Goal: Task Accomplishment & Management: Use online tool/utility

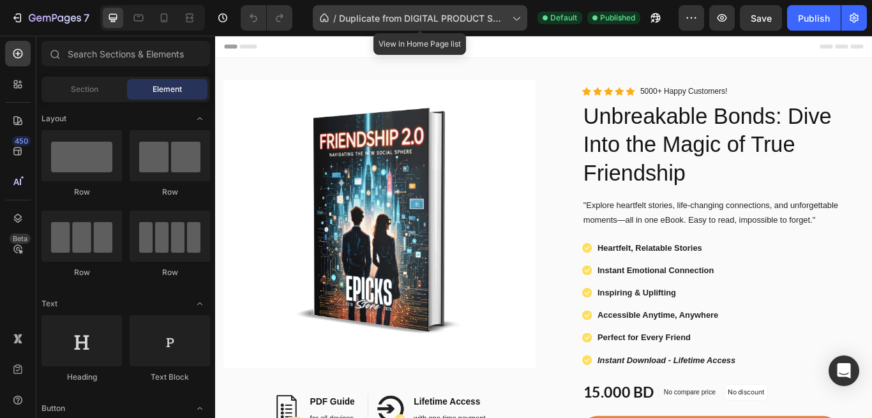
click at [404, 15] on span "Duplicate from DIGITAL PRODUCT SALES PAGE TEMPLATE | [PERSON_NAME] Planes" at bounding box center [423, 17] width 168 height 13
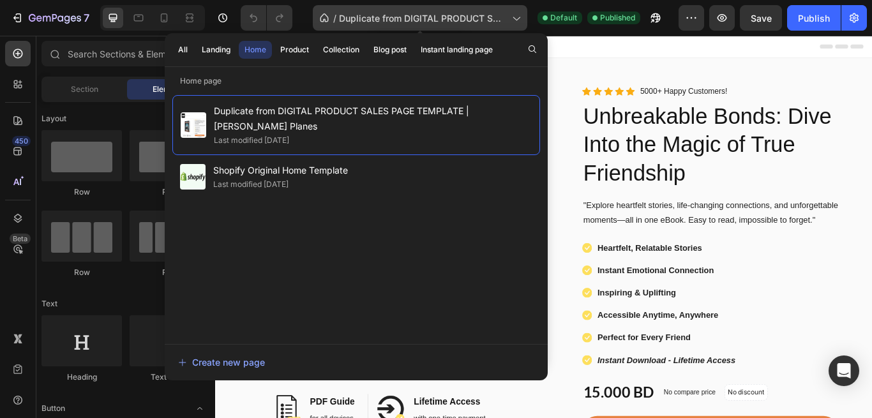
click at [404, 15] on span "Duplicate from DIGITAL PRODUCT SALES PAGE TEMPLATE | [PERSON_NAME] Planes" at bounding box center [423, 17] width 168 height 13
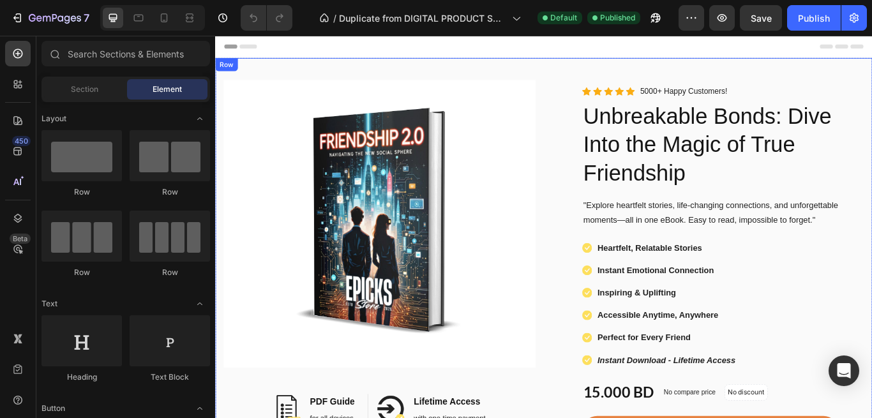
click at [695, 72] on div "Image Image PDF Guide Heading for all devices Text block Row Image Lifetime Acc…" at bounding box center [598, 365] width 766 height 607
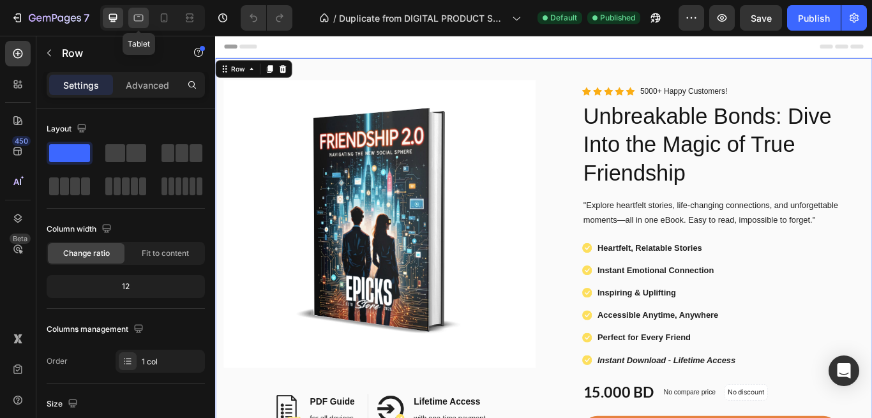
click at [139, 16] on icon at bounding box center [138, 16] width 3 height 1
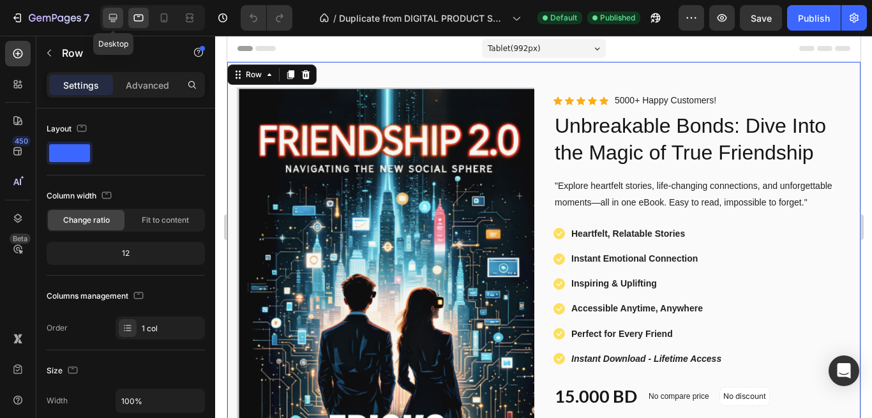
click at [116, 20] on icon at bounding box center [113, 18] width 8 height 8
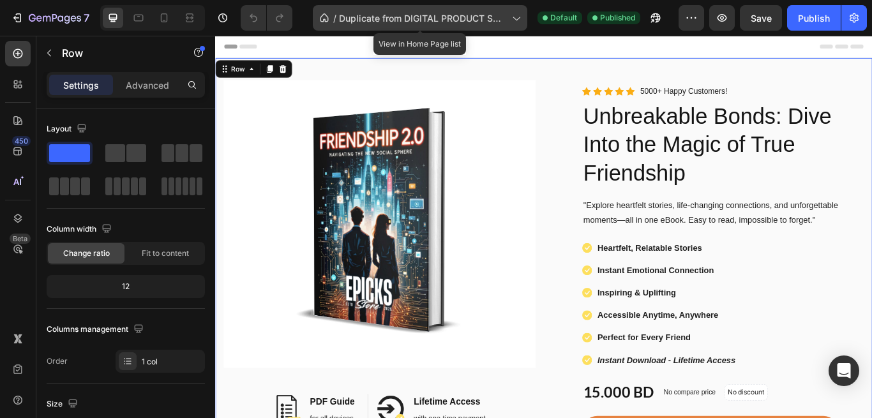
click at [520, 16] on icon at bounding box center [515, 17] width 13 height 13
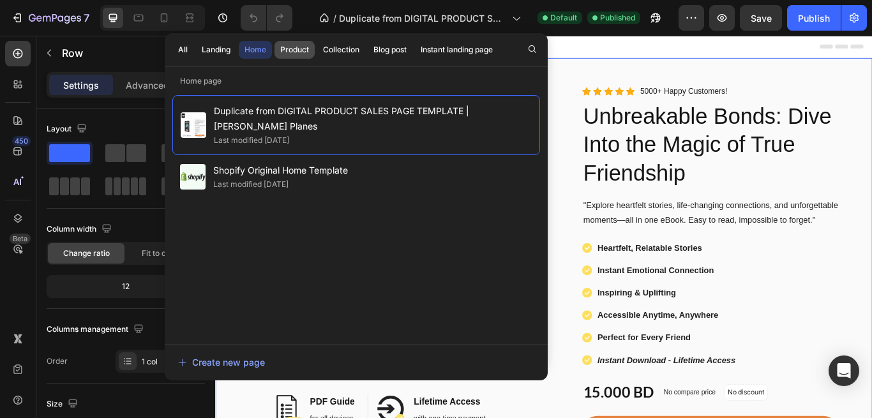
click at [300, 52] on div "Product" at bounding box center [294, 49] width 29 height 11
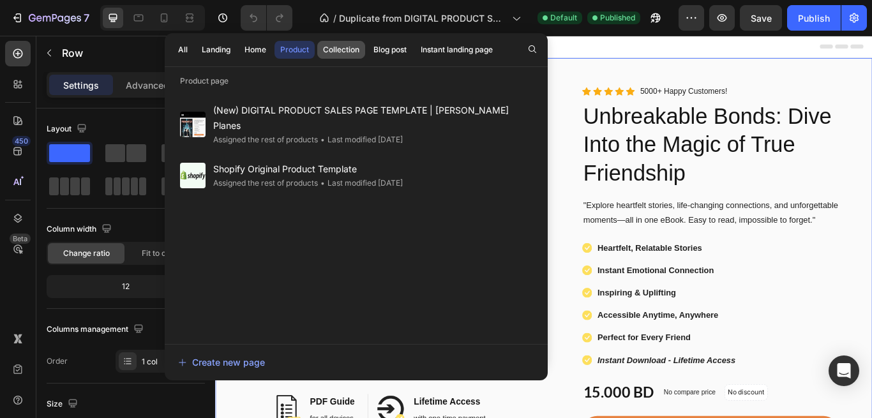
click at [339, 47] on div "Collection" at bounding box center [341, 49] width 36 height 11
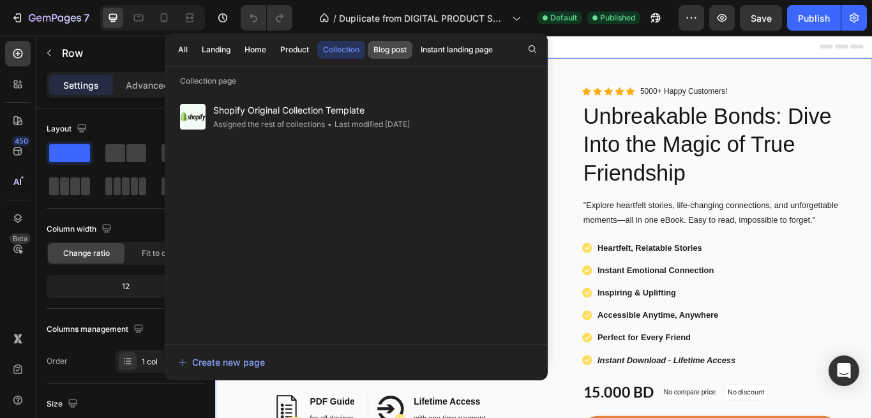
click at [390, 54] on div "Blog post" at bounding box center [389, 49] width 33 height 11
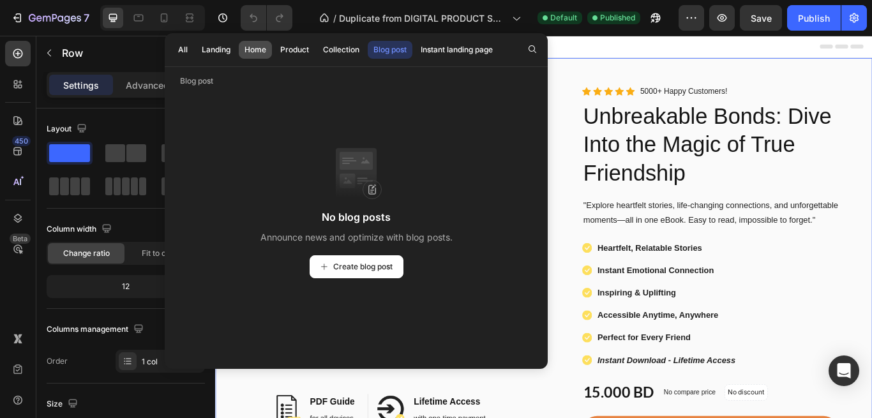
click at [252, 54] on div "Home" at bounding box center [255, 49] width 22 height 11
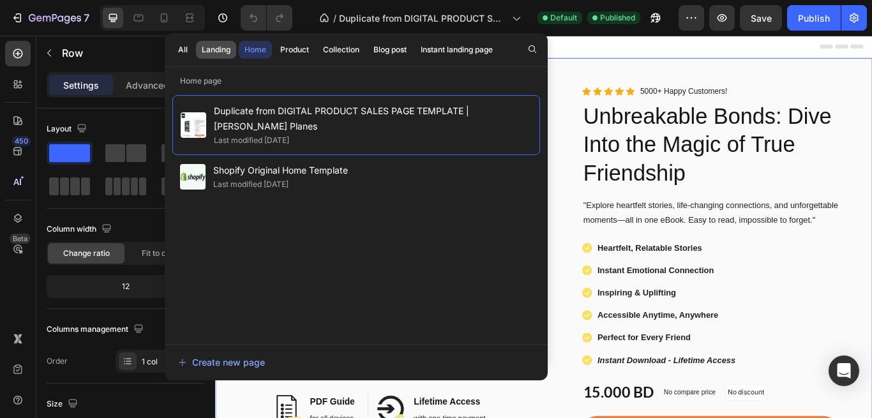
click at [215, 54] on div "Landing" at bounding box center [216, 49] width 29 height 11
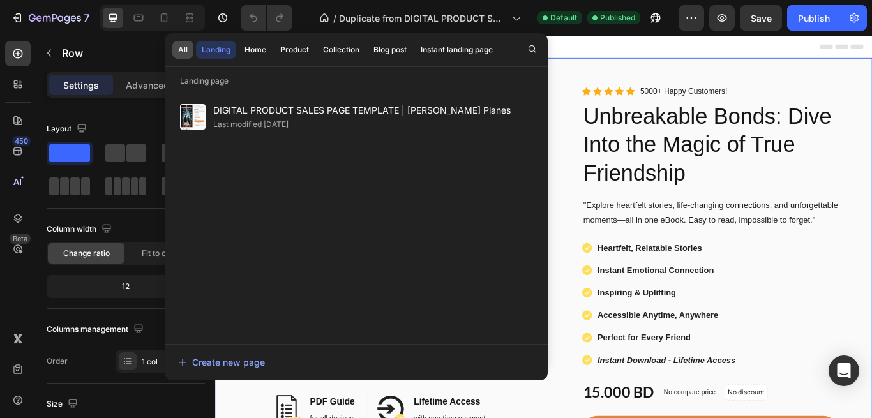
click at [187, 50] on div "All" at bounding box center [183, 49] width 10 height 11
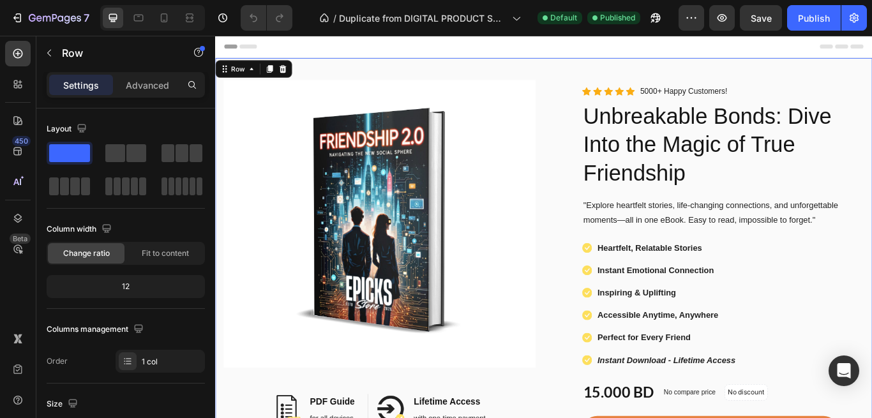
click at [805, 70] on div "Image Image PDF Guide Heading for all devices Text block Row Image Lifetime Acc…" at bounding box center [598, 370] width 766 height 616
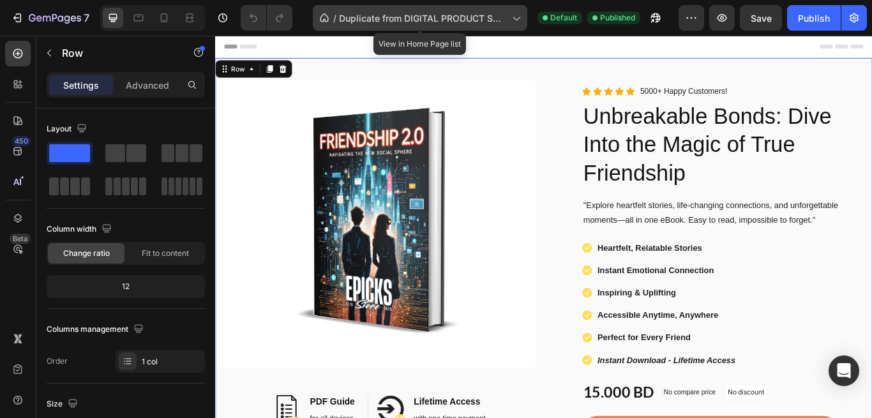
click at [522, 19] on icon at bounding box center [515, 17] width 13 height 13
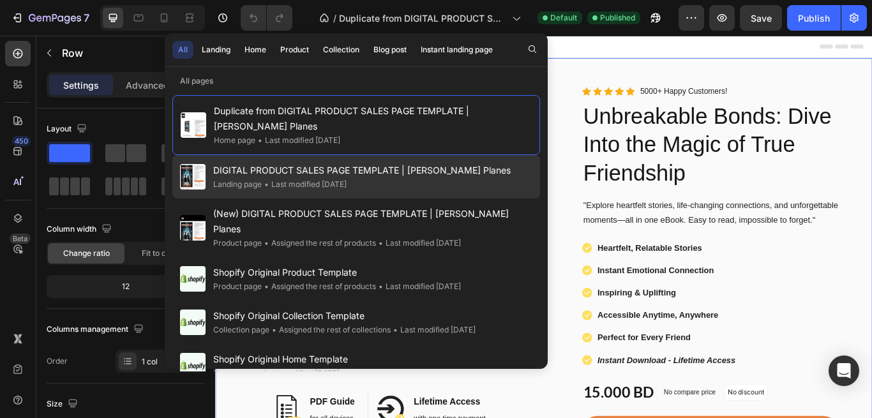
click at [421, 178] on div "Landing page • Last modified 4 days ago" at bounding box center [361, 184] width 297 height 13
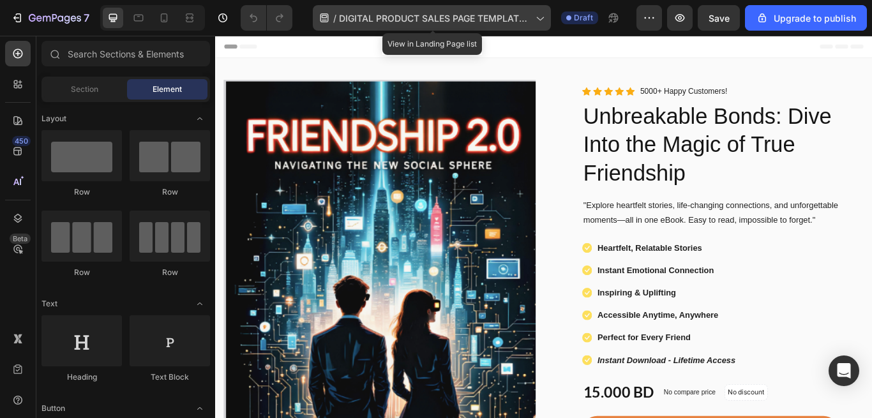
click at [541, 20] on icon at bounding box center [539, 17] width 13 height 13
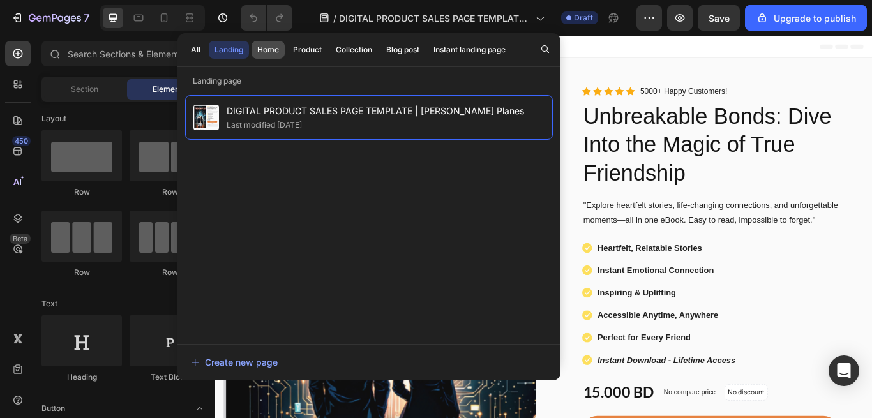
click at [258, 52] on div "Home" at bounding box center [268, 49] width 22 height 11
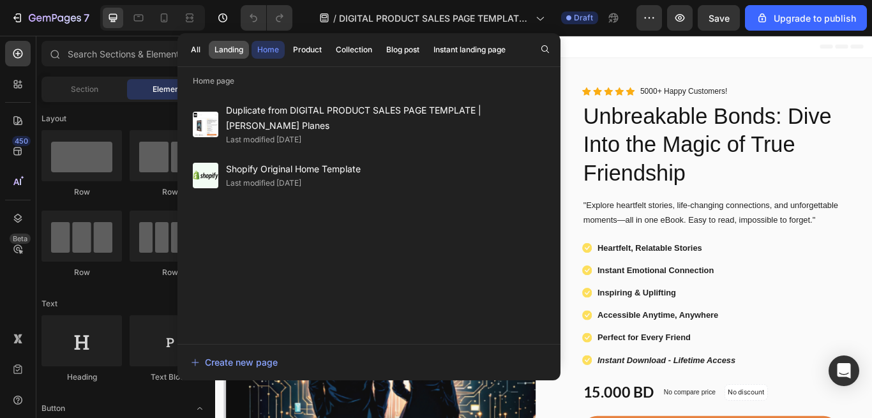
click at [222, 51] on div "Landing" at bounding box center [228, 49] width 29 height 11
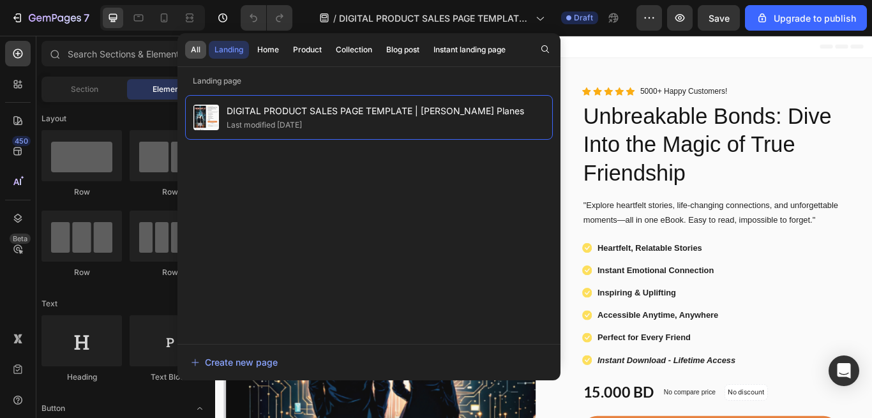
click at [195, 49] on div "All" at bounding box center [196, 49] width 10 height 11
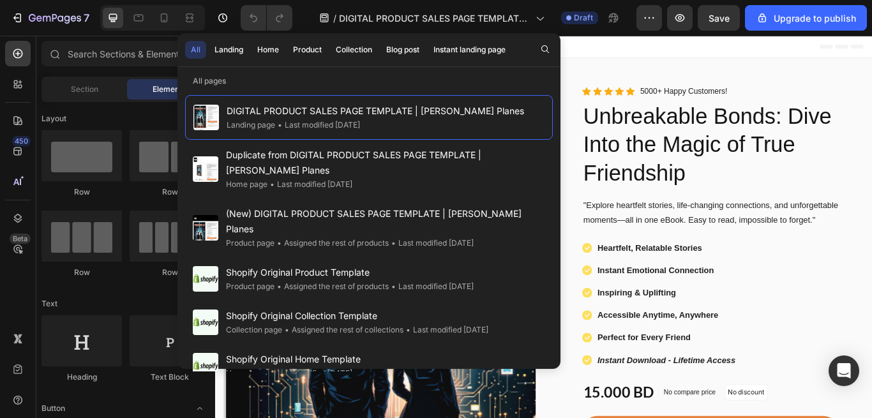
click at [699, 45] on div "Header" at bounding box center [598, 49] width 746 height 26
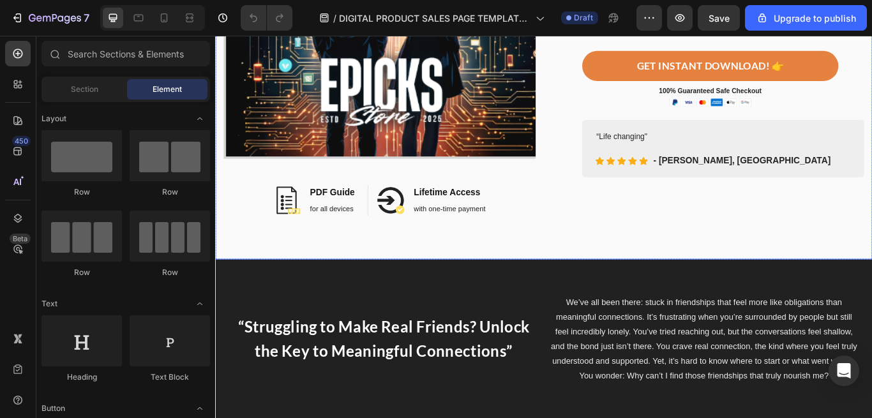
scroll to position [521, 0]
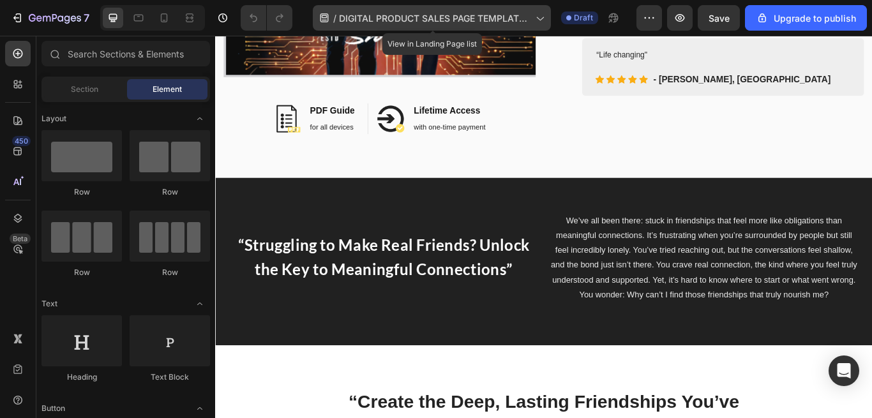
click at [538, 17] on icon at bounding box center [539, 17] width 13 height 13
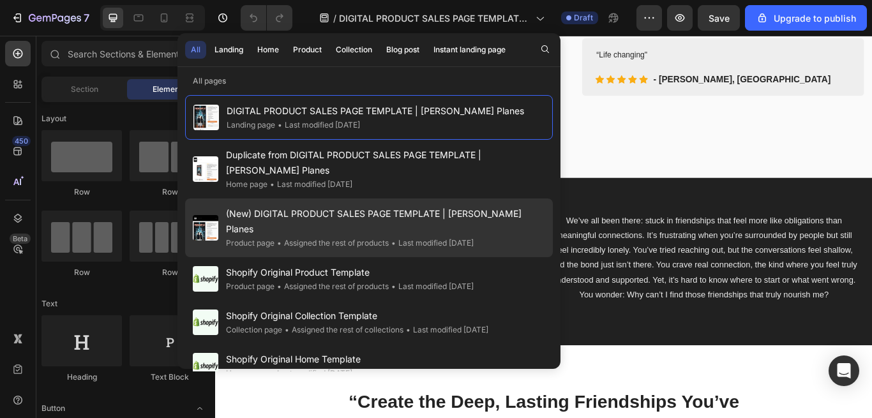
click at [421, 219] on div "(New) DIGITAL PRODUCT SALES PAGE TEMPLATE | Tanner Planes Product page • Assign…" at bounding box center [369, 228] width 368 height 59
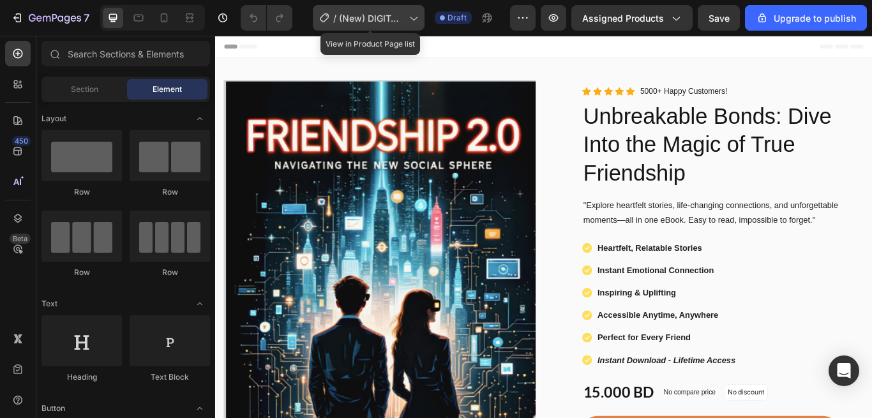
click at [414, 13] on icon at bounding box center [413, 17] width 13 height 13
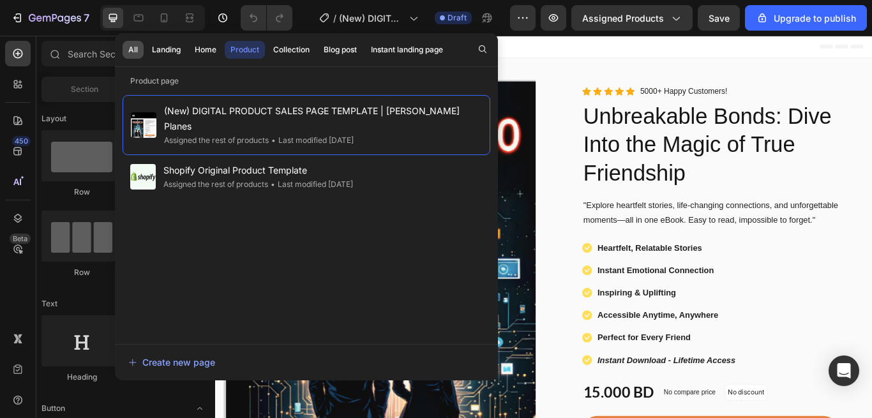
click at [131, 50] on div "All" at bounding box center [133, 49] width 10 height 11
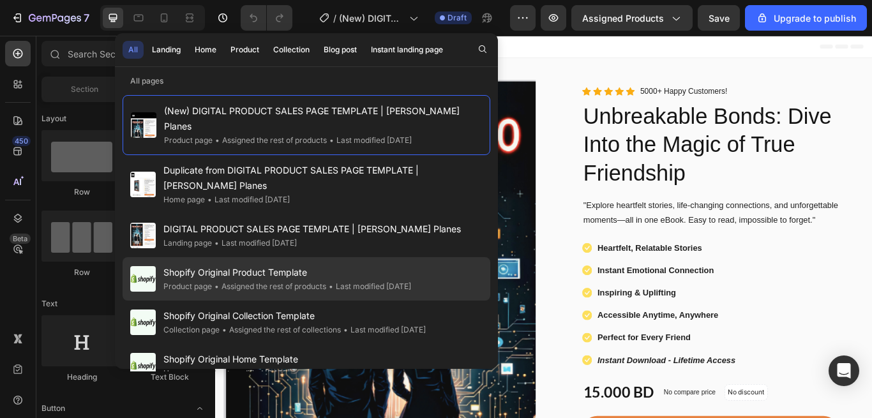
click at [317, 264] on div "Shopify Original Product Template Product page • Assigned the rest of products …" at bounding box center [307, 278] width 368 height 43
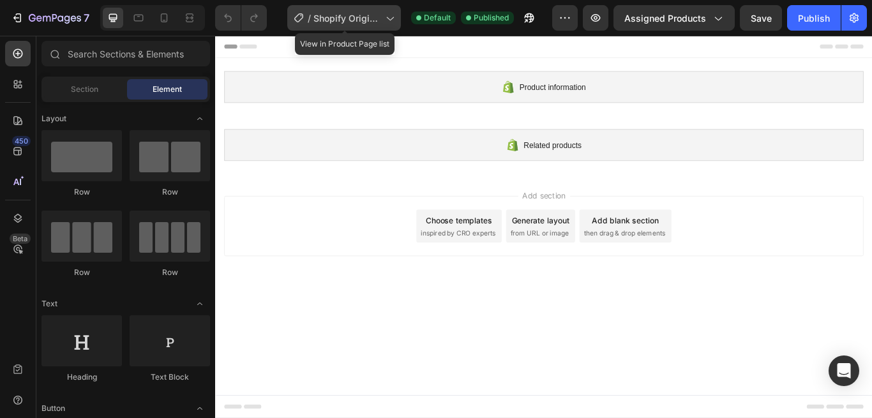
click at [386, 17] on icon at bounding box center [389, 17] width 13 height 13
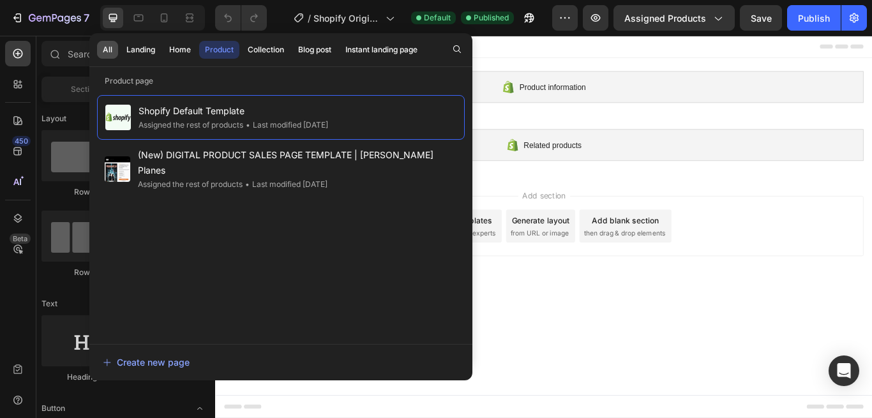
click at [107, 49] on div "All" at bounding box center [108, 49] width 10 height 11
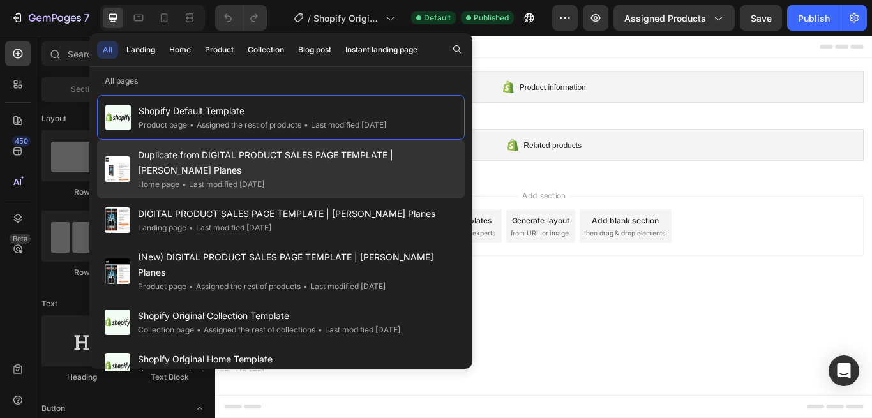
click at [399, 178] on div "Home page • Last modified 4 days ago" at bounding box center [297, 184] width 319 height 13
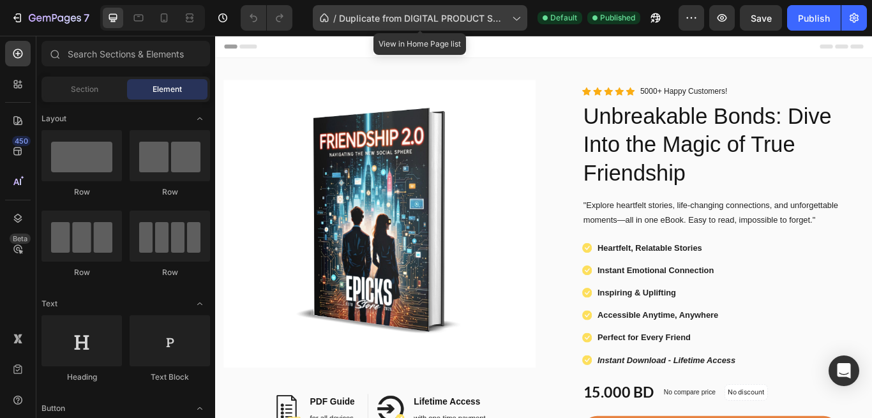
click at [408, 16] on span "Duplicate from DIGITAL PRODUCT SALES PAGE TEMPLATE | [PERSON_NAME] Planes" at bounding box center [423, 17] width 168 height 13
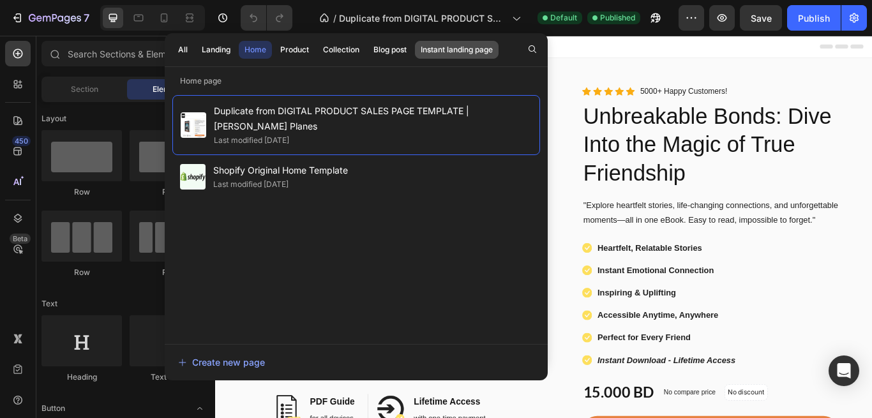
click at [470, 49] on div "Instant landing page" at bounding box center [457, 49] width 72 height 11
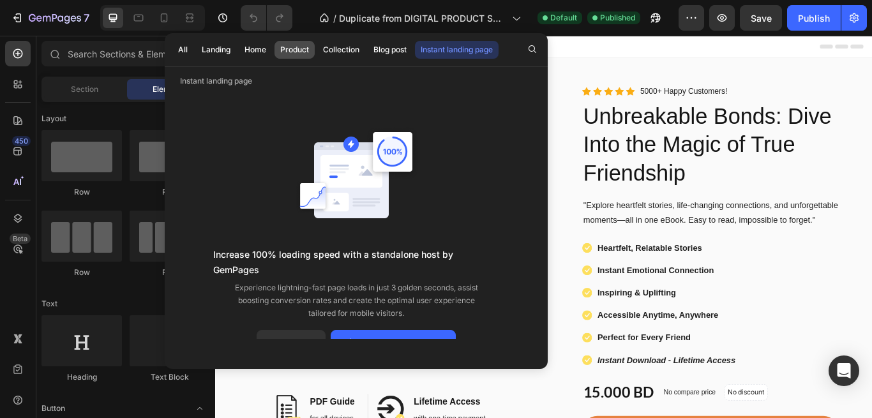
click at [308, 49] on div "Product" at bounding box center [294, 49] width 29 height 11
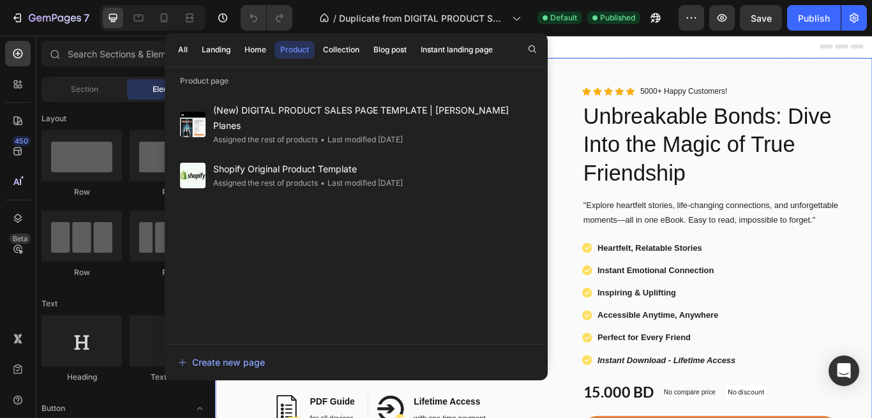
click at [691, 68] on div "Image Image PDF Guide Heading for all devices Text block Row Image Lifetime Acc…" at bounding box center [598, 365] width 766 height 607
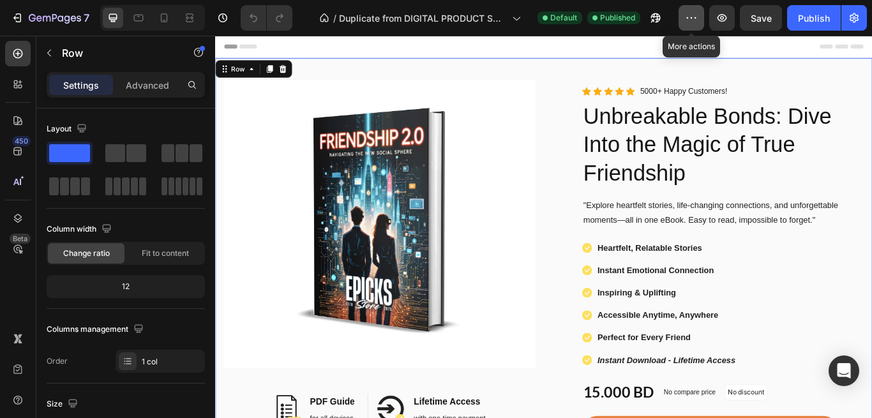
click at [699, 22] on button "button" at bounding box center [692, 18] width 26 height 26
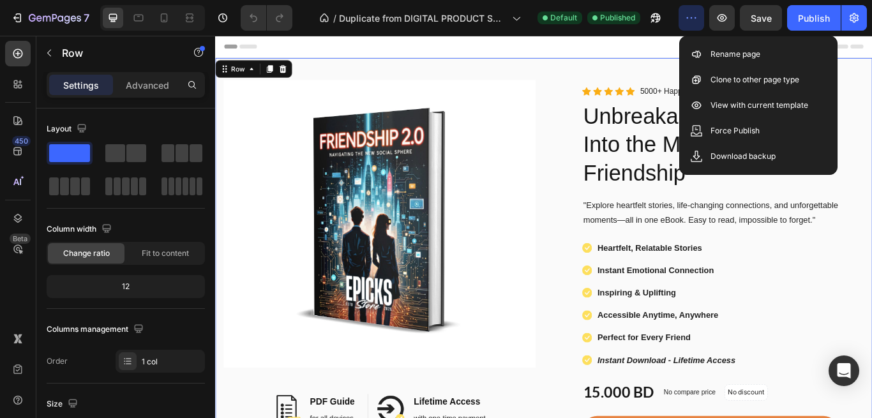
click at [699, 22] on button "button" at bounding box center [692, 18] width 26 height 26
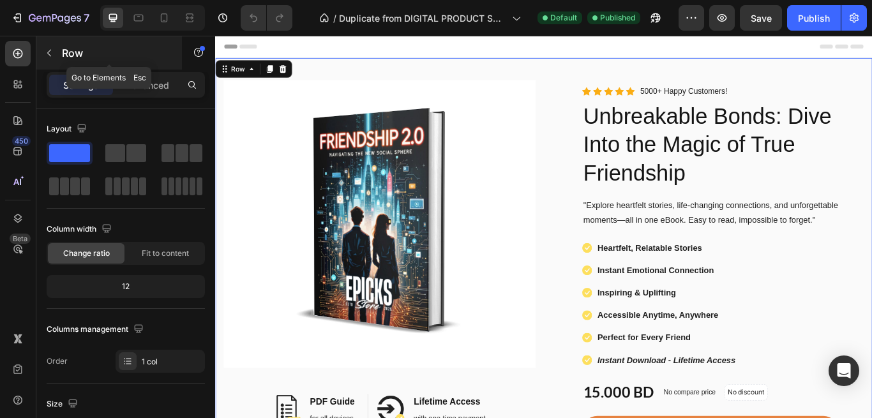
click at [47, 52] on icon "button" at bounding box center [49, 53] width 10 height 10
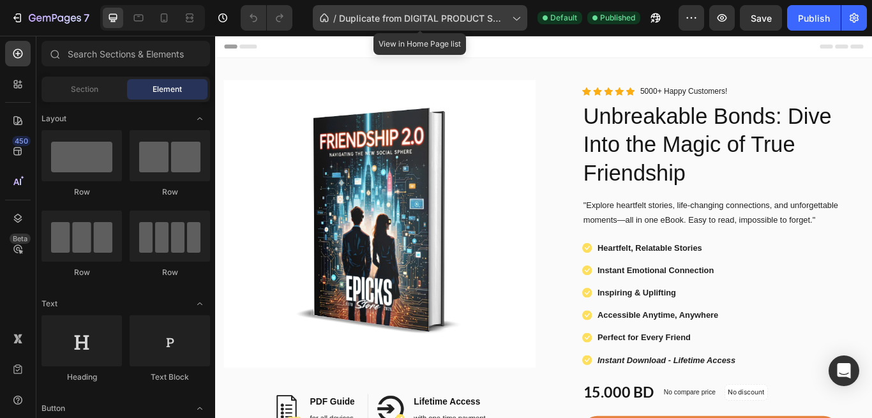
click at [513, 15] on icon at bounding box center [515, 17] width 13 height 13
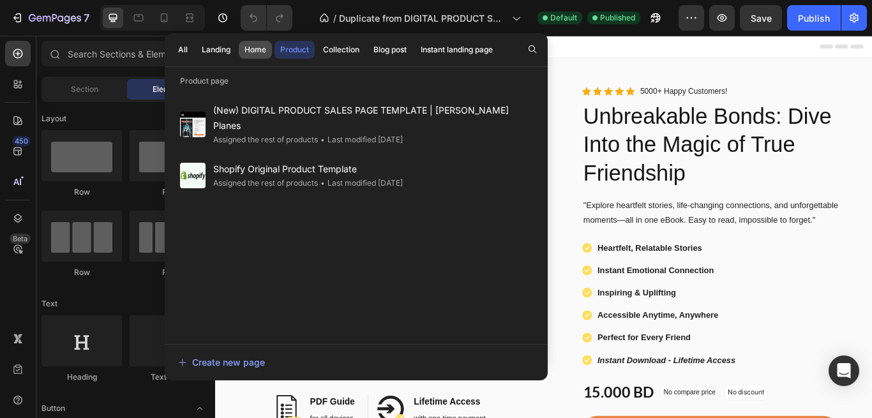
click at [264, 54] on div "Home" at bounding box center [255, 49] width 22 height 11
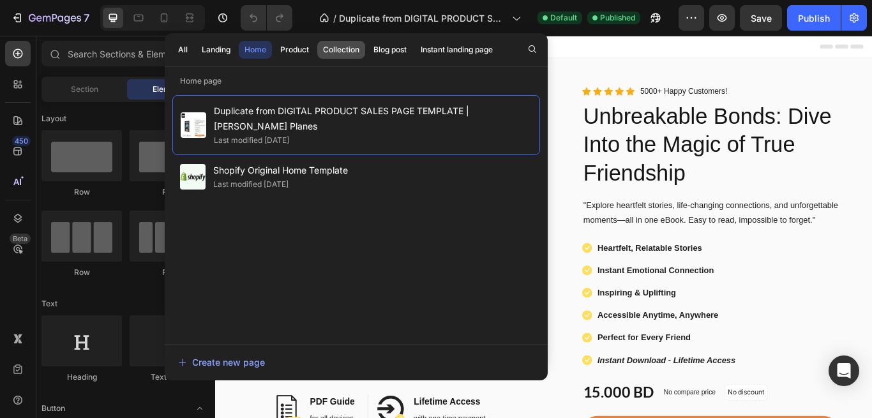
click at [335, 46] on div "Collection" at bounding box center [341, 49] width 36 height 11
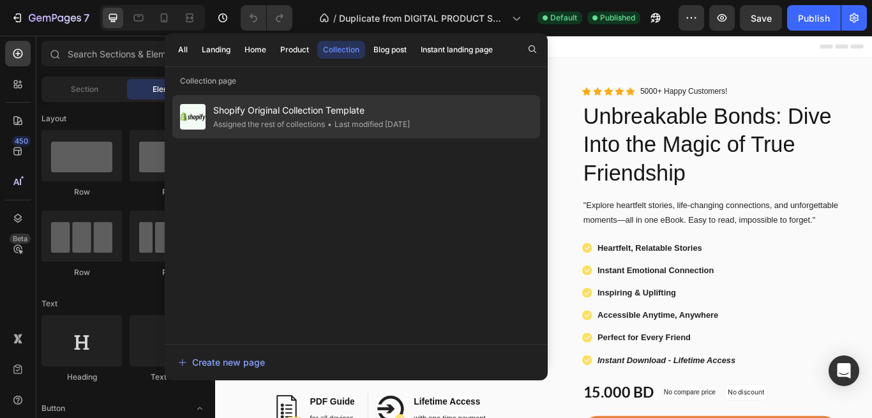
click at [320, 113] on span "Shopify Original Collection Template" at bounding box center [311, 110] width 197 height 15
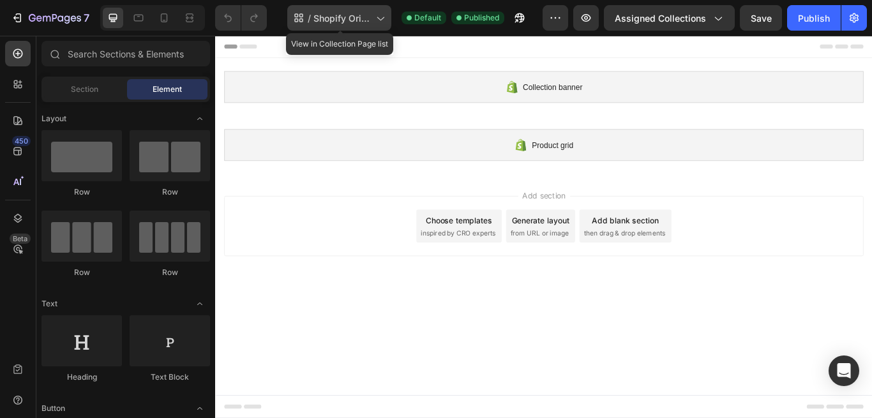
click at [383, 23] on icon at bounding box center [379, 17] width 13 height 13
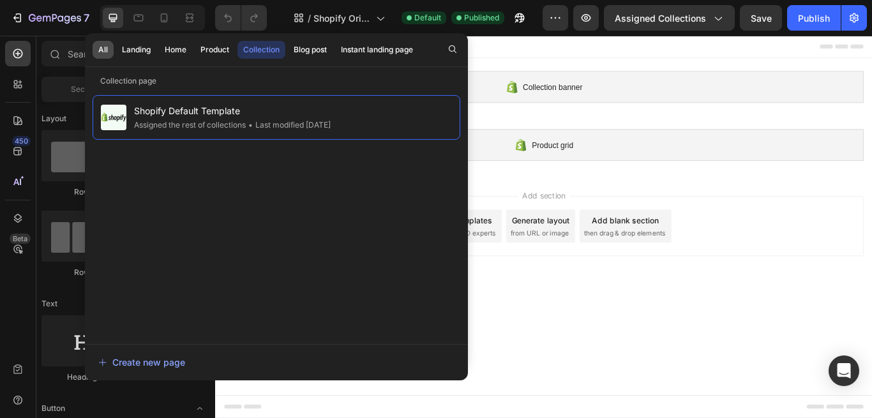
click at [100, 54] on div "All" at bounding box center [103, 49] width 10 height 11
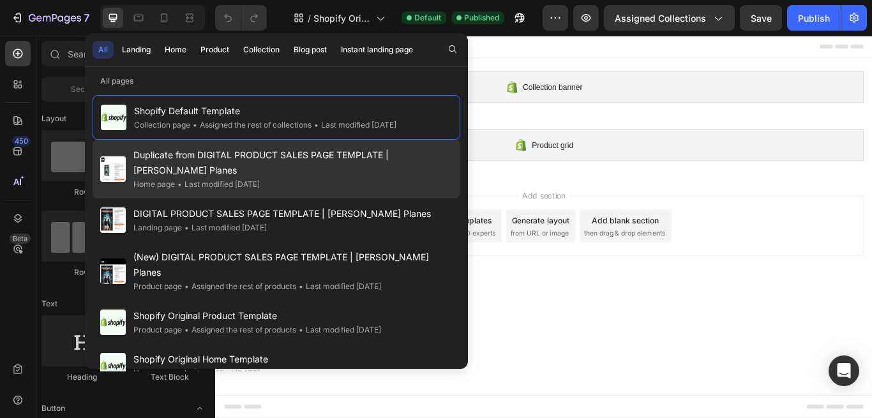
click at [192, 177] on div "Duplicate from DIGITAL PRODUCT SALES PAGE TEMPLATE | Tanner Planes Home page • …" at bounding box center [277, 169] width 368 height 59
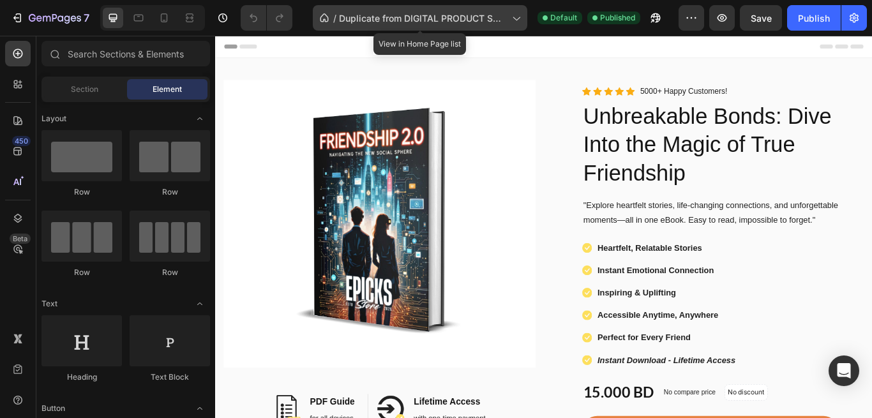
click at [502, 17] on span "Duplicate from DIGITAL PRODUCT SALES PAGE TEMPLATE | [PERSON_NAME] Planes" at bounding box center [423, 17] width 168 height 13
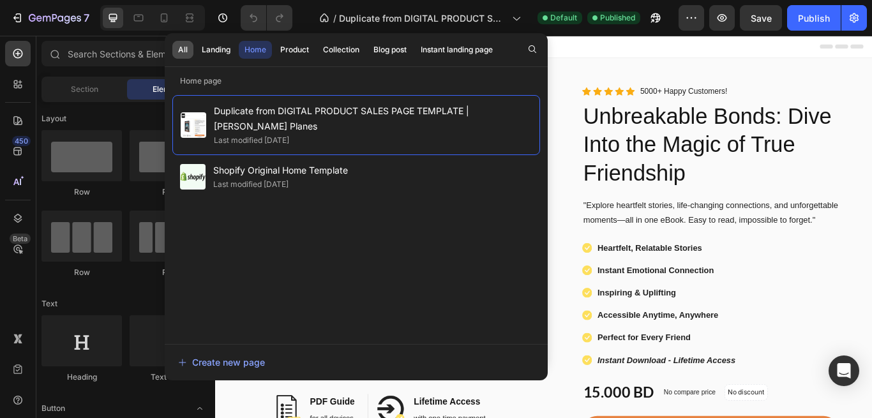
click at [192, 53] on button "All" at bounding box center [182, 50] width 21 height 18
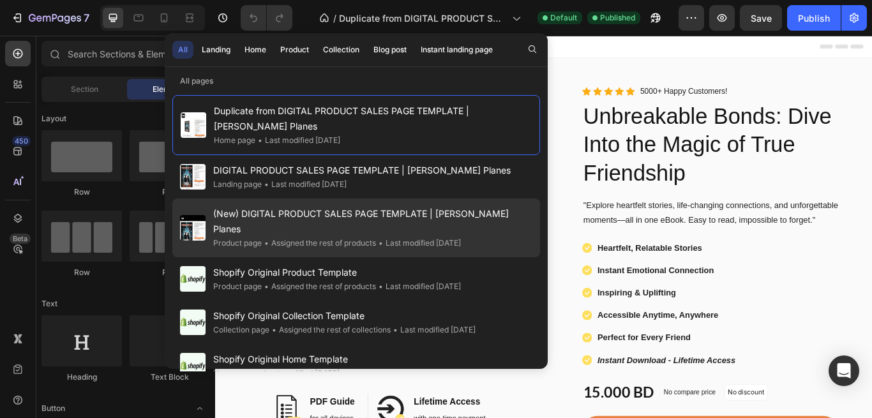
click at [342, 237] on div "• Assigned the rest of products" at bounding box center [319, 243] width 114 height 13
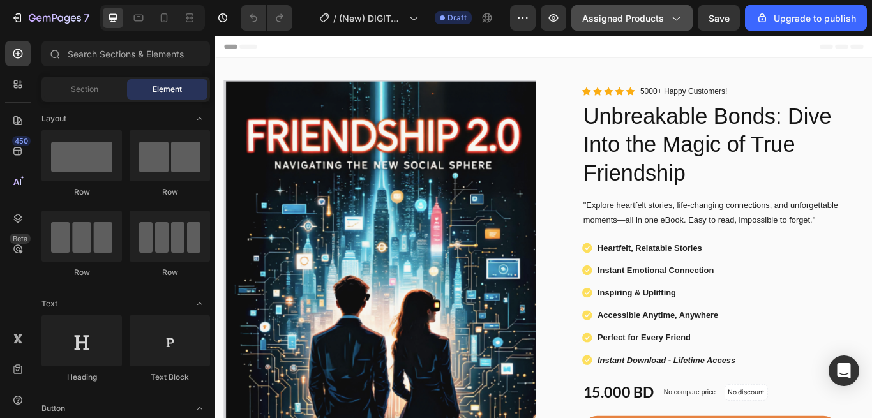
click at [678, 27] on button "Assigned Products" at bounding box center [631, 18] width 121 height 26
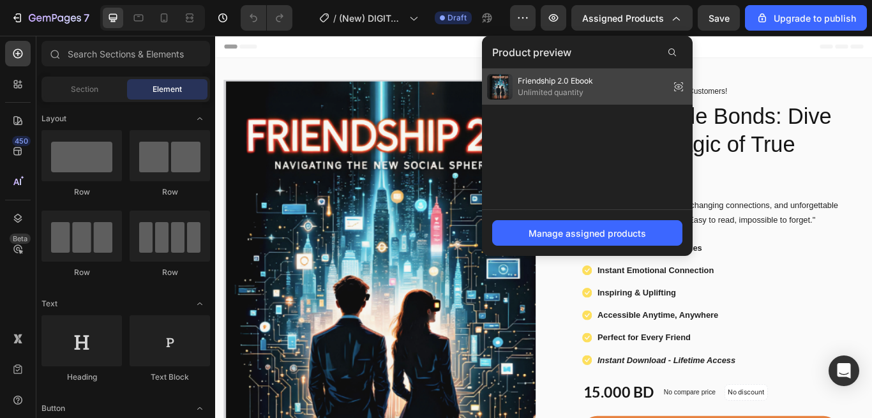
click at [614, 100] on div "Friendship 2.0 Ebook Unlimited quantity" at bounding box center [587, 87] width 211 height 36
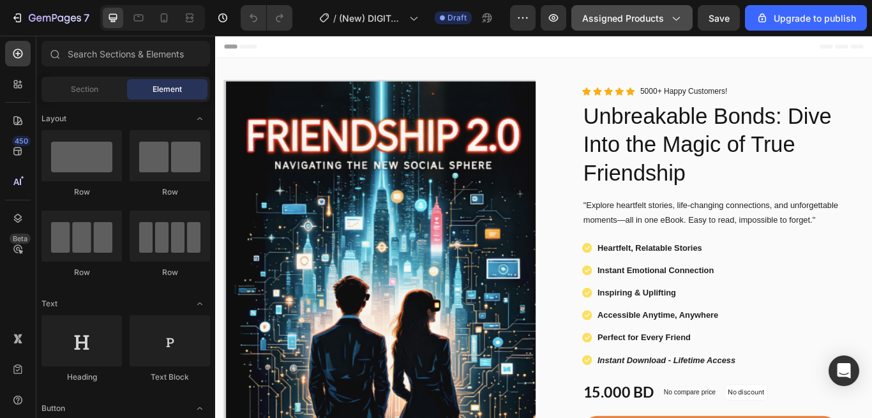
click at [651, 19] on span "Assigned Products" at bounding box center [623, 17] width 82 height 13
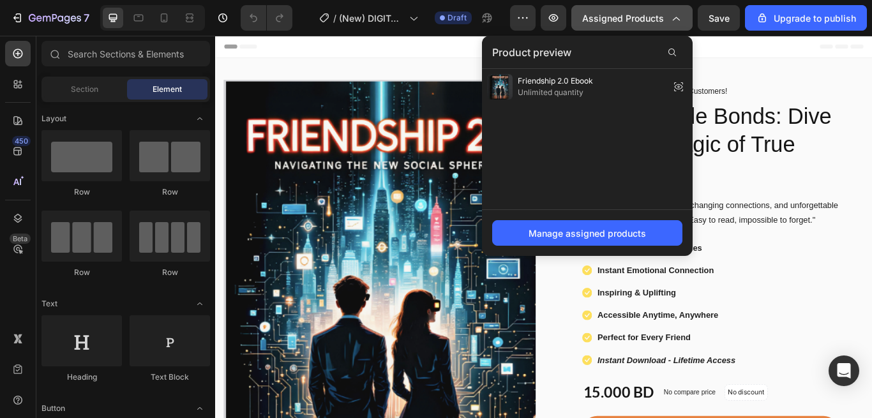
click at [652, 21] on span "Assigned Products" at bounding box center [623, 17] width 82 height 13
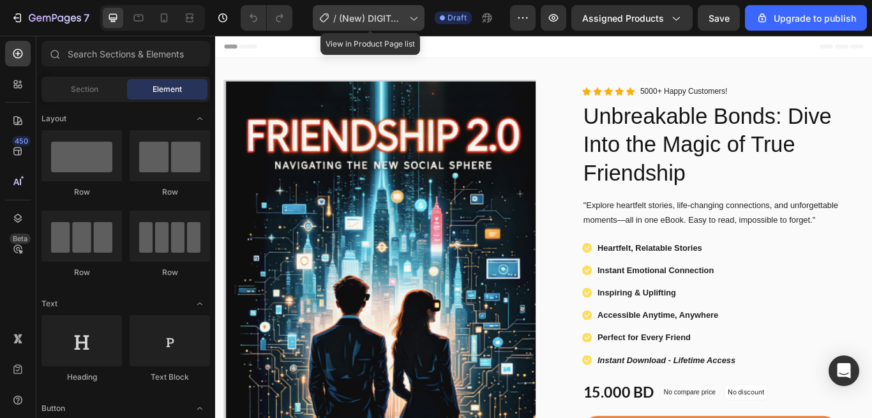
click at [412, 21] on icon at bounding box center [413, 17] width 13 height 13
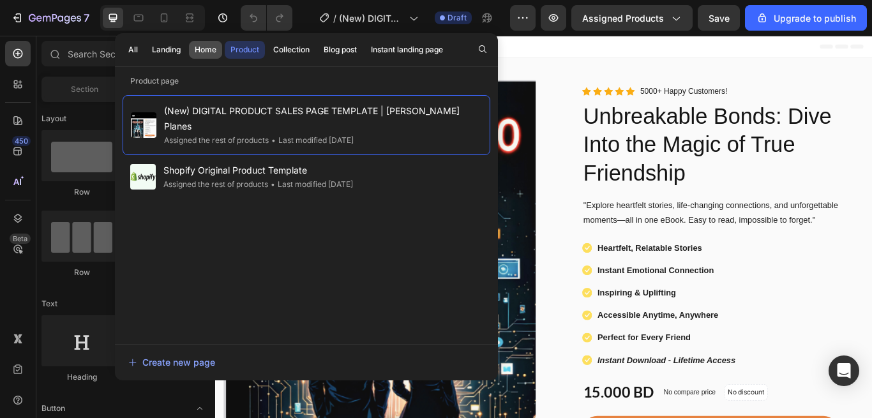
click at [200, 55] on div "Home" at bounding box center [206, 49] width 22 height 11
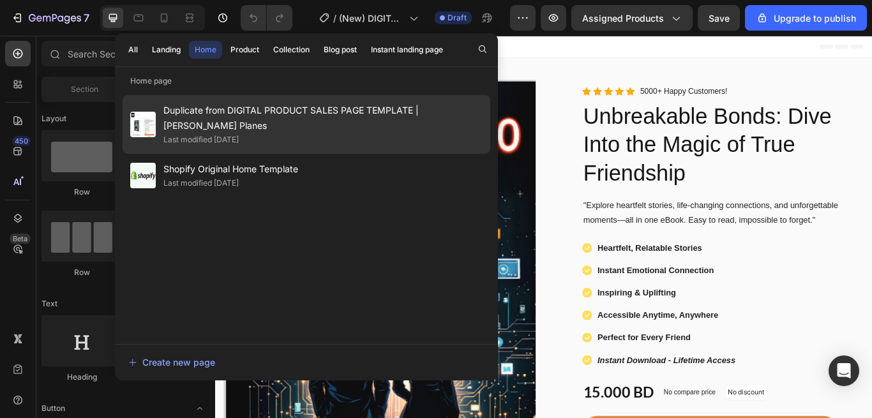
click at [204, 109] on span "Duplicate from DIGITAL PRODUCT SALES PAGE TEMPLATE | [PERSON_NAME] Planes" at bounding box center [322, 118] width 319 height 31
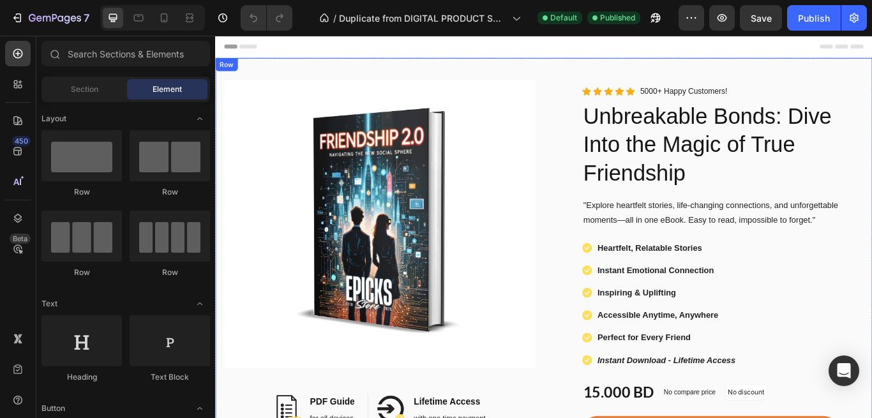
click at [606, 75] on div "Image Image PDF Guide Heading for all devices Text block Row Image Lifetime Acc…" at bounding box center [598, 365] width 766 height 607
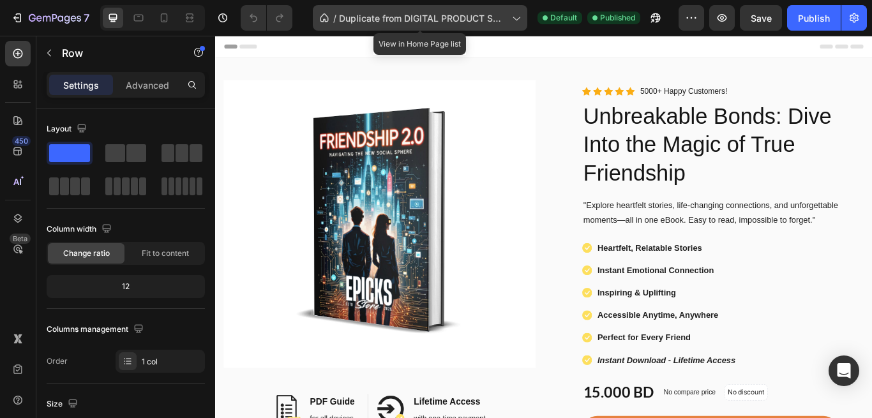
click at [496, 20] on span "Duplicate from DIGITAL PRODUCT SALES PAGE TEMPLATE | [PERSON_NAME] Planes" at bounding box center [423, 17] width 168 height 13
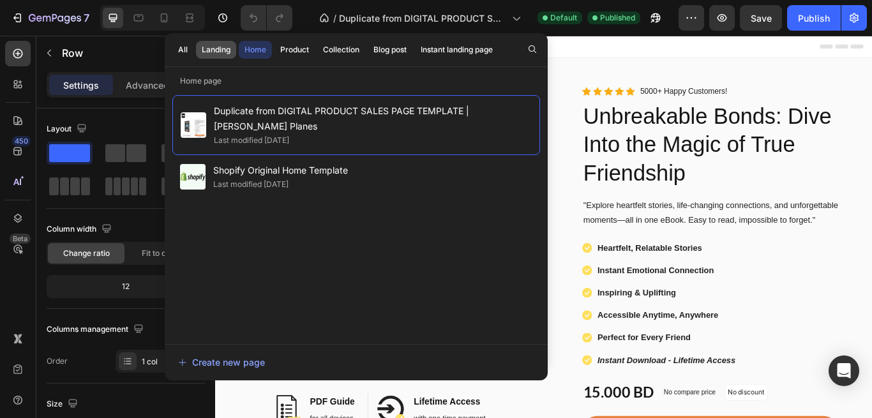
click at [211, 58] on button "Landing" at bounding box center [216, 50] width 40 height 18
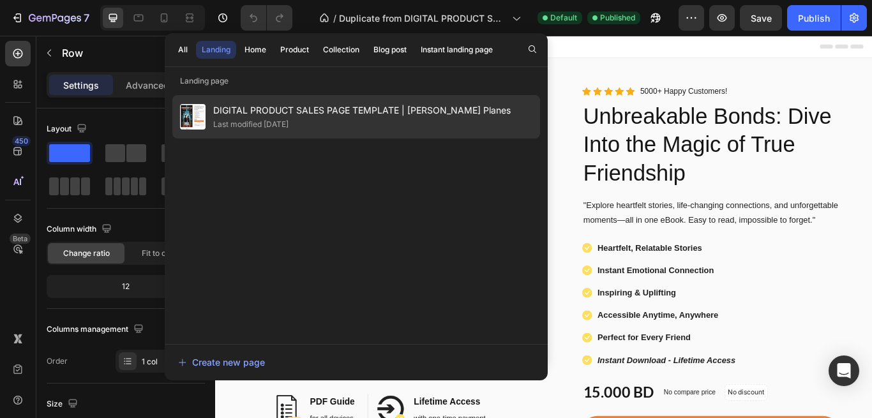
click at [255, 123] on div "Last modified [DATE]" at bounding box center [250, 124] width 75 height 13
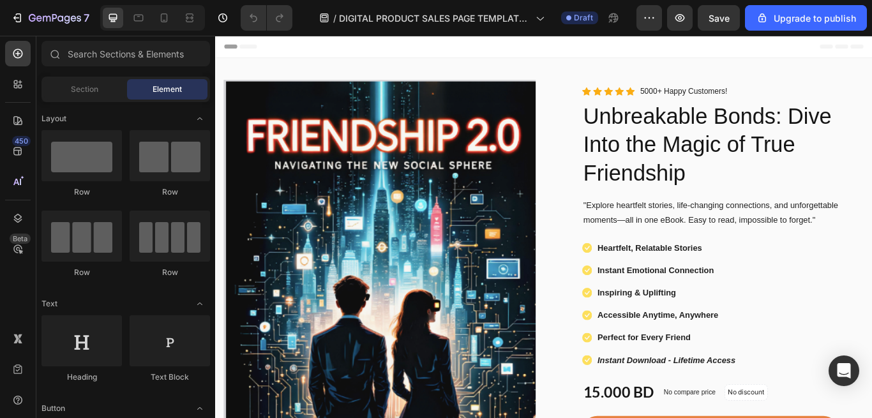
click at [737, 46] on div "Header" at bounding box center [598, 49] width 746 height 26
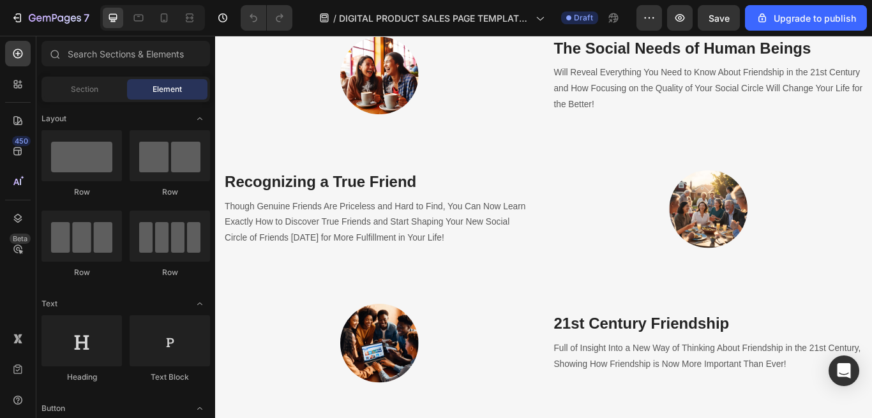
scroll to position [1838, 0]
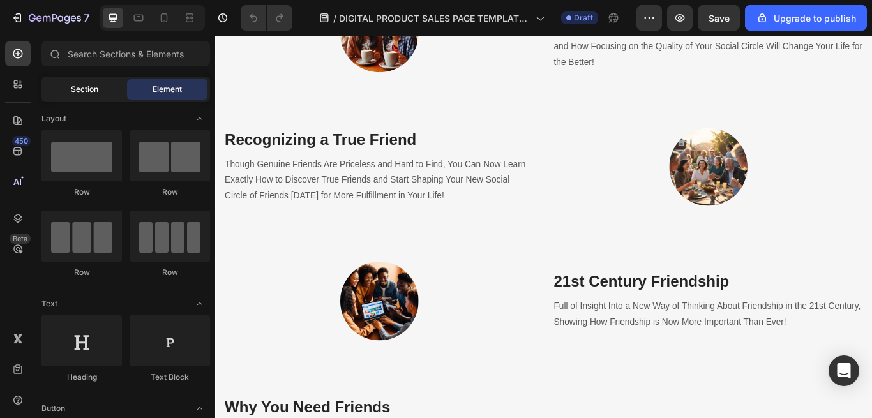
click at [100, 96] on div "Section" at bounding box center [84, 89] width 80 height 20
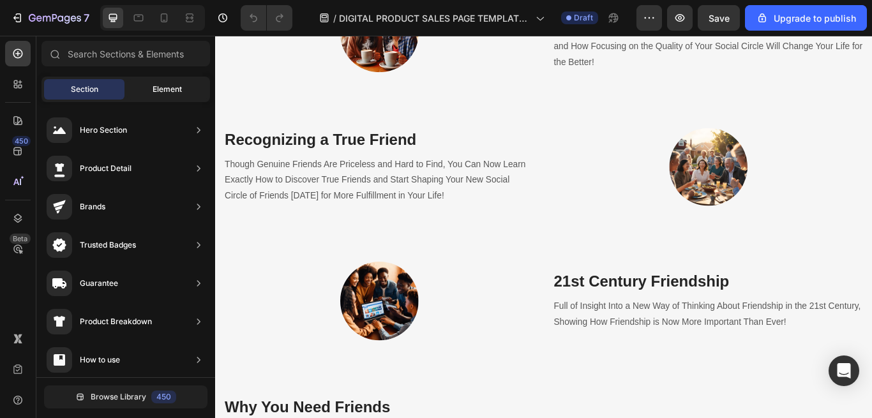
click at [150, 87] on div "Element" at bounding box center [167, 89] width 80 height 20
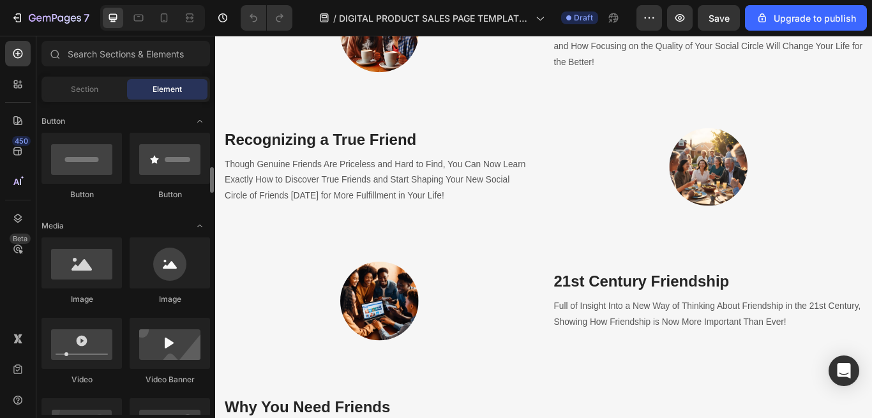
scroll to position [326, 0]
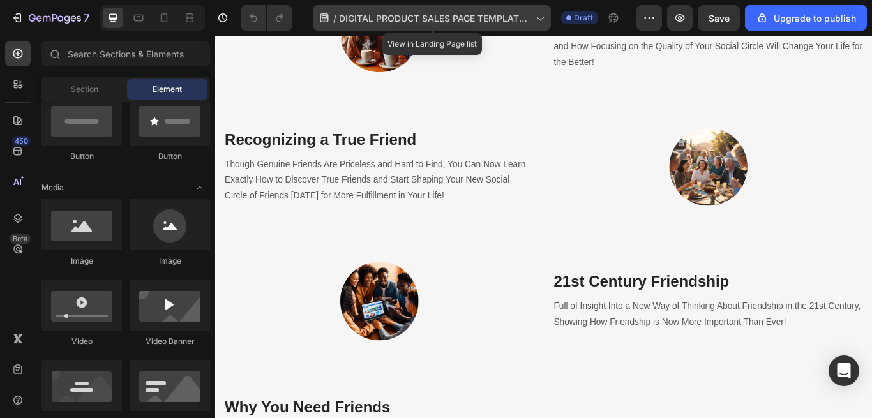
click at [541, 20] on icon at bounding box center [539, 17] width 13 height 13
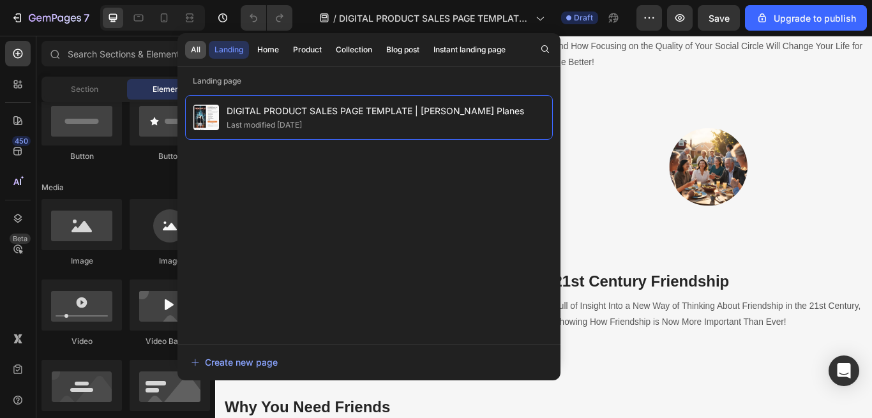
click at [204, 47] on button "All" at bounding box center [195, 50] width 21 height 18
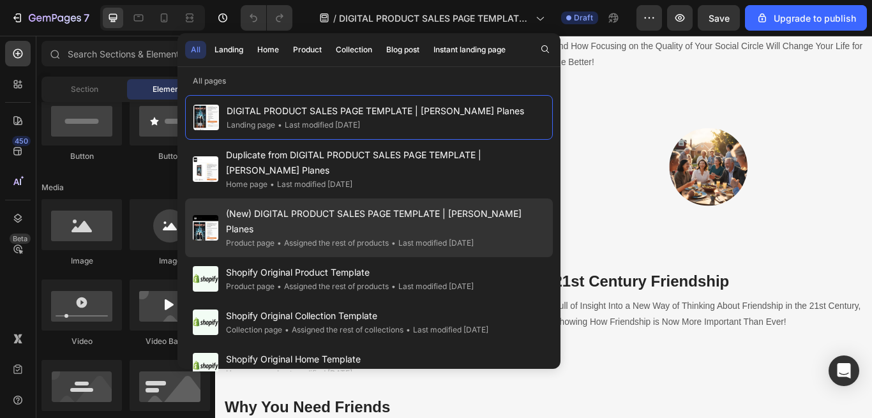
click at [304, 237] on div "• Assigned the rest of products" at bounding box center [332, 243] width 114 height 13
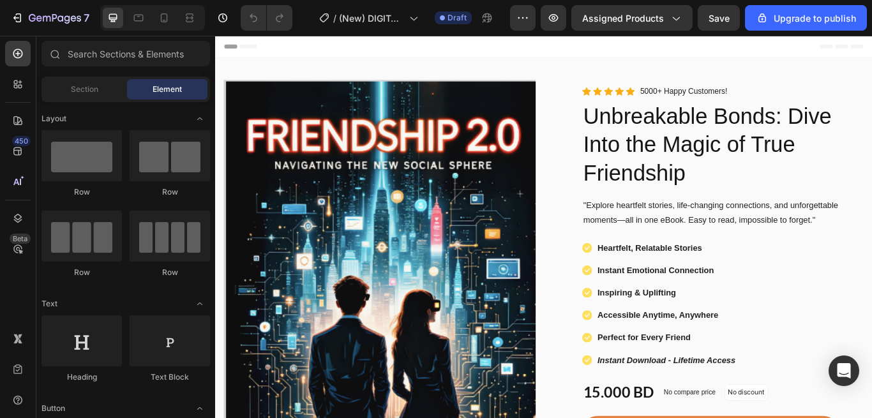
click at [627, 60] on div "Header" at bounding box center [598, 49] width 746 height 26
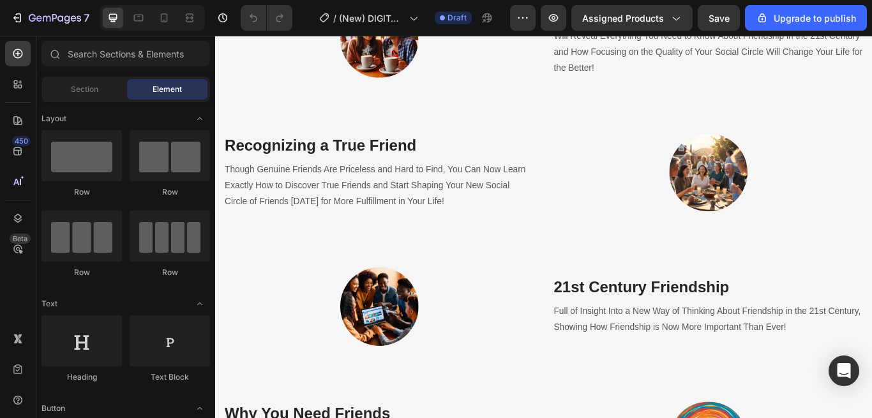
scroll to position [1839, 0]
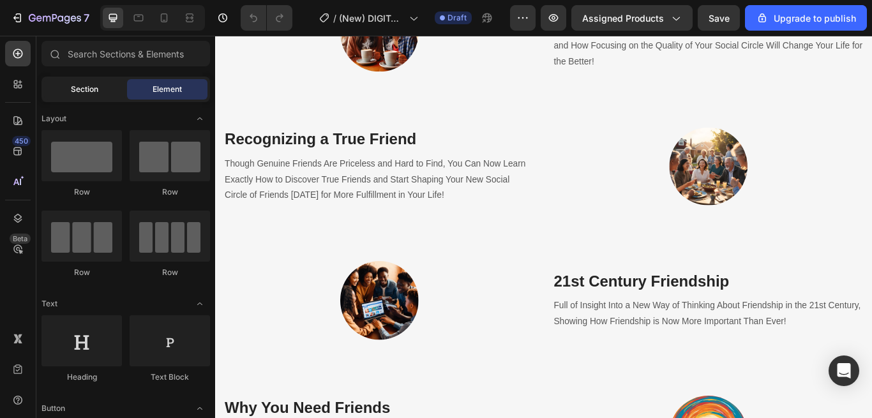
click at [84, 94] on span "Section" at bounding box center [84, 89] width 27 height 11
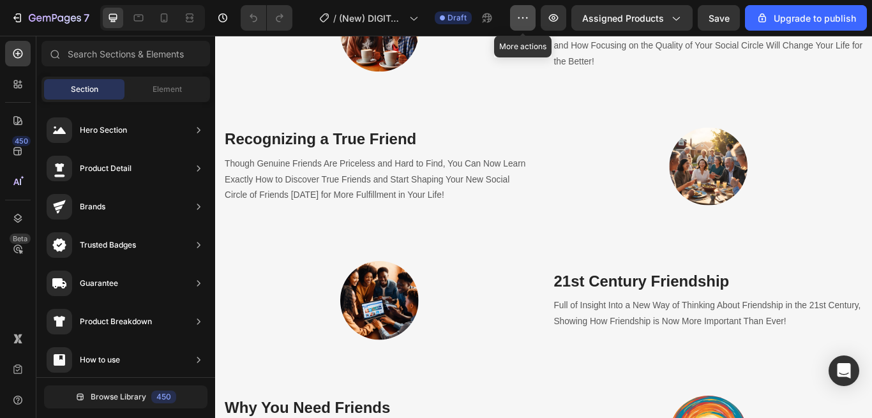
click at [525, 21] on icon "button" at bounding box center [522, 17] width 13 height 13
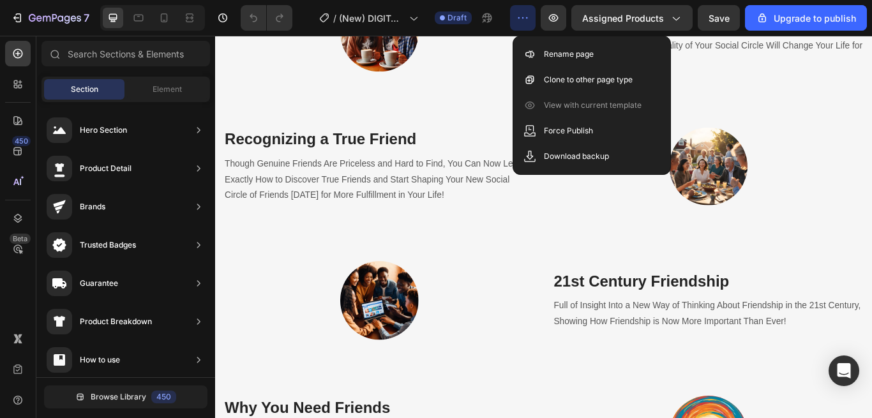
click at [525, 21] on icon "button" at bounding box center [522, 17] width 13 height 13
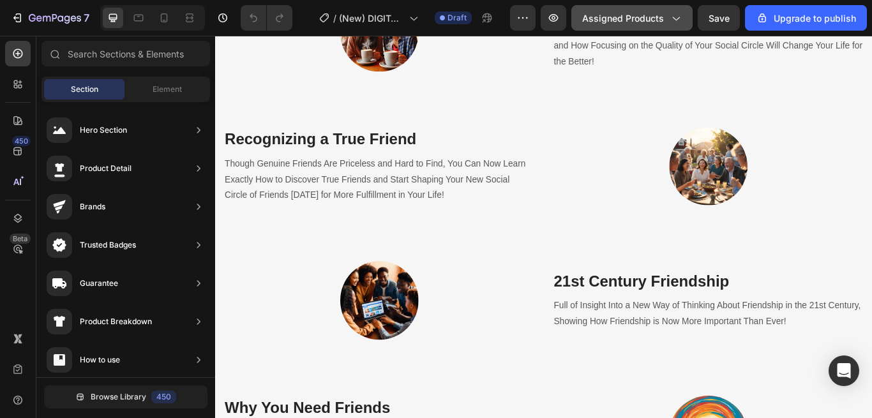
click at [654, 20] on span "Assigned Products" at bounding box center [623, 17] width 82 height 13
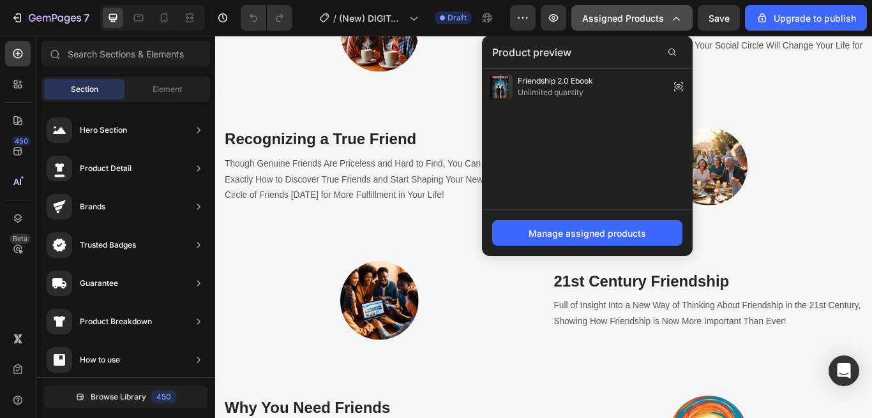
click at [654, 20] on span "Assigned Products" at bounding box center [623, 17] width 82 height 13
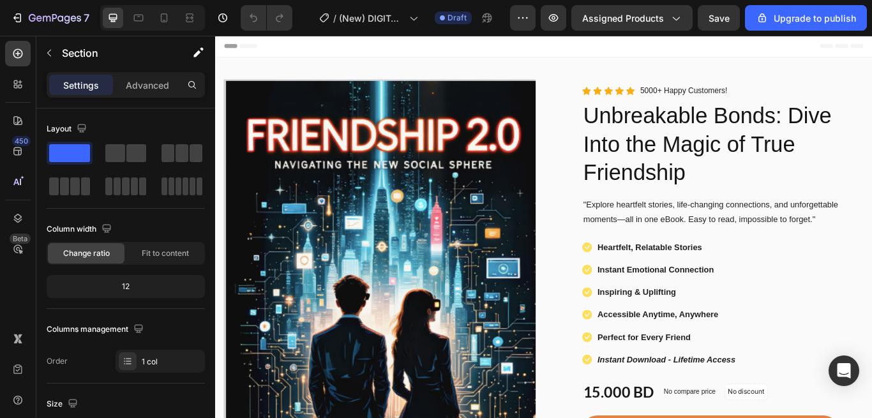
scroll to position [0, 0]
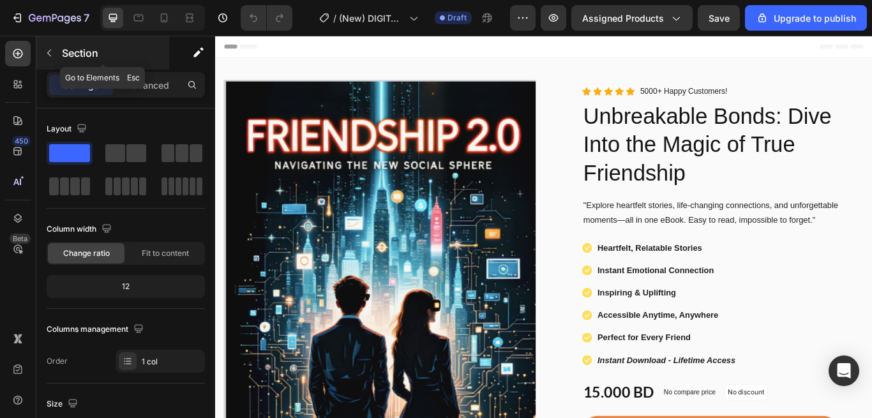
click at [62, 49] on p "Section" at bounding box center [114, 52] width 105 height 15
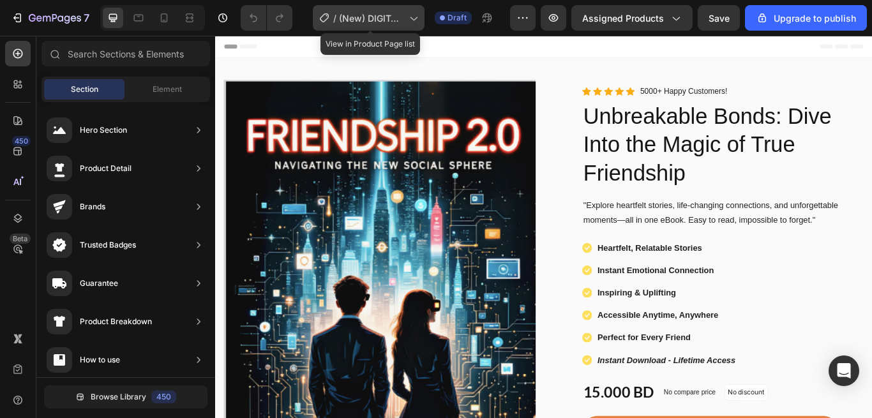
click at [415, 24] on div "/ (New) DIGITAL PRODUCT SALES PAGE TEMPLATE | [PERSON_NAME] Planes" at bounding box center [369, 18] width 112 height 26
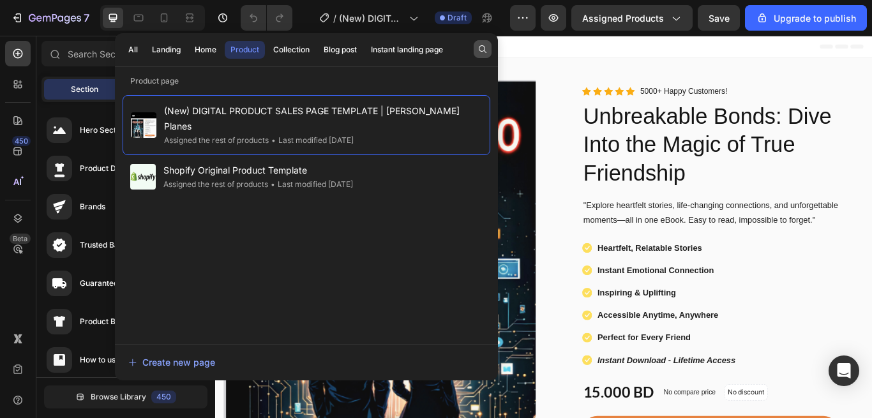
click at [478, 49] on icon "button" at bounding box center [483, 49] width 10 height 10
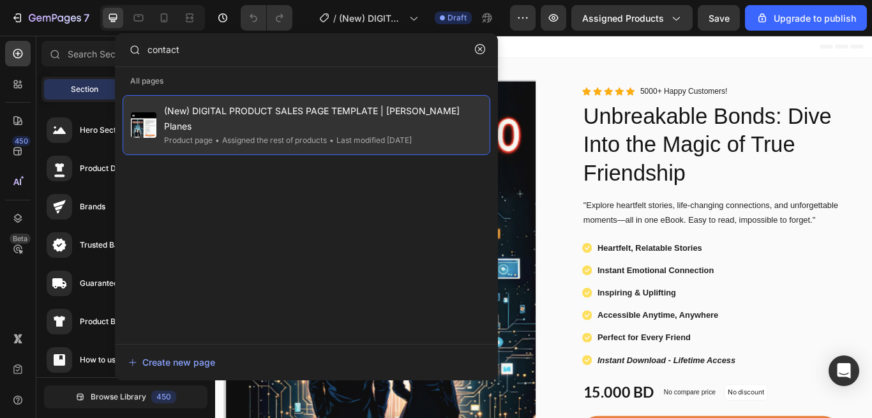
type input "contact"
click at [384, 134] on div "• Last modified [DATE]" at bounding box center [369, 140] width 85 height 13
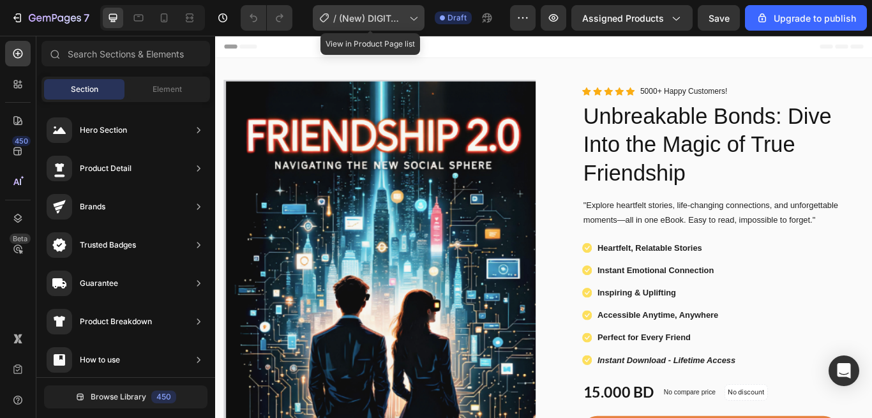
click at [413, 22] on icon at bounding box center [413, 17] width 13 height 13
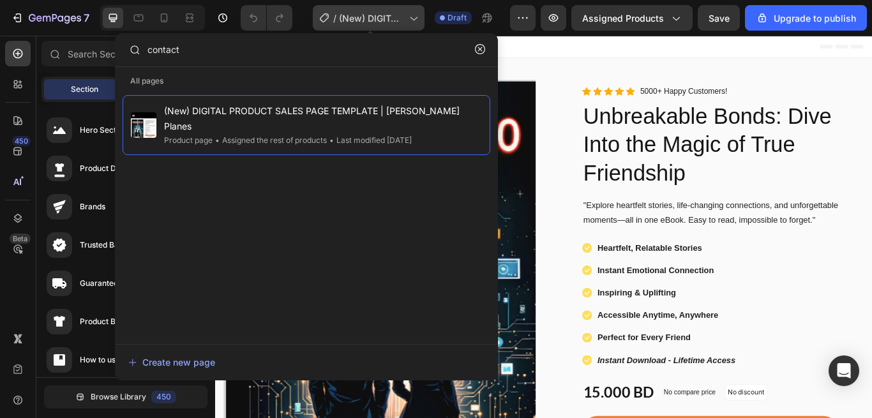
click at [377, 23] on span "(New) DIGITAL PRODUCT SALES PAGE TEMPLATE | [PERSON_NAME] Planes" at bounding box center [371, 17] width 65 height 13
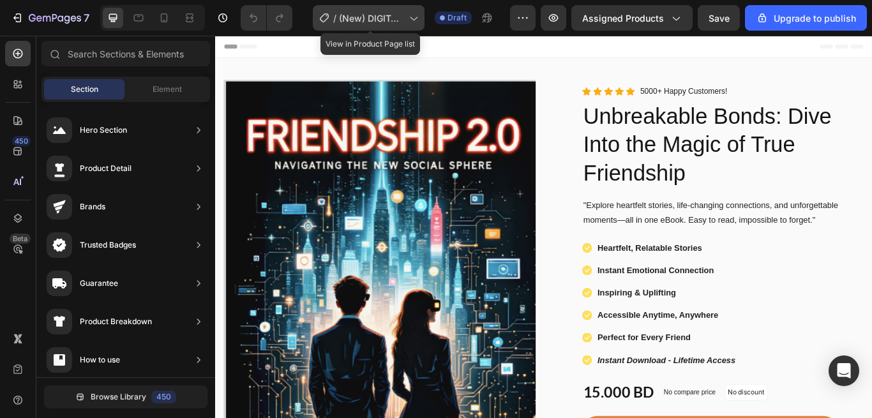
click at [385, 22] on span "(New) DIGITAL PRODUCT SALES PAGE TEMPLATE | [PERSON_NAME] Planes" at bounding box center [371, 17] width 65 height 13
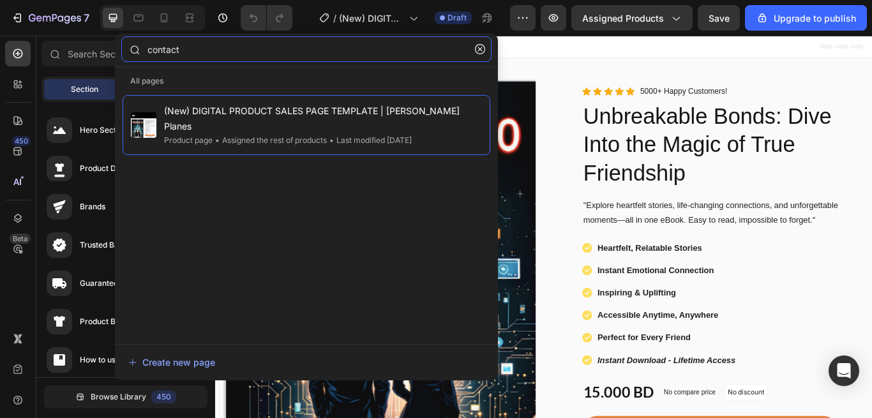
click at [183, 52] on input "contact" at bounding box center [306, 49] width 370 height 26
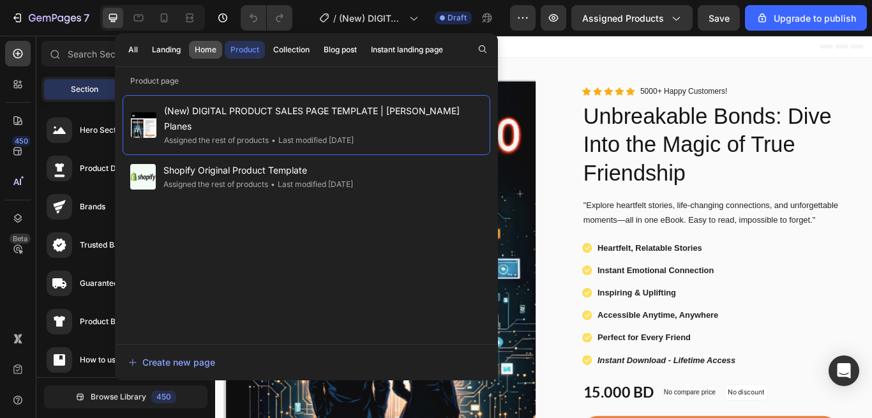
click at [209, 43] on button "Home" at bounding box center [205, 50] width 33 height 18
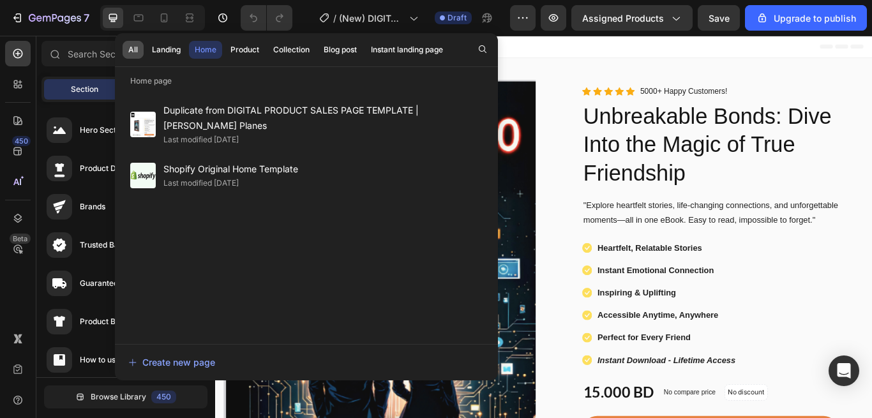
click at [130, 56] on button "All" at bounding box center [133, 50] width 21 height 18
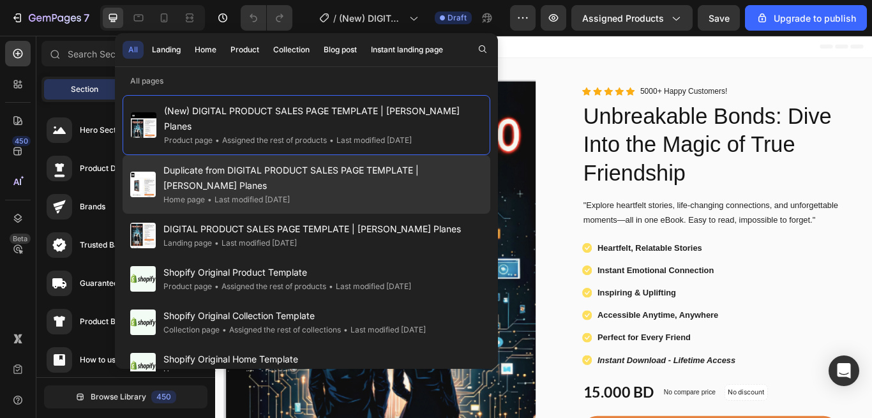
click at [276, 163] on span "Duplicate from DIGITAL PRODUCT SALES PAGE TEMPLATE | [PERSON_NAME] Planes" at bounding box center [322, 178] width 319 height 31
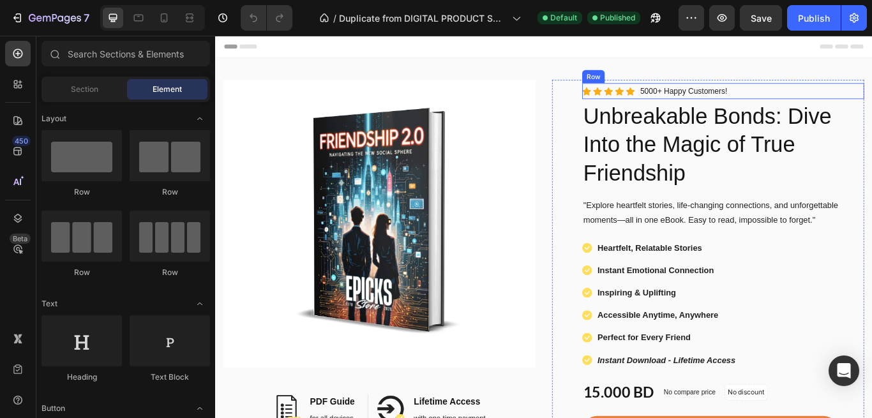
click at [871, 108] on div "Icon Icon Icon Icon Icon Icon List Hoz 5000+ Happy Customers! Text block Row" at bounding box center [807, 100] width 329 height 19
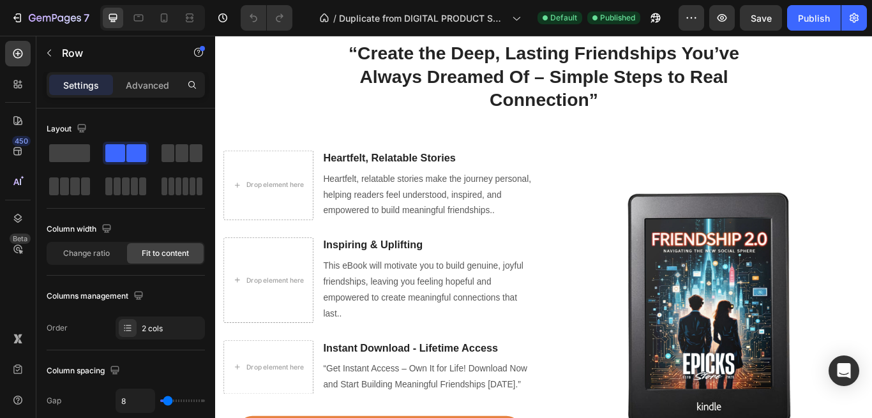
scroll to position [888, 0]
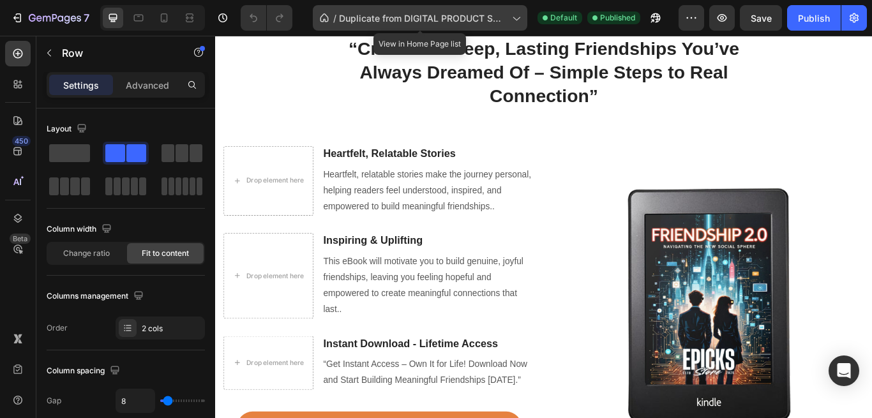
click at [520, 19] on icon at bounding box center [515, 17] width 13 height 13
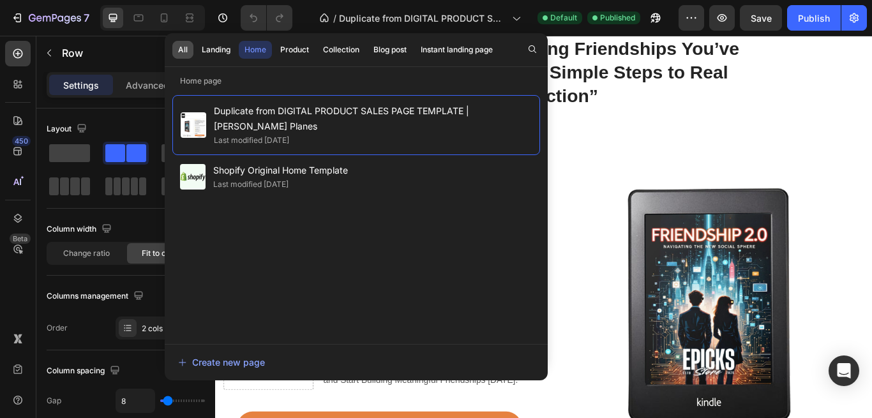
click at [185, 52] on div "All" at bounding box center [183, 49] width 10 height 11
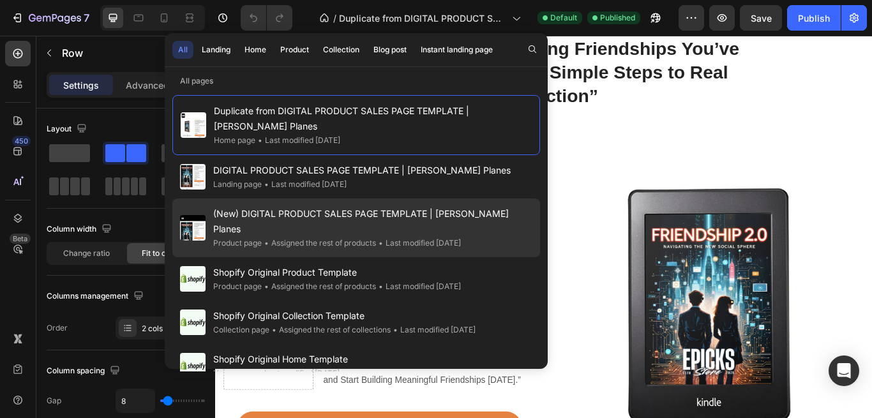
click at [379, 206] on span "(New) DIGITAL PRODUCT SALES PAGE TEMPLATE | [PERSON_NAME] Planes" at bounding box center [372, 221] width 319 height 31
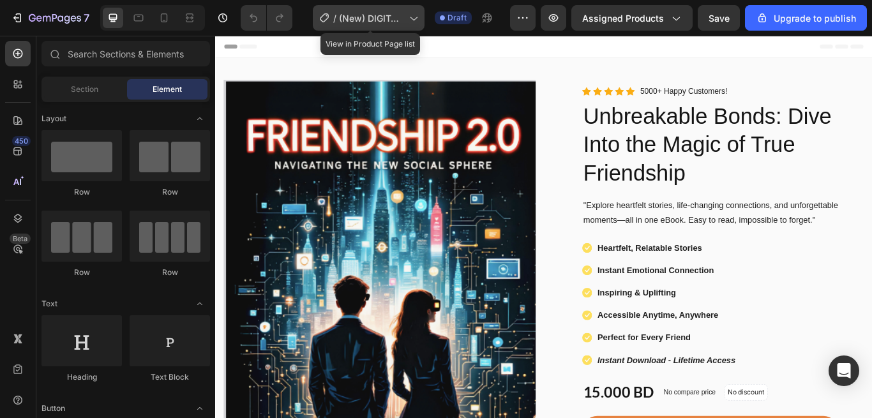
click at [419, 22] on icon at bounding box center [413, 17] width 13 height 13
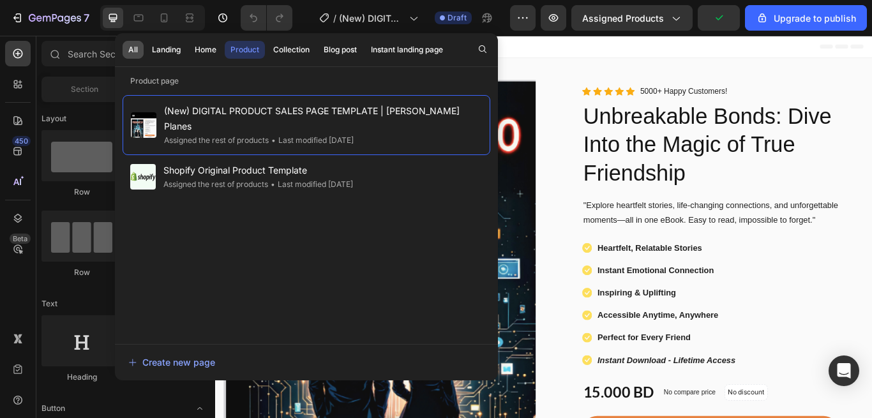
click at [137, 52] on div "All" at bounding box center [133, 49] width 10 height 11
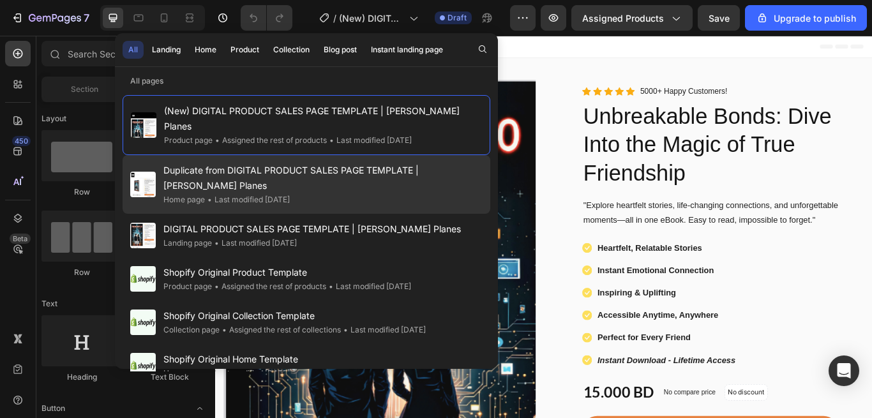
click at [169, 193] on div "Home page" at bounding box center [183, 199] width 41 height 13
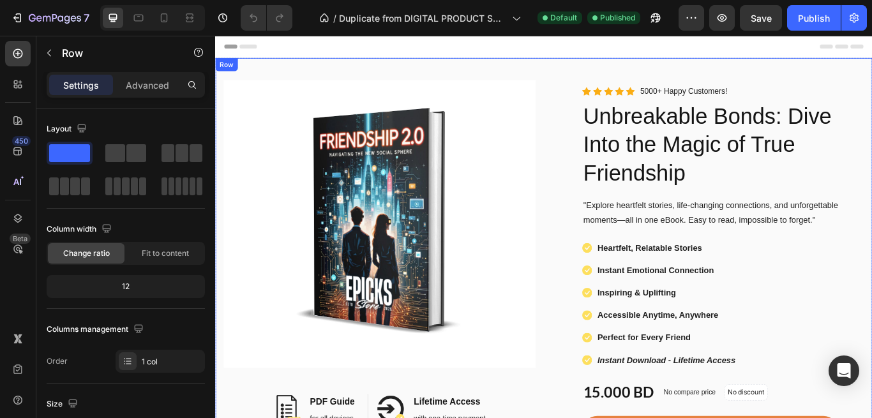
click at [871, 89] on div "Image Image PDF Guide Heading for all devices Text block Row Image Lifetime Acc…" at bounding box center [598, 365] width 766 height 607
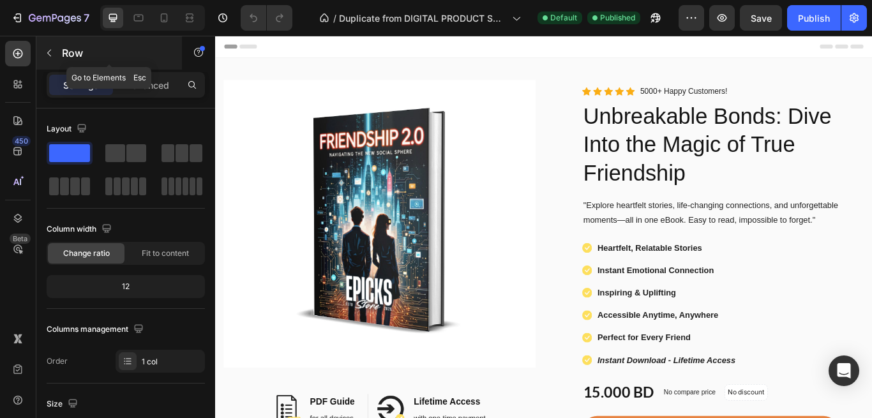
click at [52, 50] on icon "button" at bounding box center [49, 53] width 10 height 10
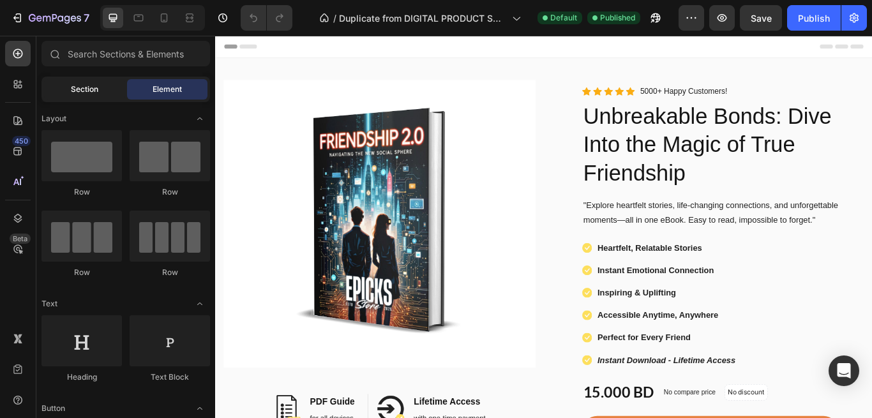
click at [107, 92] on div "Section" at bounding box center [84, 89] width 80 height 20
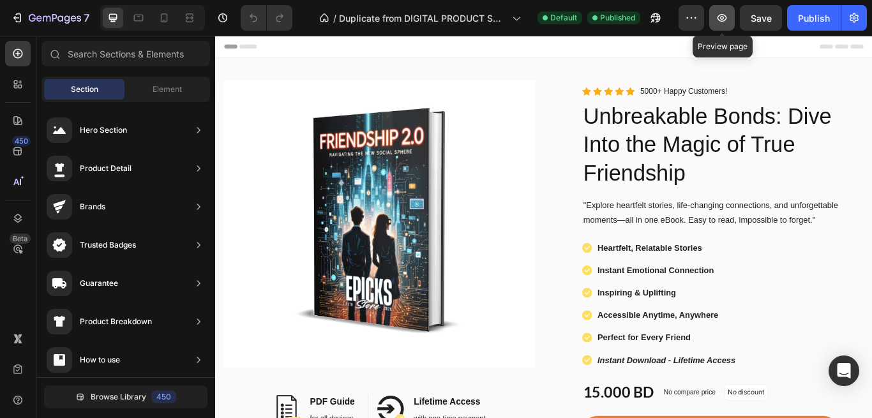
click at [728, 22] on icon "button" at bounding box center [722, 17] width 13 height 13
click at [363, 44] on div "Header" at bounding box center [598, 49] width 746 height 26
click at [228, 50] on icon at bounding box center [229, 48] width 9 height 9
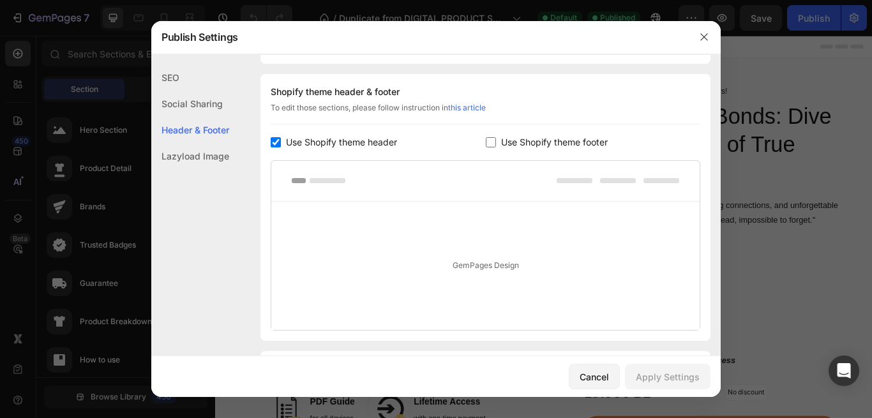
scroll to position [172, 0]
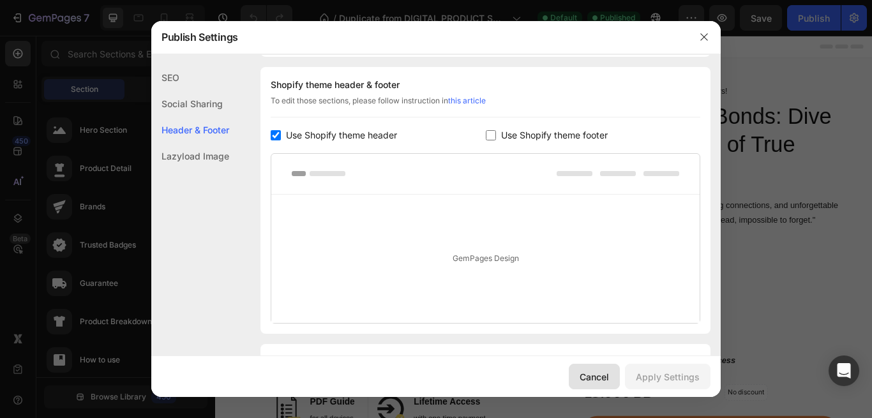
click at [597, 377] on div "Cancel" at bounding box center [594, 376] width 29 height 13
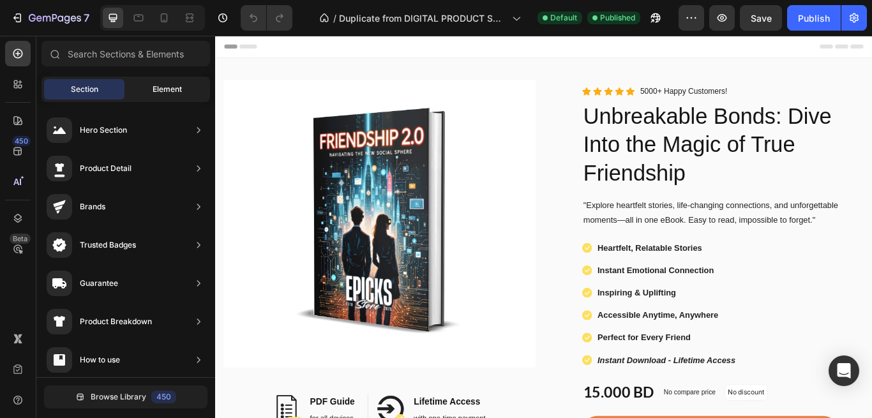
click at [156, 91] on span "Element" at bounding box center [167, 89] width 29 height 11
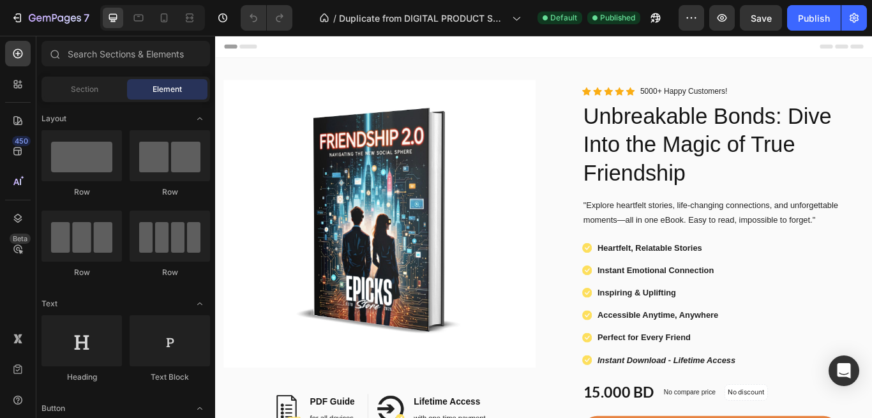
click at [578, 49] on div "Header" at bounding box center [598, 49] width 746 height 26
click at [234, 49] on div "Header" at bounding box center [246, 48] width 47 height 15
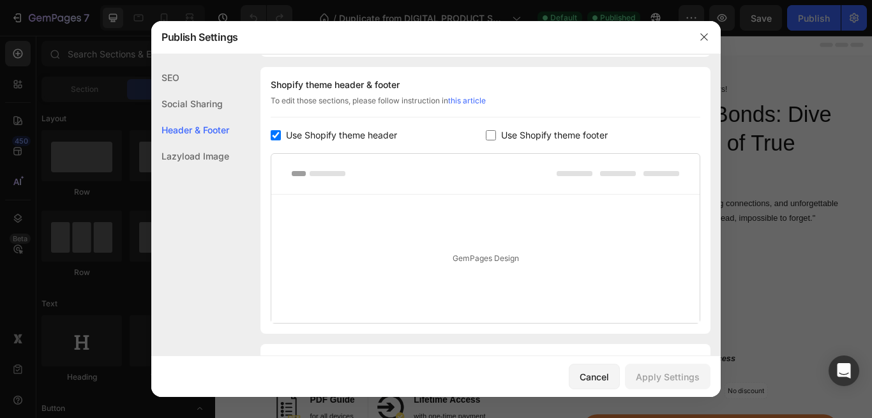
scroll to position [0, 0]
click at [598, 381] on div "Cancel" at bounding box center [594, 376] width 29 height 13
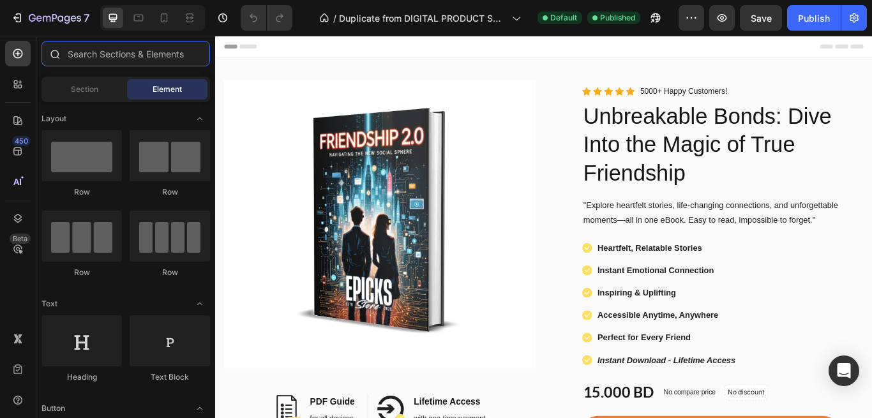
click at [138, 53] on input "text" at bounding box center [125, 54] width 169 height 26
click at [100, 86] on div "Section" at bounding box center [84, 89] width 80 height 20
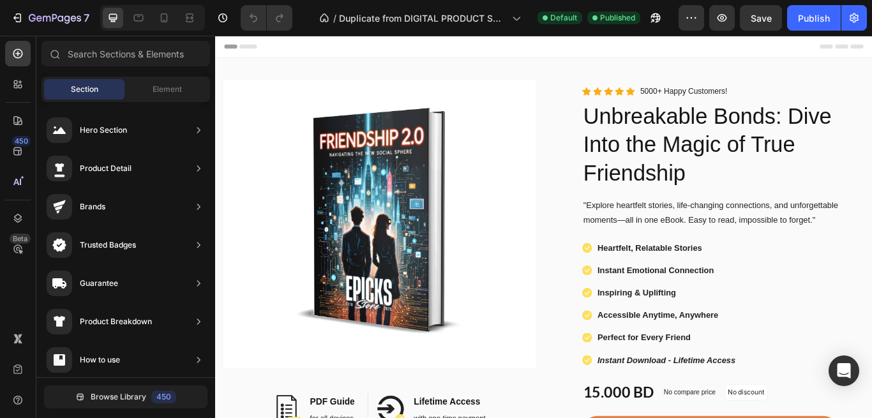
click at [871, 56] on div "Header" at bounding box center [598, 49] width 746 height 26
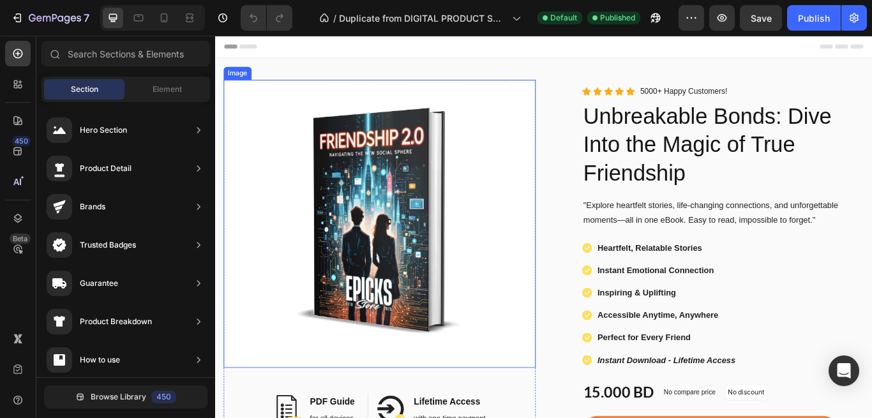
click at [534, 210] on img at bounding box center [407, 255] width 364 height 336
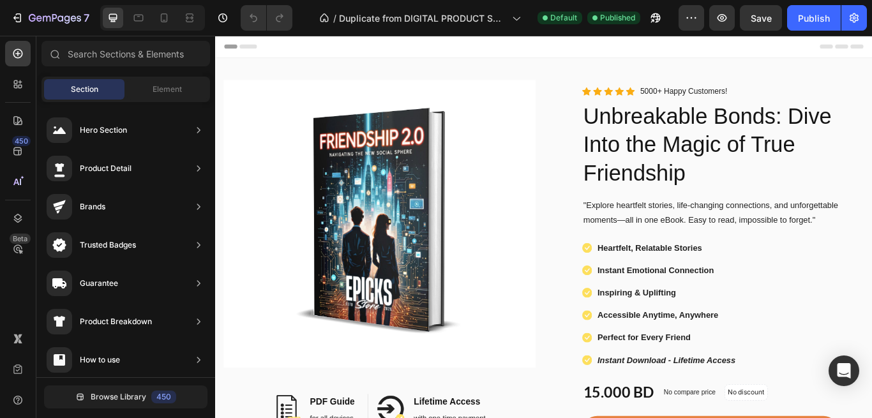
click at [347, 44] on div "Header" at bounding box center [598, 49] width 746 height 26
click at [142, 19] on icon at bounding box center [138, 17] width 13 height 13
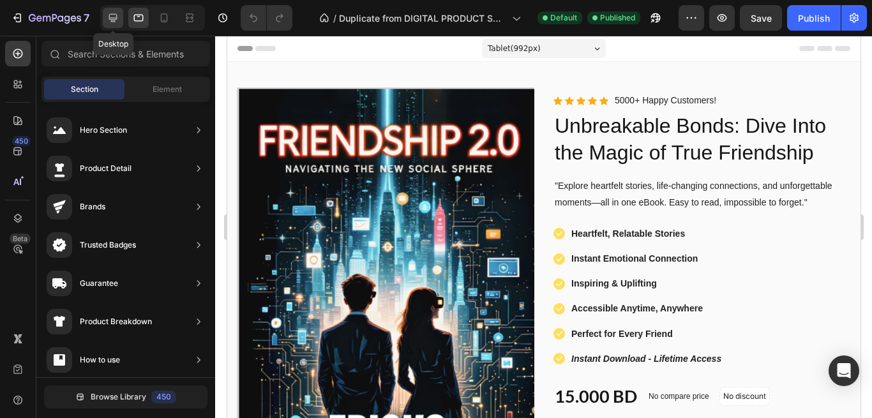
click at [113, 18] on icon at bounding box center [113, 18] width 8 height 8
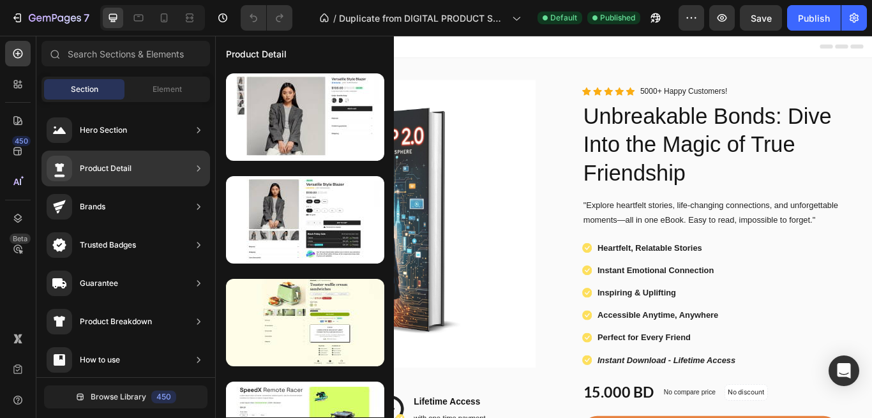
click at [96, 169] on div "Product Detail" at bounding box center [106, 168] width 52 height 13
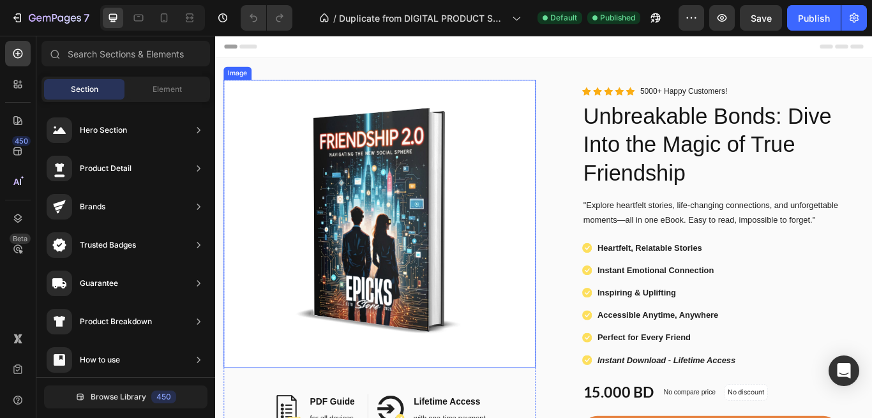
click at [308, 158] on img at bounding box center [407, 255] width 364 height 336
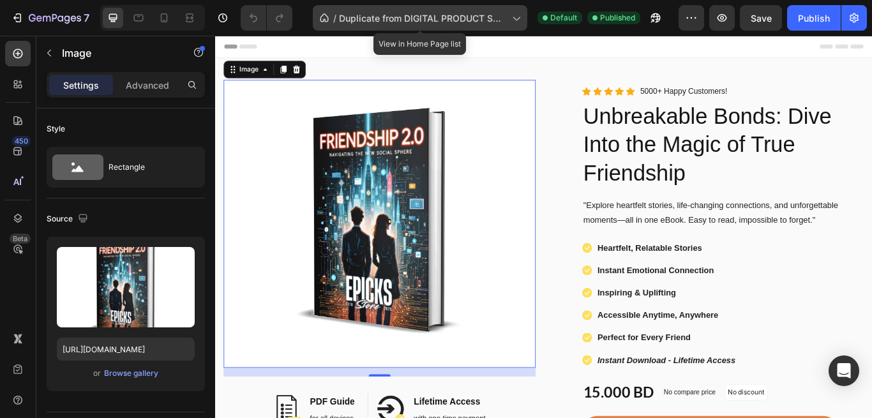
click at [521, 20] on icon at bounding box center [515, 17] width 13 height 13
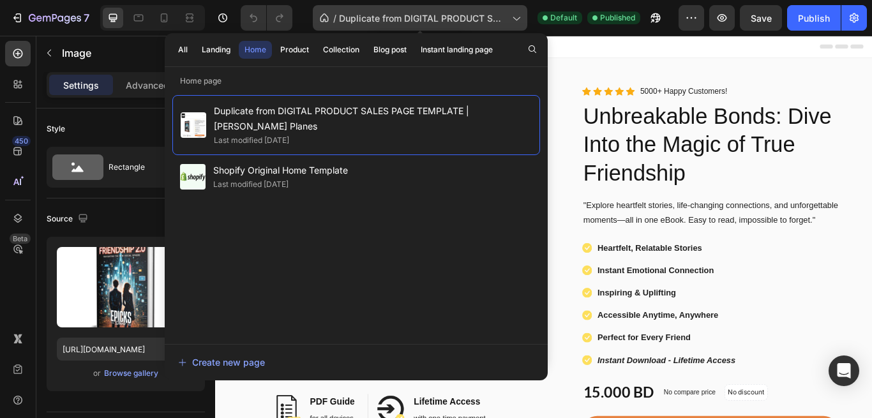
click at [516, 15] on icon at bounding box center [515, 17] width 13 height 13
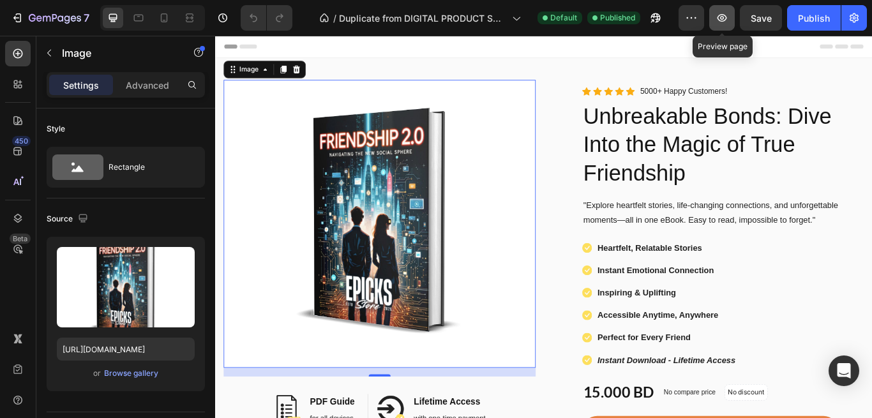
click at [727, 16] on icon "button" at bounding box center [722, 17] width 13 height 13
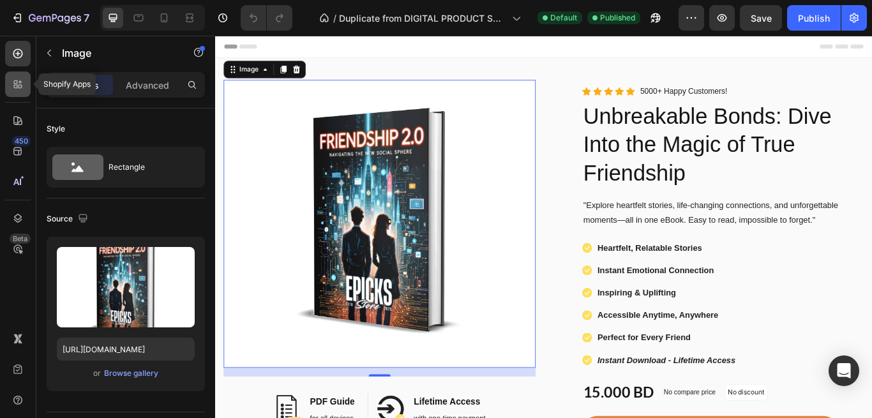
click at [19, 84] on icon at bounding box center [17, 84] width 13 height 13
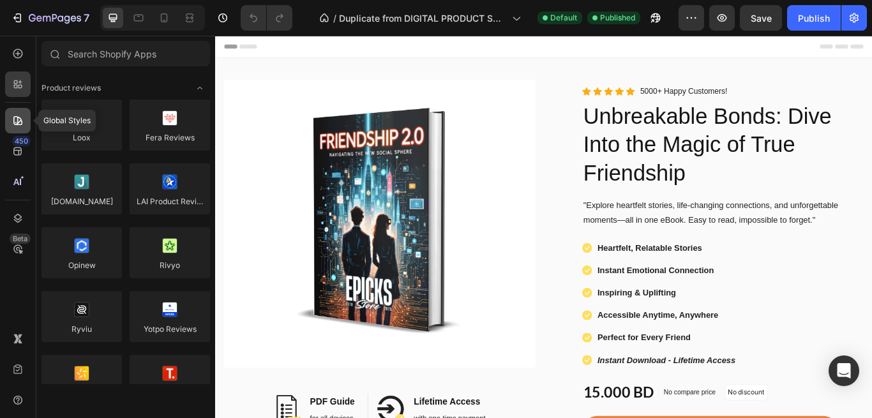
click at [20, 119] on icon at bounding box center [17, 120] width 13 height 13
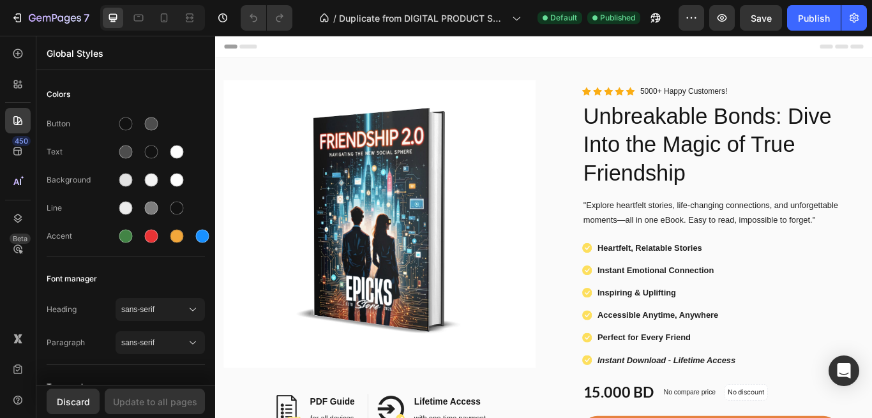
click at [326, 48] on div "Header" at bounding box center [598, 49] width 746 height 26
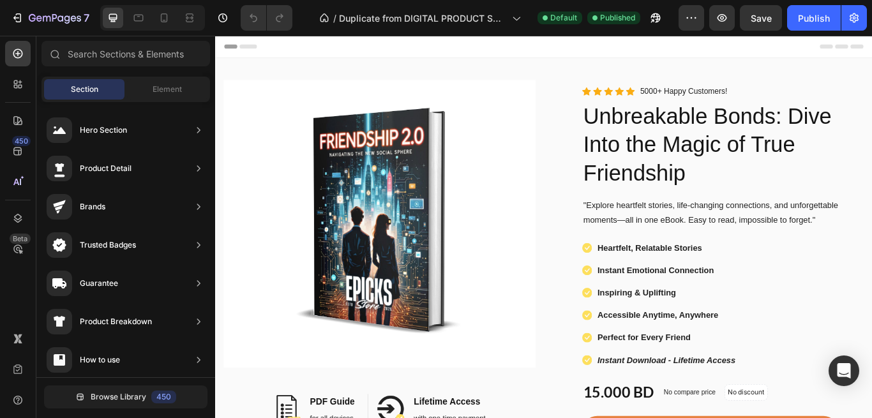
click at [326, 48] on div "Header" at bounding box center [598, 49] width 746 height 26
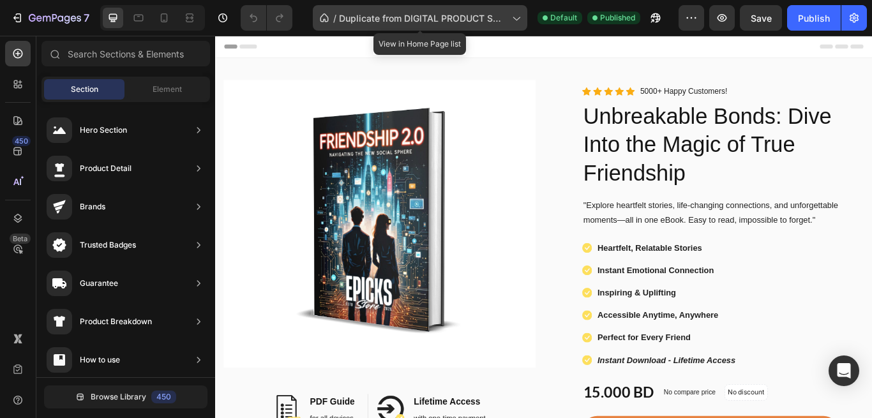
click at [516, 20] on icon at bounding box center [516, 19] width 7 height 4
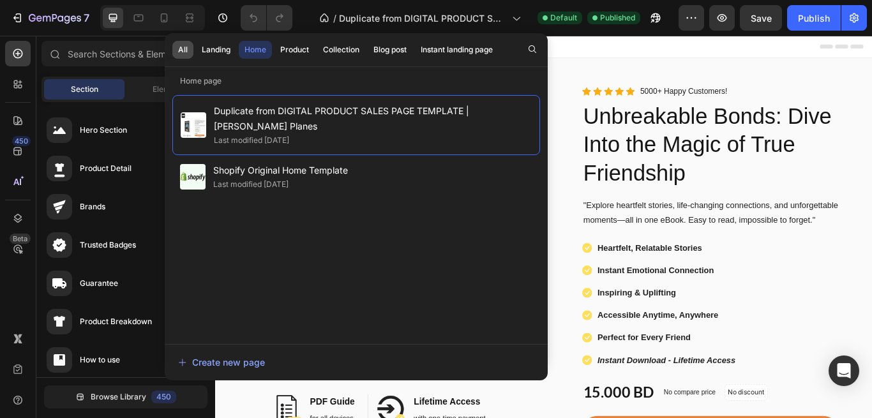
click at [187, 47] on div "All" at bounding box center [183, 49] width 10 height 11
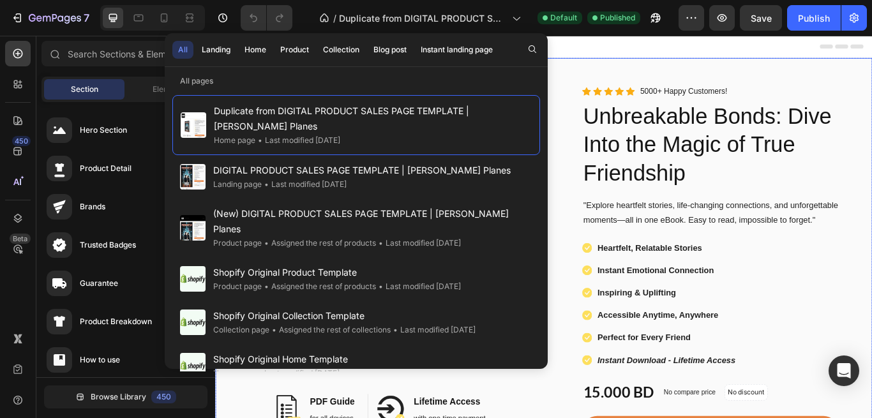
click at [871, 87] on div "Image Image PDF Guide Heading for all devices Text block Row Image Lifetime Acc…" at bounding box center [598, 370] width 766 height 616
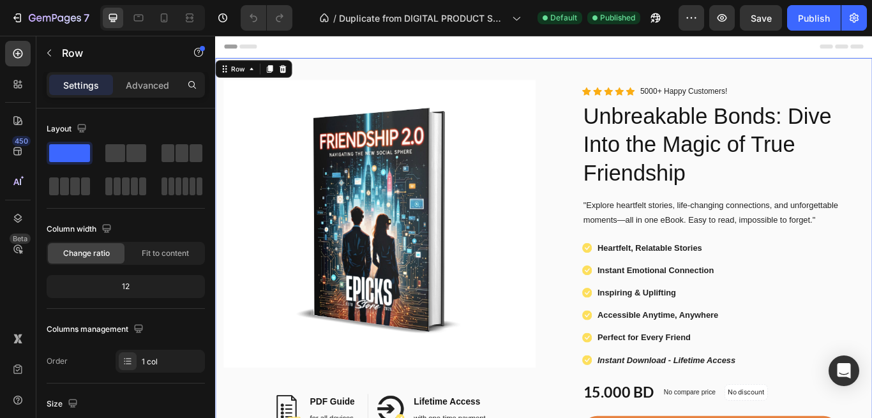
click at [871, 87] on div "Image Image PDF Guide Heading for all devices Text block Row Image Lifetime Acc…" at bounding box center [598, 370] width 766 height 616
click at [39, 22] on icon "button" at bounding box center [55, 18] width 52 height 11
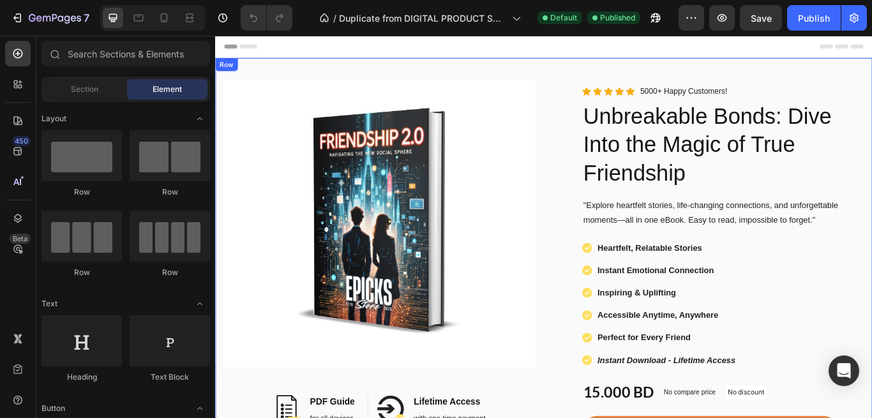
click at [645, 68] on div "Image Image PDF Guide Heading for all devices Text block Row Image Lifetime Acc…" at bounding box center [598, 365] width 766 height 607
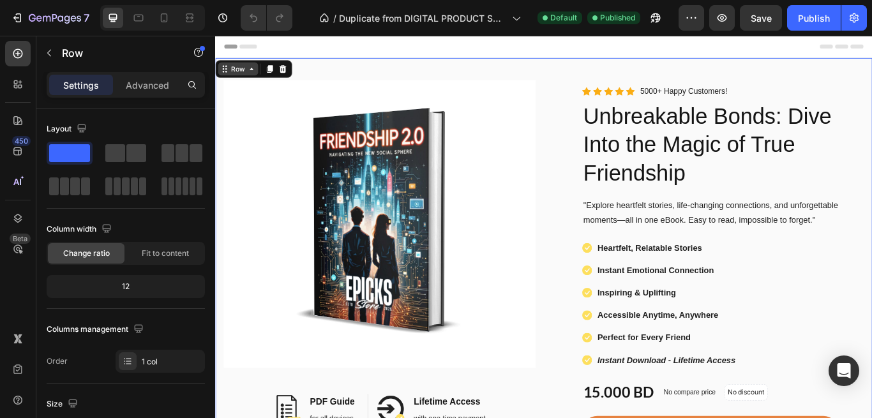
click at [232, 73] on div "Row" at bounding box center [241, 74] width 21 height 11
click at [236, 82] on div "Row" at bounding box center [241, 74] width 47 height 15
click at [257, 54] on span "Header" at bounding box center [253, 48] width 28 height 13
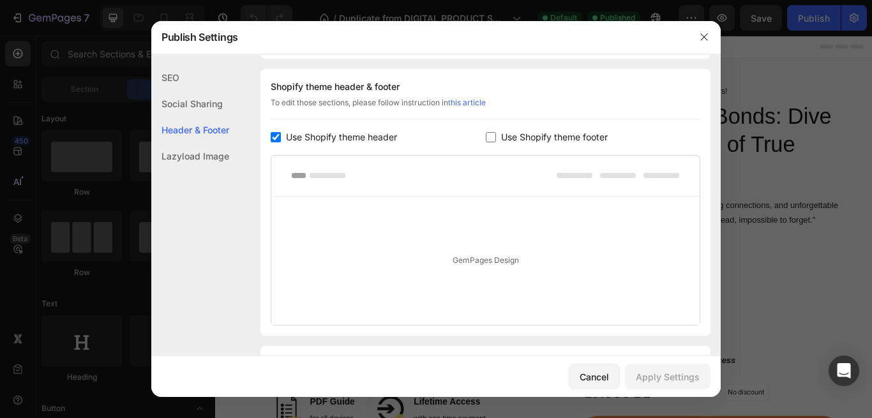
scroll to position [172, 0]
click at [592, 378] on div "Cancel" at bounding box center [594, 376] width 29 height 13
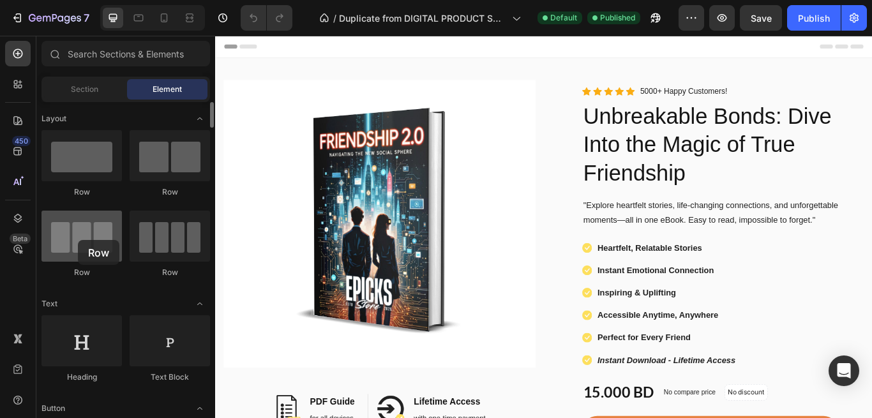
click at [78, 240] on div at bounding box center [81, 236] width 80 height 51
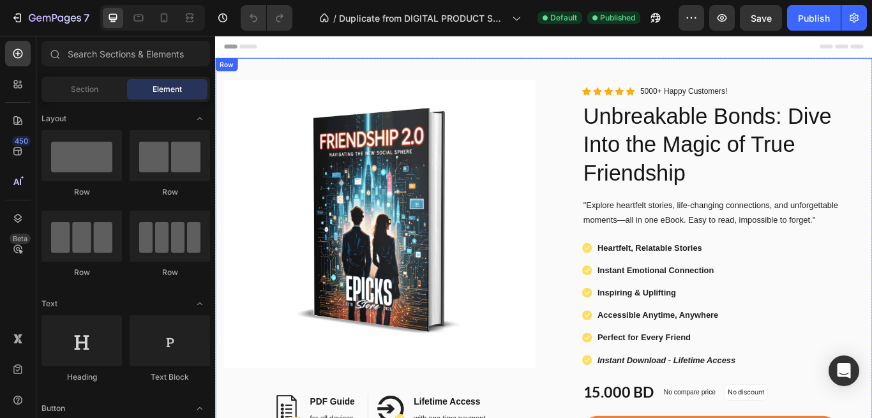
click at [644, 71] on div "Image Image PDF Guide Heading for all devices Text block Row Image Lifetime Acc…" at bounding box center [598, 365] width 766 height 607
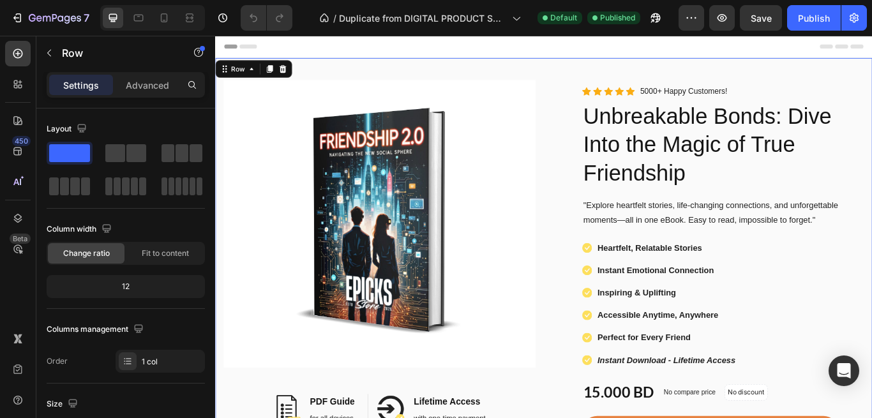
click at [590, 41] on div "Header" at bounding box center [598, 49] width 746 height 26
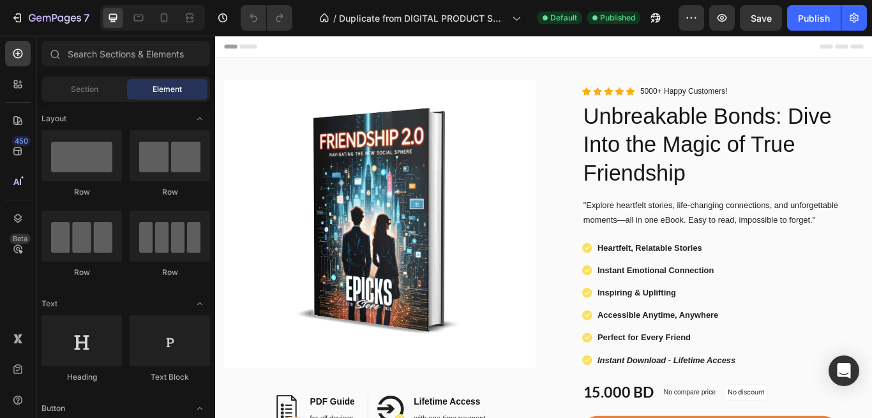
click at [553, 45] on div "Header" at bounding box center [598, 49] width 746 height 26
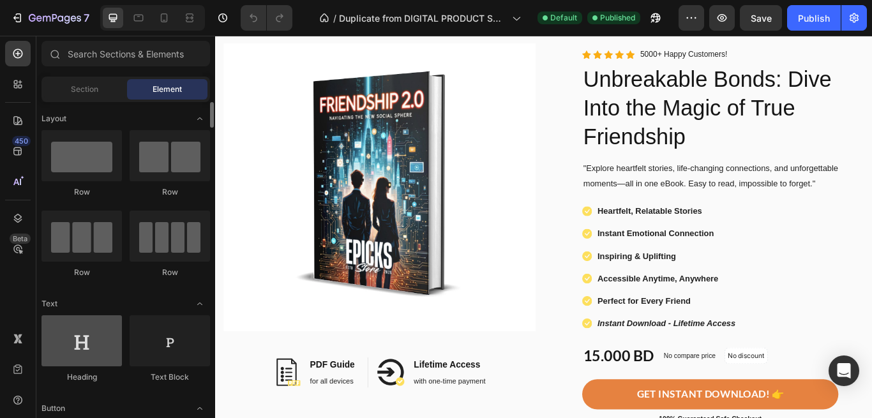
scroll to position [0, 0]
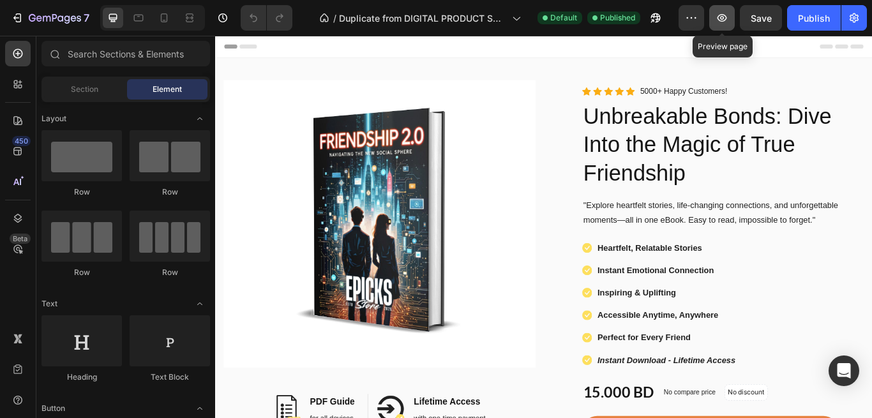
click at [723, 18] on icon "button" at bounding box center [722, 17] width 13 height 13
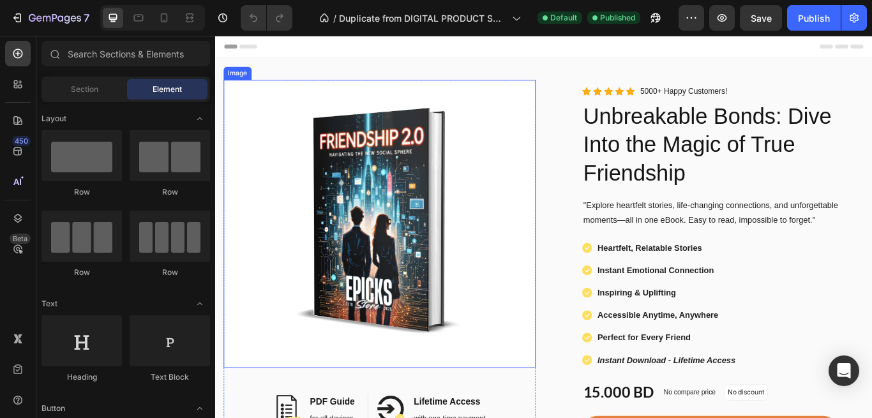
click at [299, 153] on img at bounding box center [407, 255] width 364 height 336
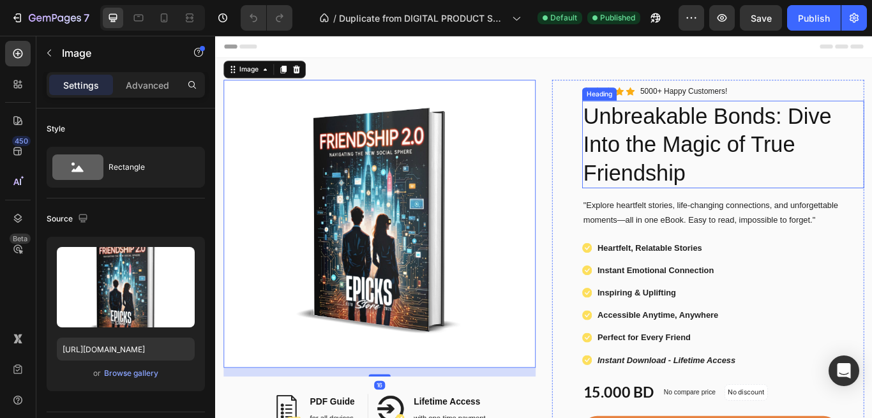
click at [754, 174] on h2 "Unbreakable Bonds: Dive Into the Magic of True Friendship" at bounding box center [807, 163] width 329 height 102
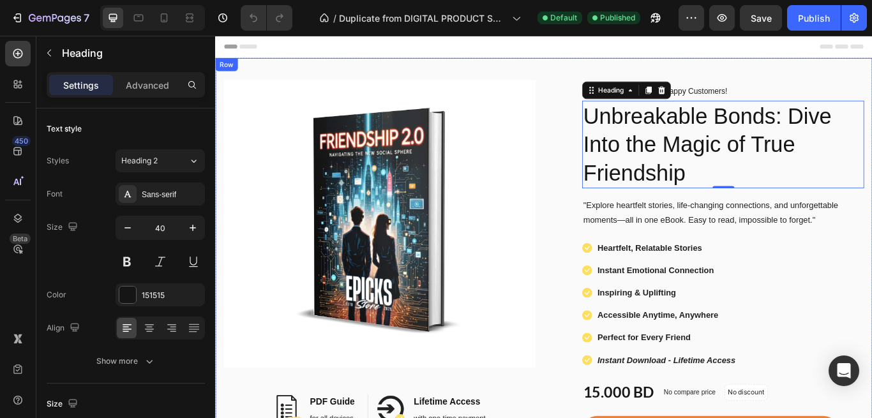
click at [615, 77] on div "Image Image PDF Guide Heading for all devices Text block Row Image Lifetime Acc…" at bounding box center [598, 365] width 766 height 607
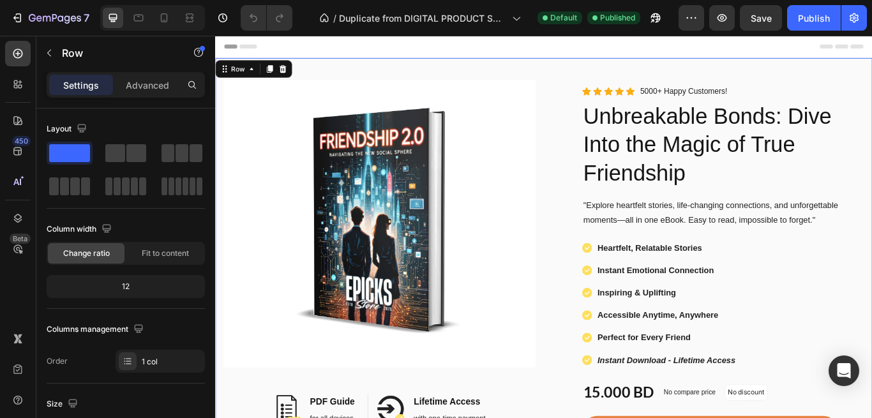
click at [871, 84] on div "Image Image PDF Guide Heading for all devices Text block Row Image Lifetime Acc…" at bounding box center [598, 365] width 766 height 607
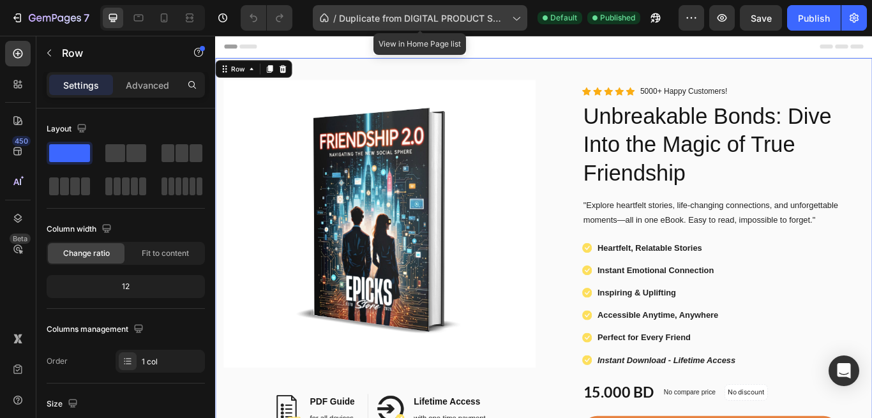
click at [400, 25] on div "/ Duplicate from DIGITAL PRODUCT SALES PAGE TEMPLATE | Tanner Planes" at bounding box center [420, 18] width 214 height 26
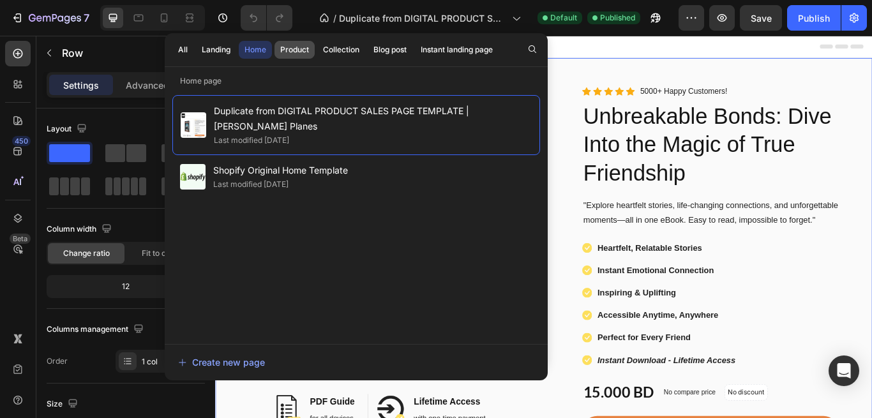
click at [287, 52] on div "Product" at bounding box center [294, 49] width 29 height 11
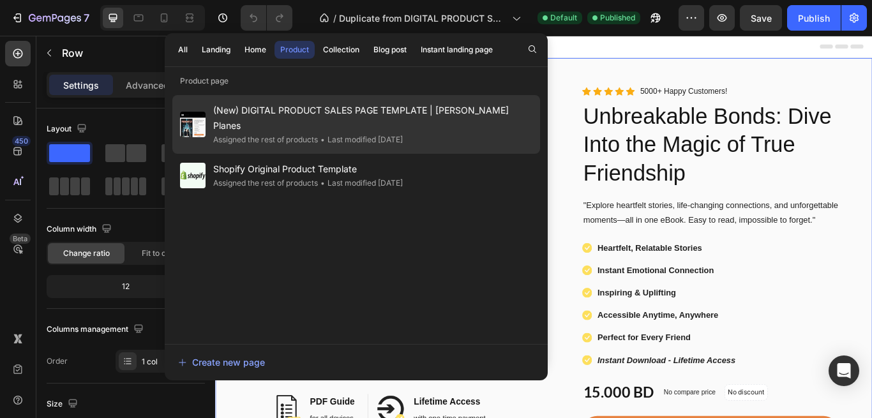
click at [283, 113] on span "(New) DIGITAL PRODUCT SALES PAGE TEMPLATE | Tanner Planes" at bounding box center [372, 118] width 319 height 31
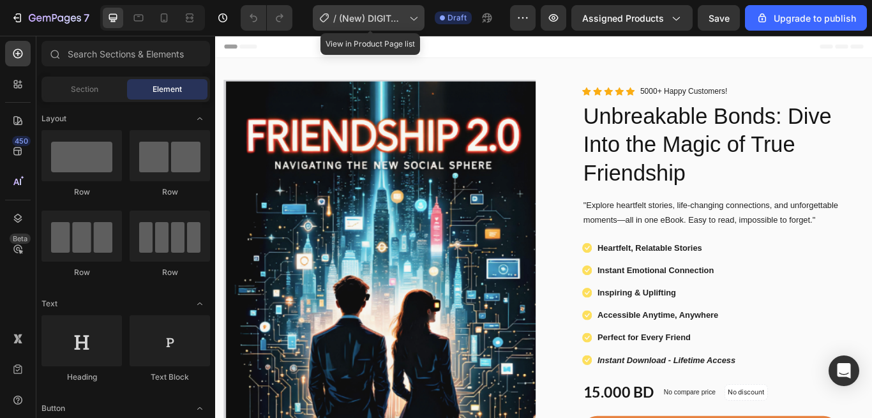
click at [370, 20] on span "(New) DIGITAL PRODUCT SALES PAGE TEMPLATE | [PERSON_NAME] Planes" at bounding box center [371, 17] width 65 height 13
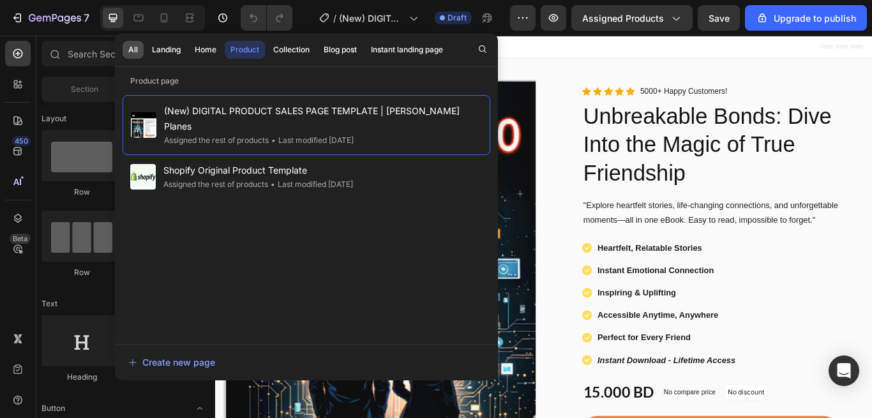
click at [135, 52] on div "All" at bounding box center [133, 49] width 10 height 11
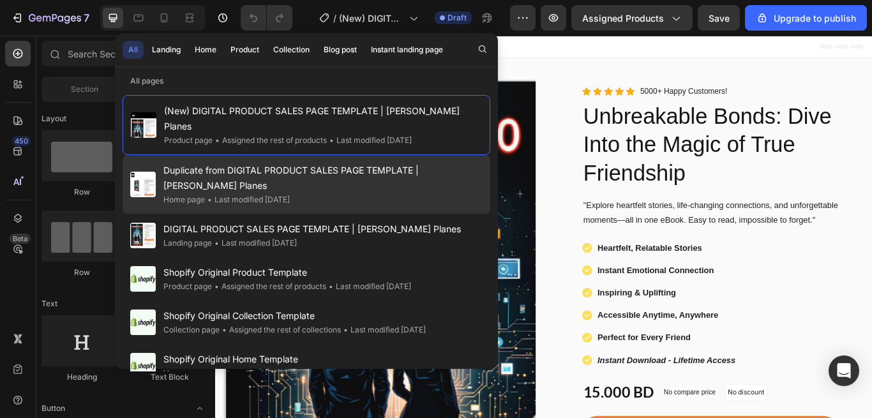
click at [196, 193] on div "Home page" at bounding box center [183, 199] width 41 height 13
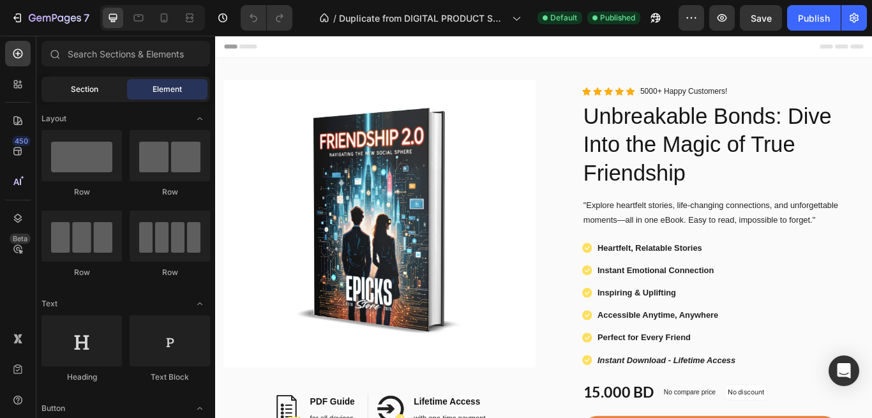
click at [89, 99] on div "Section" at bounding box center [84, 89] width 80 height 20
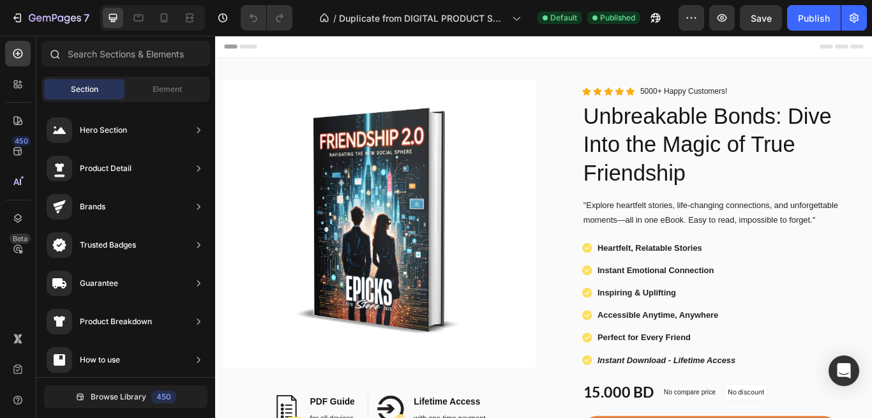
click at [208, 70] on div at bounding box center [125, 56] width 179 height 31
click at [698, 21] on icon "button" at bounding box center [691, 17] width 13 height 13
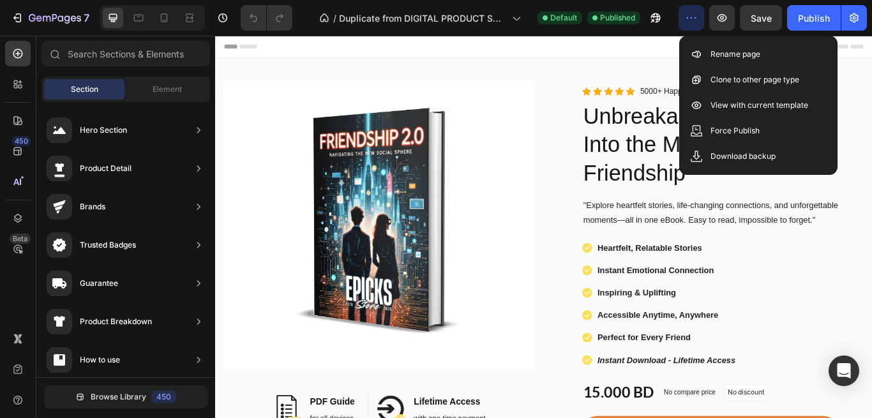
click at [690, 24] on button "button" at bounding box center [692, 18] width 26 height 26
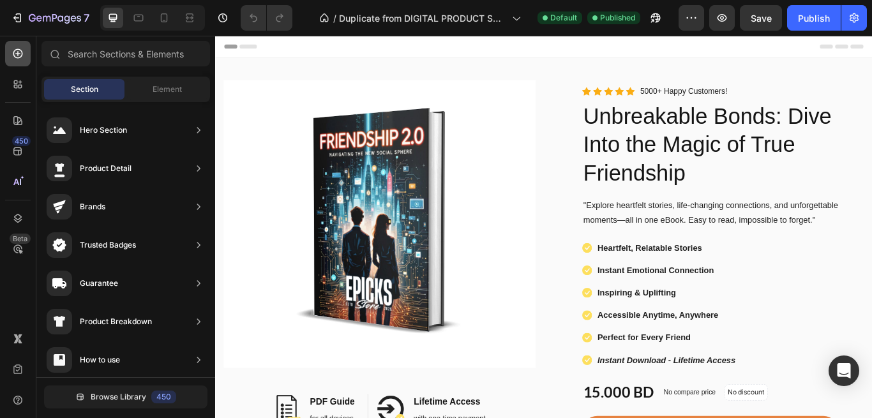
click at [22, 53] on icon at bounding box center [18, 54] width 10 height 10
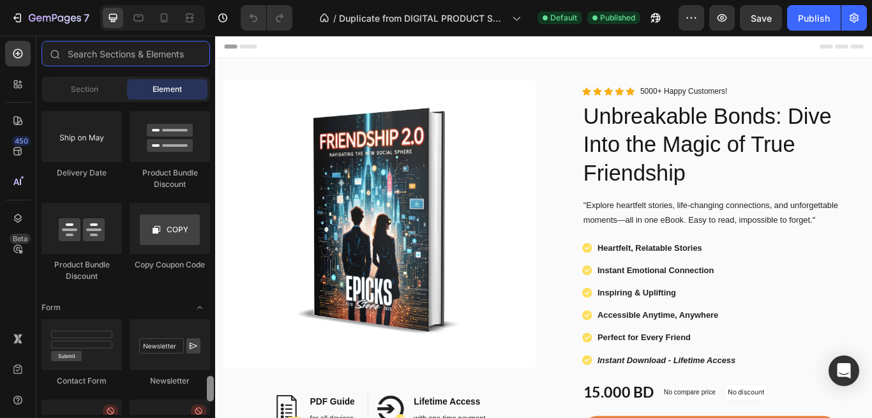
drag, startPoint x: 212, startPoint y: 122, endPoint x: 213, endPoint y: 343, distance: 221.5
click at [213, 376] on div at bounding box center [210, 389] width 7 height 26
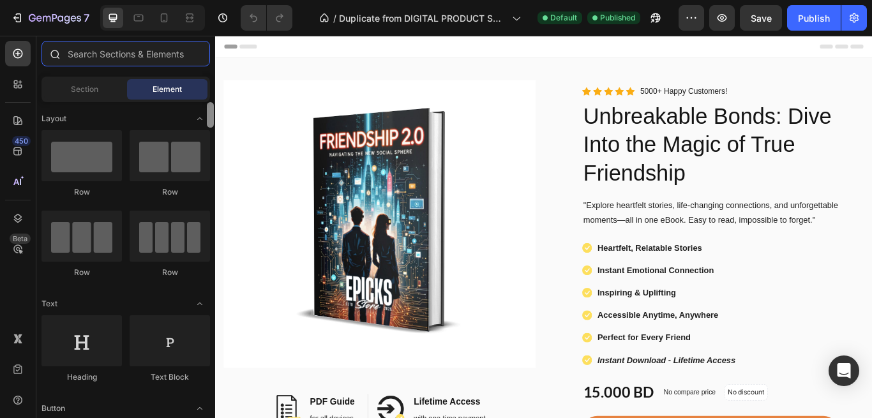
drag, startPoint x: 213, startPoint y: 343, endPoint x: 207, endPoint y: 43, distance: 300.1
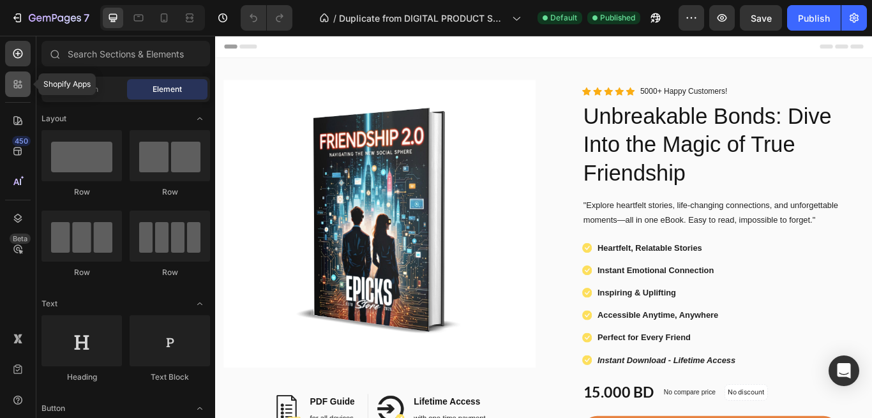
click at [20, 86] on icon at bounding box center [17, 84] width 13 height 13
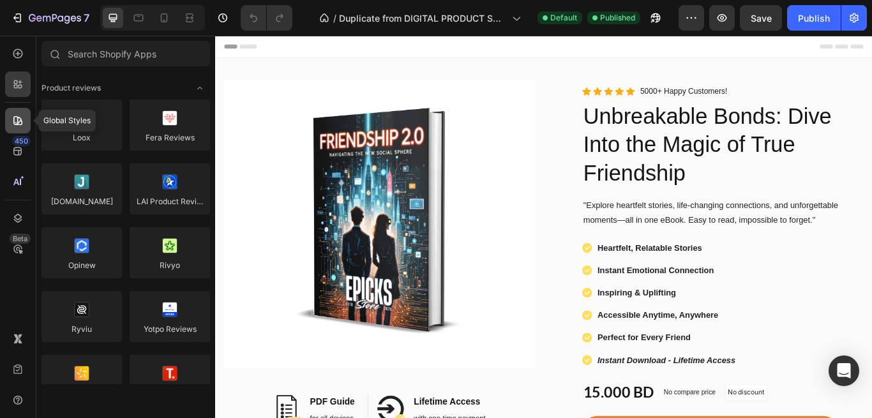
click at [20, 125] on icon at bounding box center [17, 120] width 13 height 13
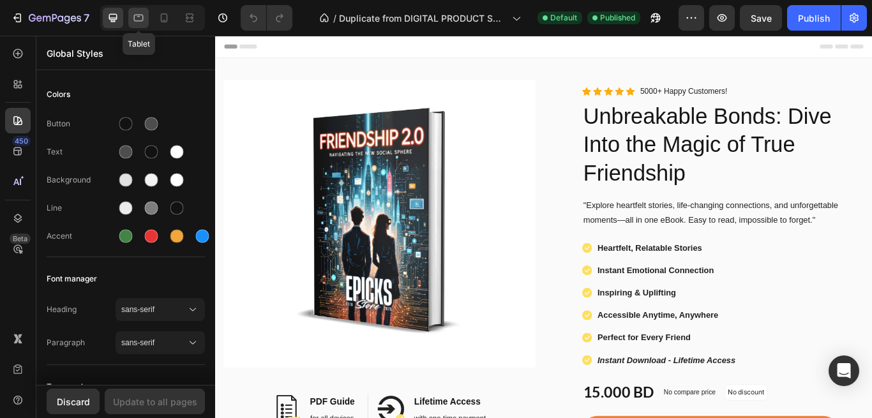
click at [139, 19] on icon at bounding box center [138, 17] width 13 height 13
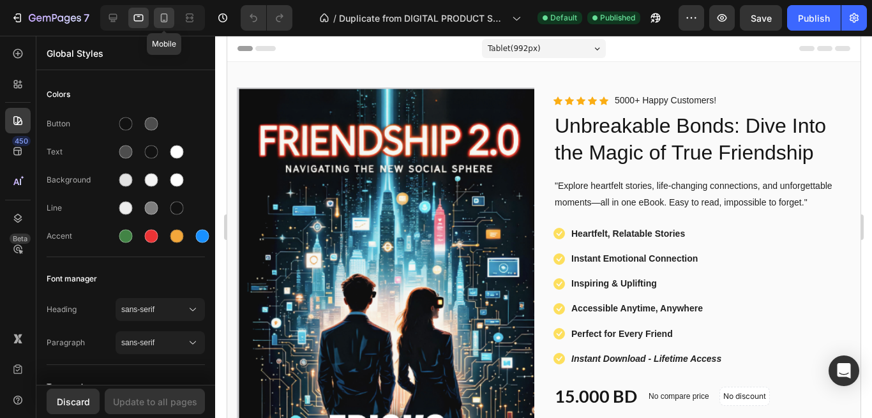
click at [161, 20] on icon at bounding box center [164, 17] width 7 height 9
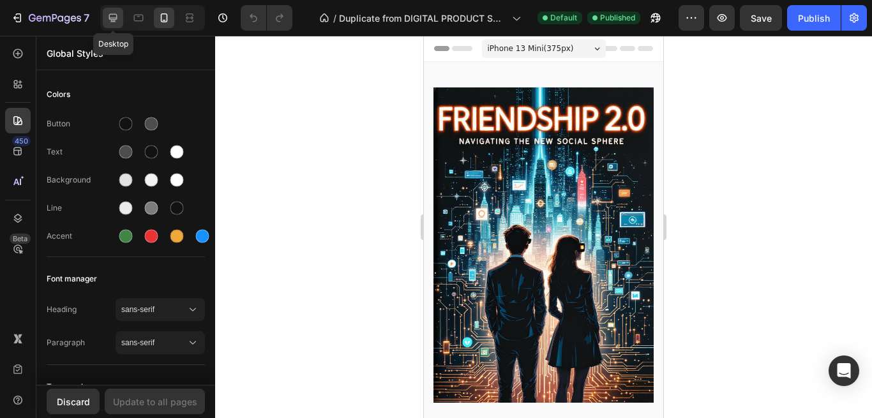
click at [117, 18] on icon at bounding box center [113, 18] width 8 height 8
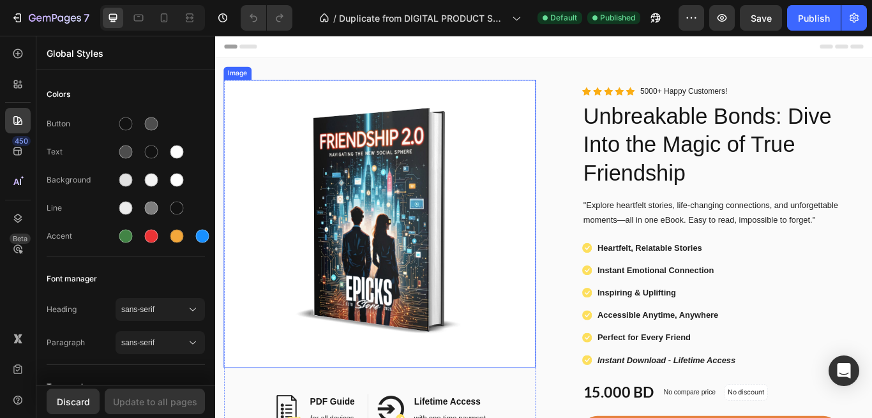
click at [343, 186] on img at bounding box center [407, 255] width 364 height 336
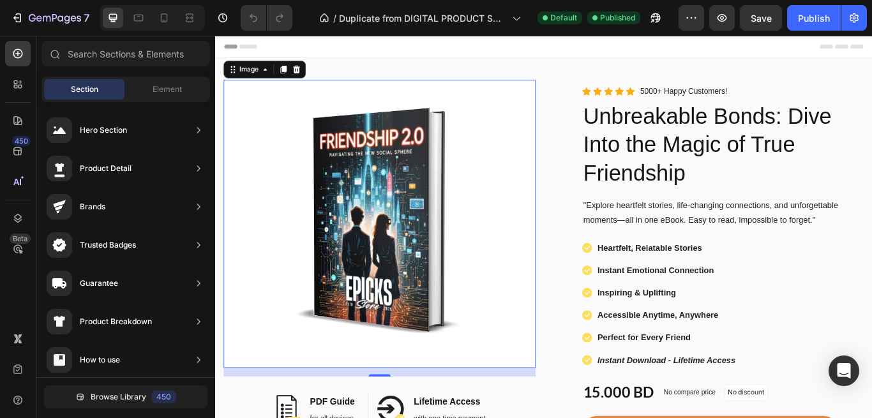
click at [245, 50] on span "Header" at bounding box center [253, 48] width 28 height 13
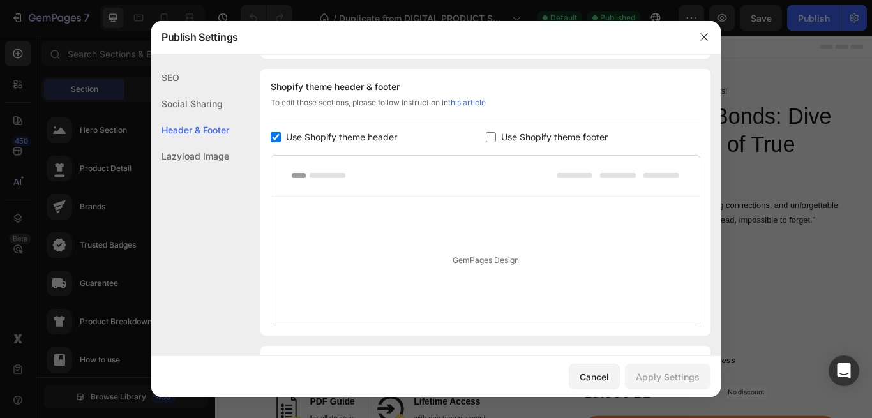
scroll to position [172, 0]
click at [216, 105] on div "Social Sharing" at bounding box center [190, 104] width 78 height 26
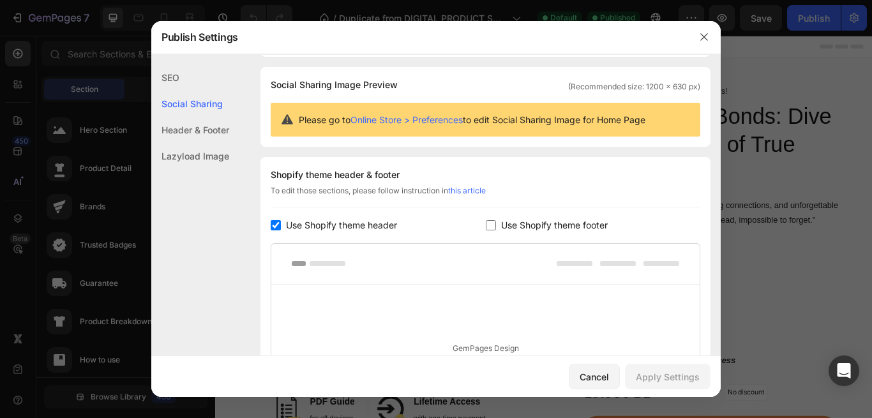
click at [199, 79] on div "SEO" at bounding box center [190, 77] width 78 height 26
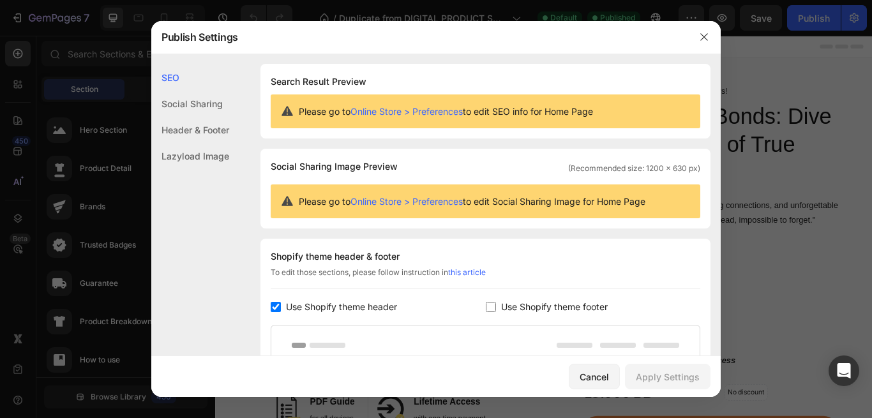
scroll to position [0, 0]
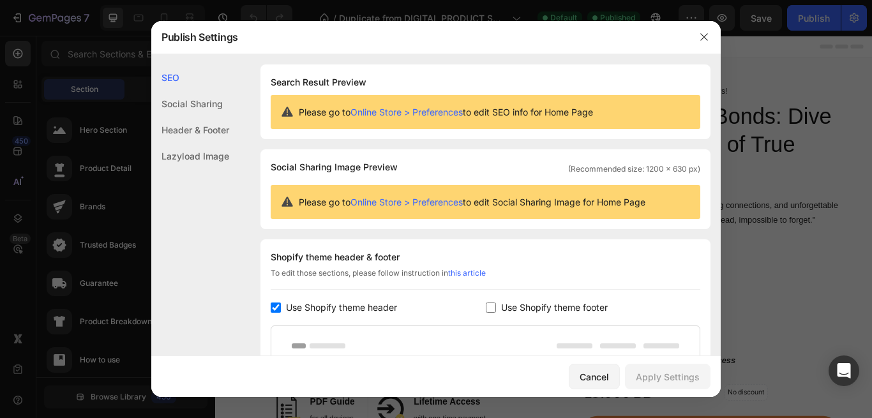
click at [172, 157] on div "Lazyload Image" at bounding box center [190, 156] width 78 height 26
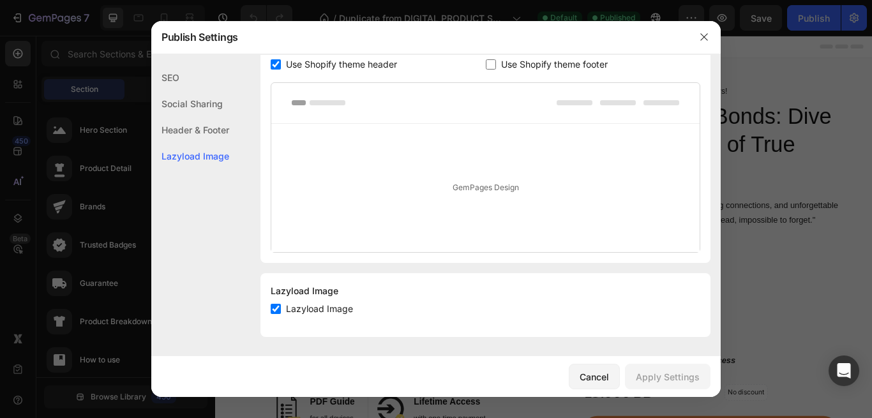
scroll to position [244, 0]
click at [707, 33] on icon "button" at bounding box center [704, 37] width 10 height 10
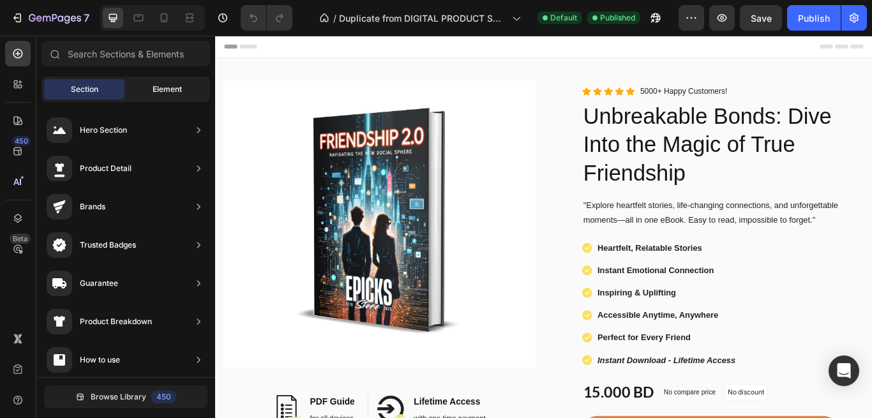
click at [167, 80] on div "Element" at bounding box center [167, 89] width 80 height 20
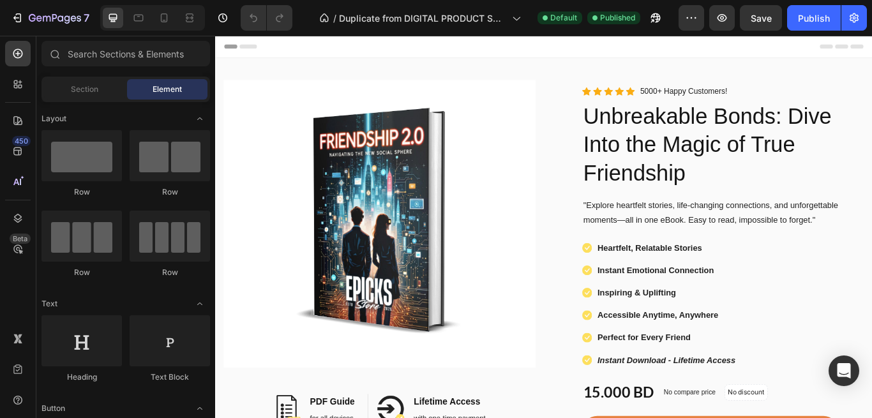
click at [167, 80] on div "Element" at bounding box center [167, 89] width 80 height 20
click at [16, 131] on div at bounding box center [18, 121] width 26 height 26
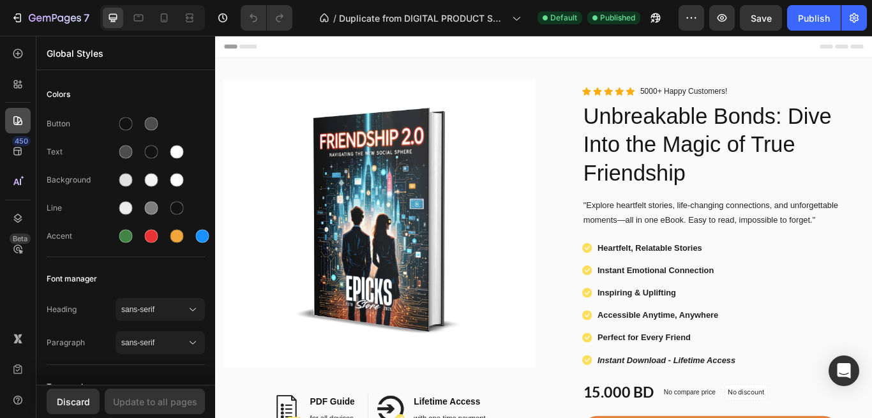
click at [16, 131] on div at bounding box center [18, 121] width 26 height 26
click at [17, 151] on icon at bounding box center [17, 151] width 8 height 8
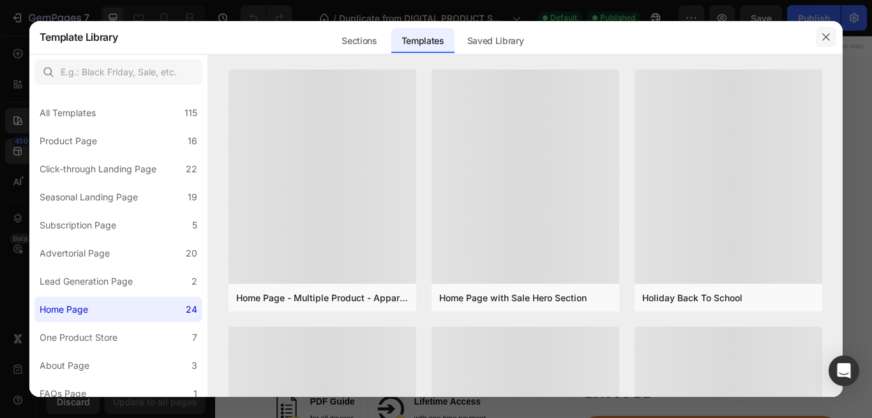
click at [825, 38] on icon "button" at bounding box center [826, 37] width 10 height 10
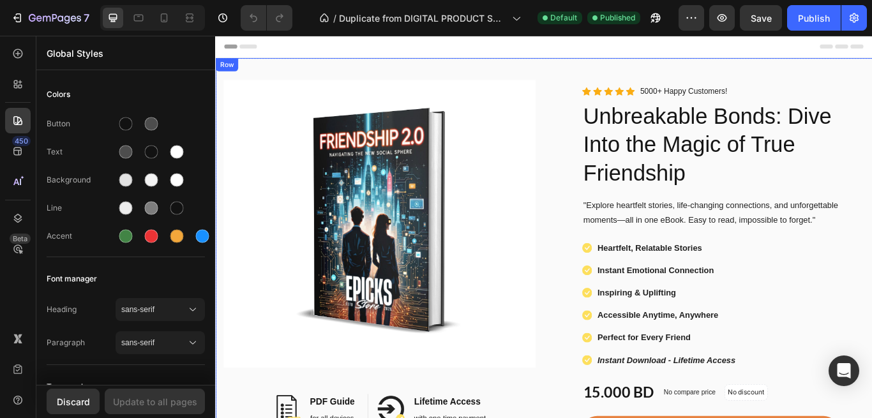
click at [322, 72] on div "Image Image PDF Guide Heading for all devices Text block Row Image Lifetime Acc…" at bounding box center [598, 365] width 766 height 607
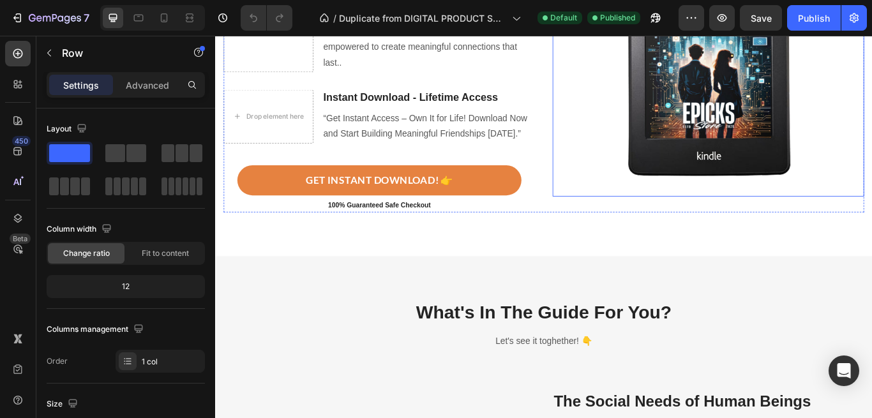
scroll to position [1195, 0]
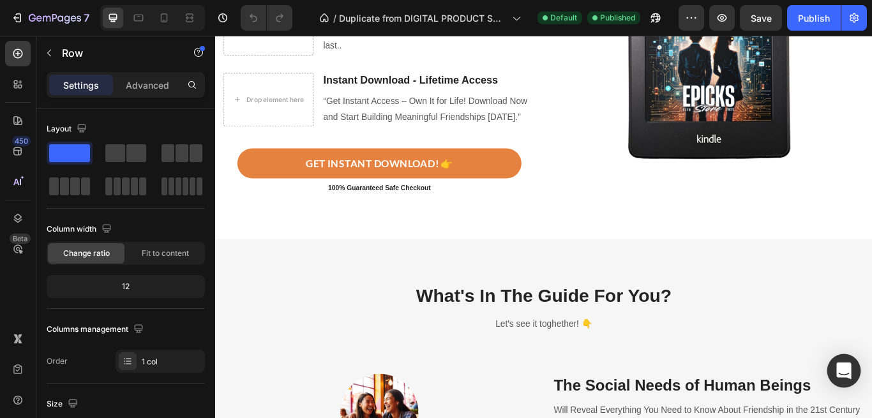
click at [837, 375] on icon "Open Intercom Messenger" at bounding box center [843, 371] width 15 height 17
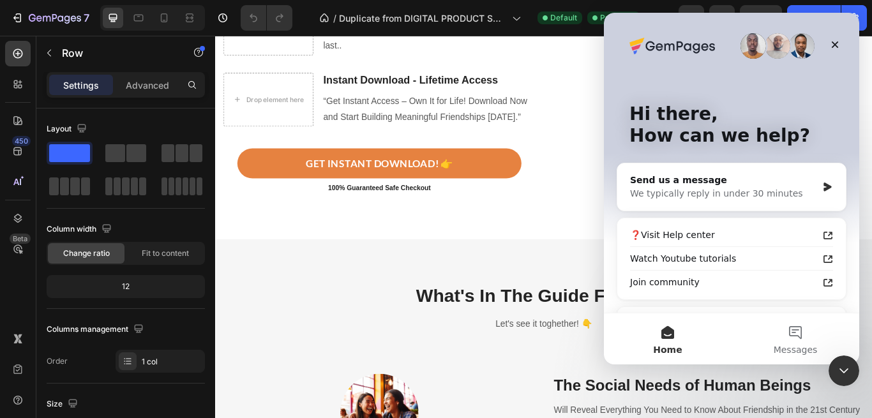
scroll to position [0, 0]
click at [788, 338] on button "Messages" at bounding box center [796, 338] width 128 height 51
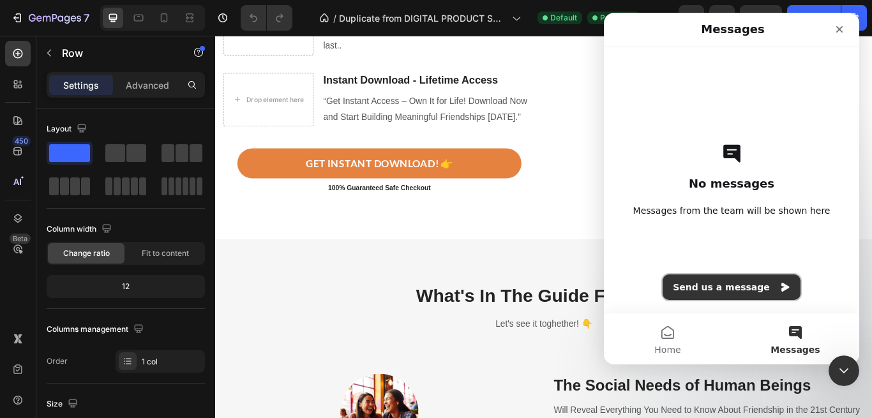
click at [758, 291] on button "Send us a message" at bounding box center [732, 288] width 138 height 26
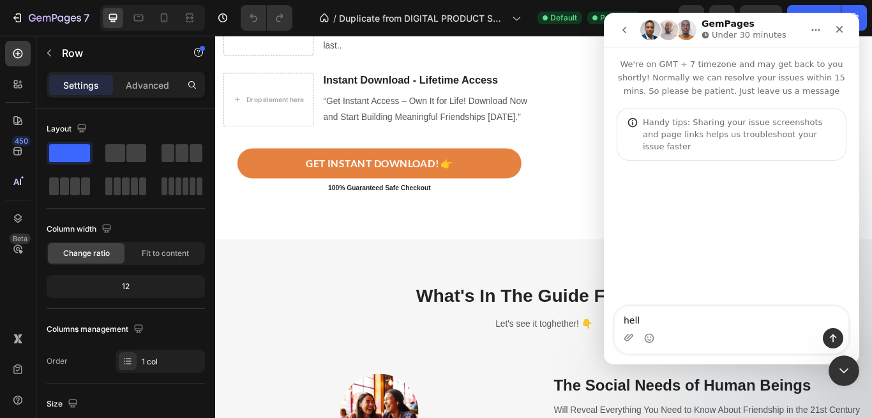
type textarea "hello"
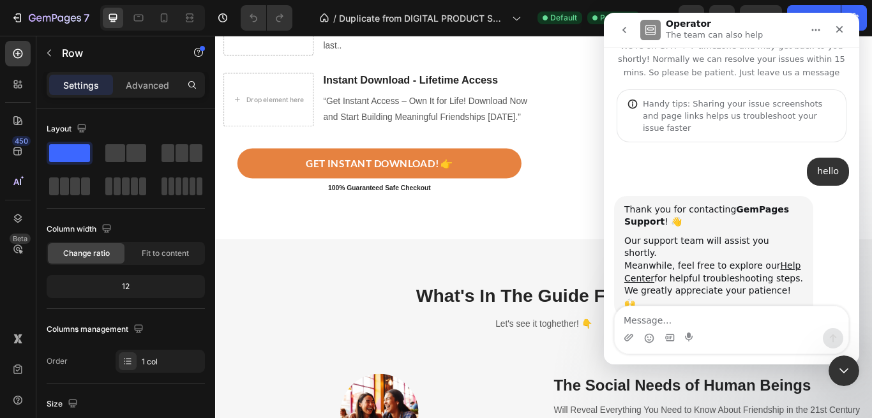
scroll to position [19, 0]
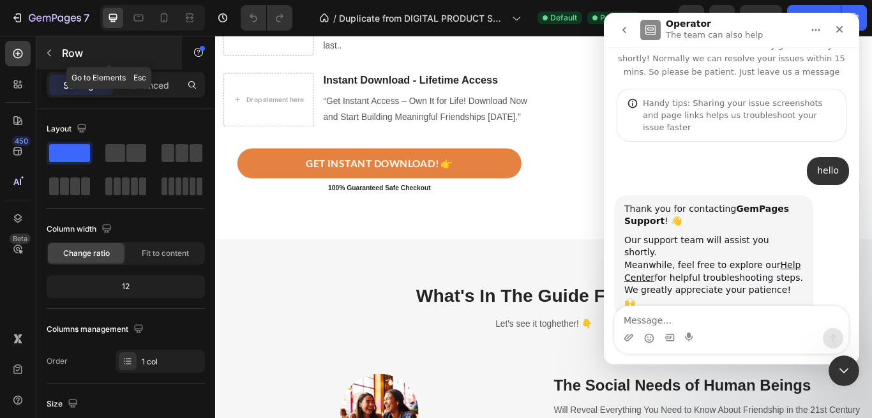
click at [49, 58] on button "button" at bounding box center [49, 53] width 20 height 20
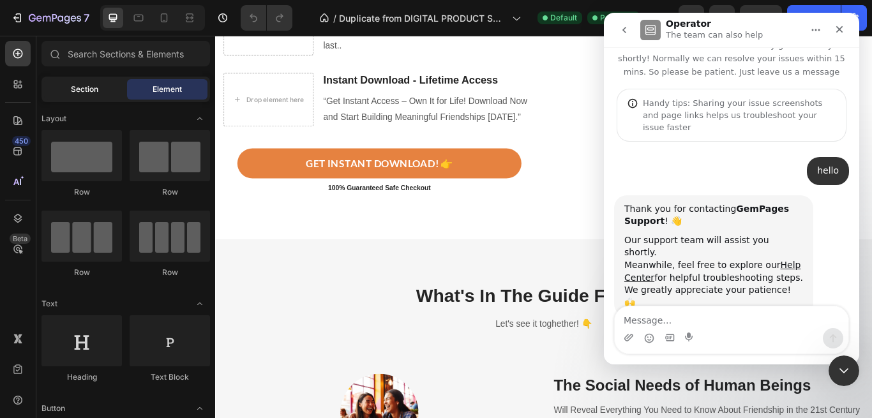
click at [75, 90] on span "Section" at bounding box center [84, 89] width 27 height 11
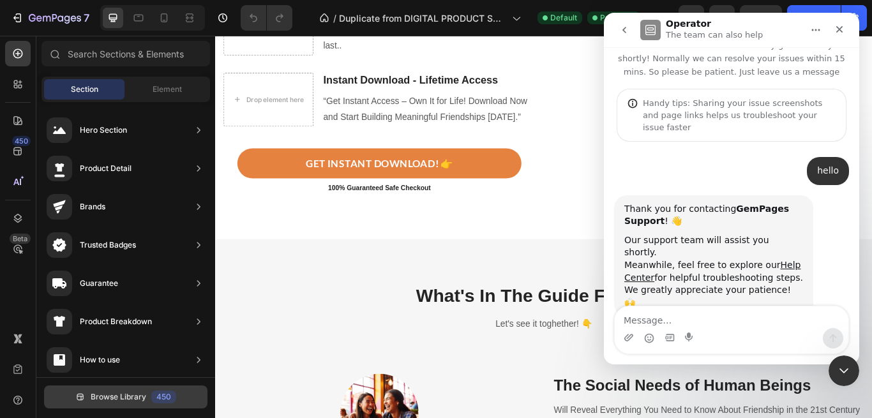
click at [104, 393] on span "Browse Library" at bounding box center [119, 396] width 56 height 11
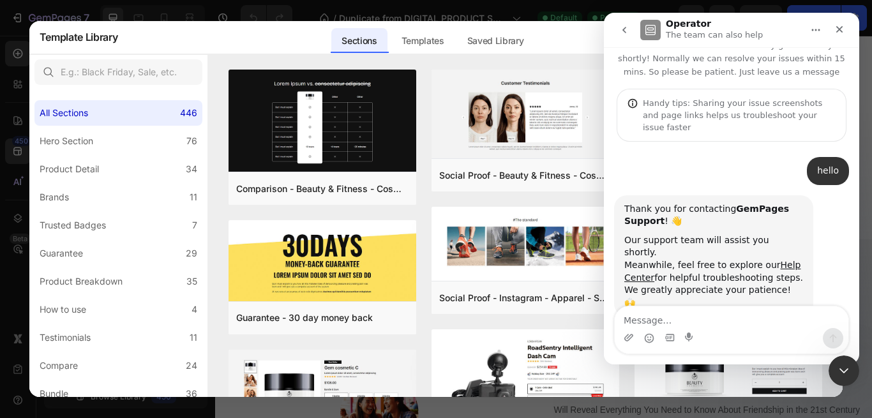
click at [815, 23] on button "Home" at bounding box center [816, 30] width 24 height 24
click at [625, 26] on icon "go back" at bounding box center [624, 30] width 10 height 10
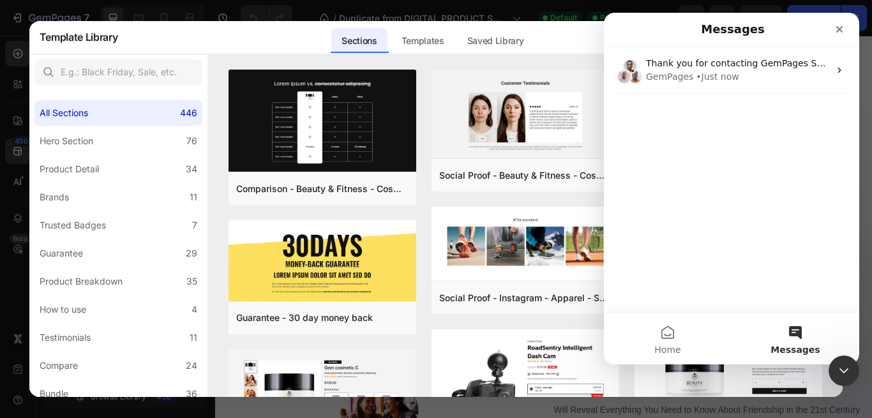
scroll to position [0, 0]
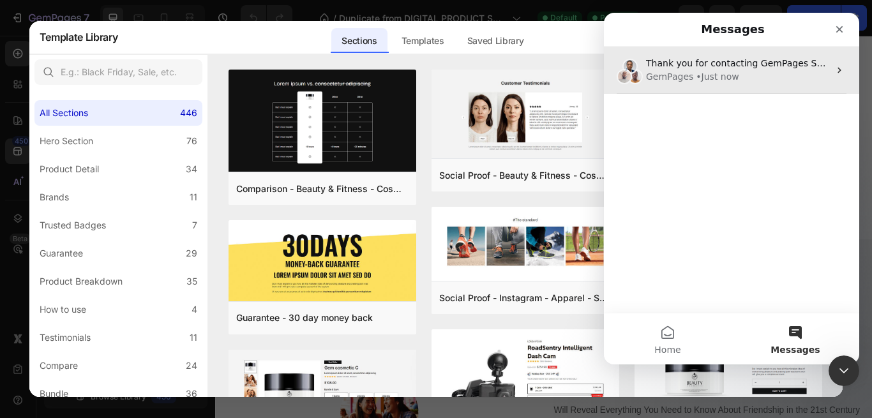
click at [770, 74] on div "GemPages • Just now" at bounding box center [737, 76] width 183 height 13
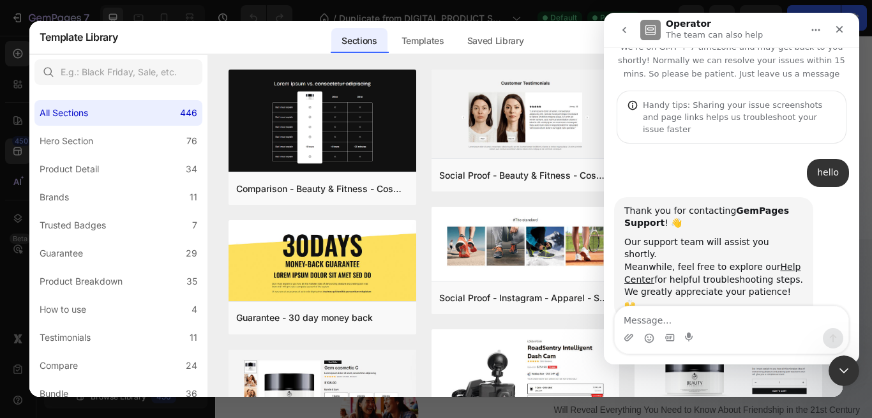
scroll to position [19, 0]
click at [538, 41] on div "Sections Templates Existing pages Saved Library Templates Saved Library" at bounding box center [431, 36] width 629 height 33
click at [829, 371] on div "Close Intercom Messenger" at bounding box center [842, 369] width 31 height 31
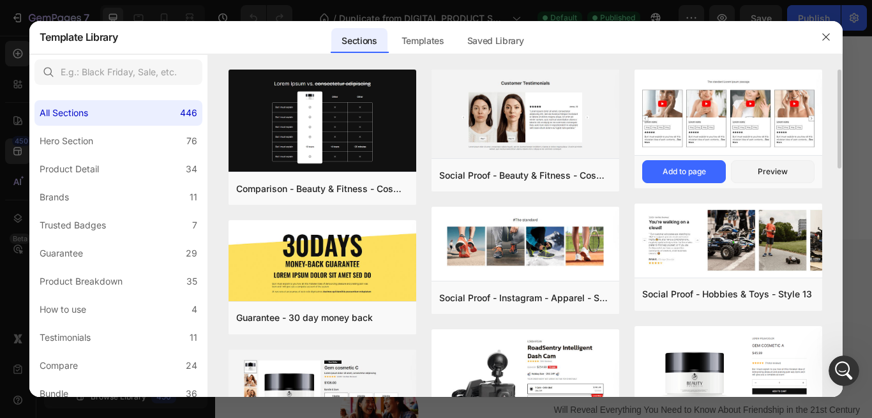
scroll to position [0, 0]
click at [827, 34] on icon "button" at bounding box center [826, 37] width 10 height 10
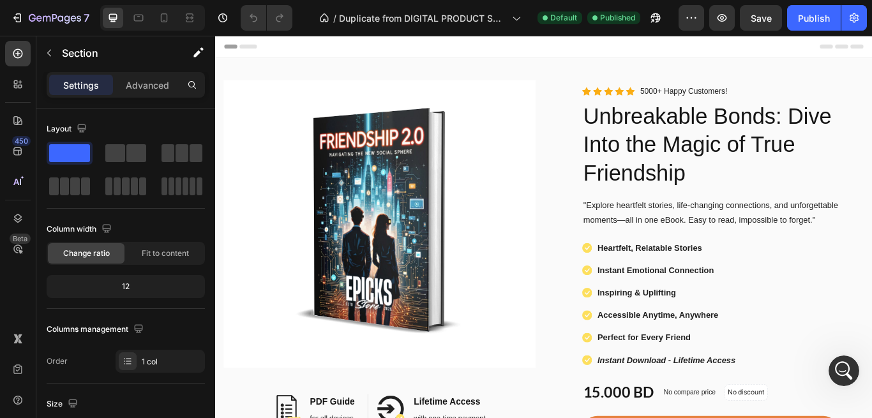
click at [315, 46] on div "Header" at bounding box center [598, 49] width 746 height 26
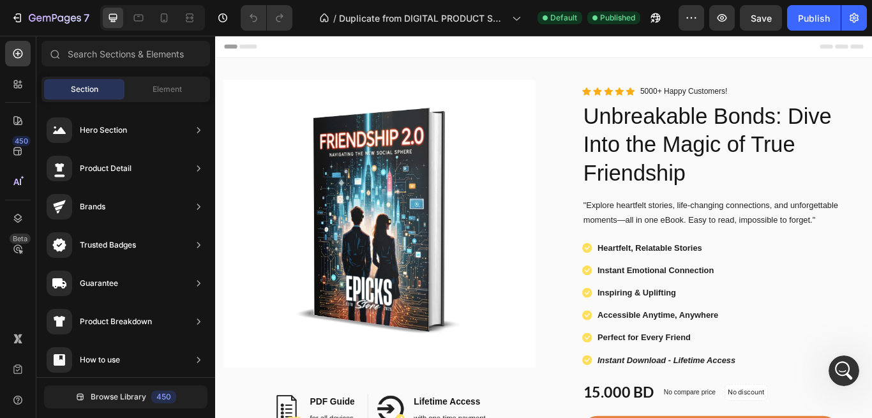
click at [283, 45] on div "Header" at bounding box center [598, 49] width 746 height 26
click at [230, 54] on div "Header" at bounding box center [246, 48] width 47 height 15
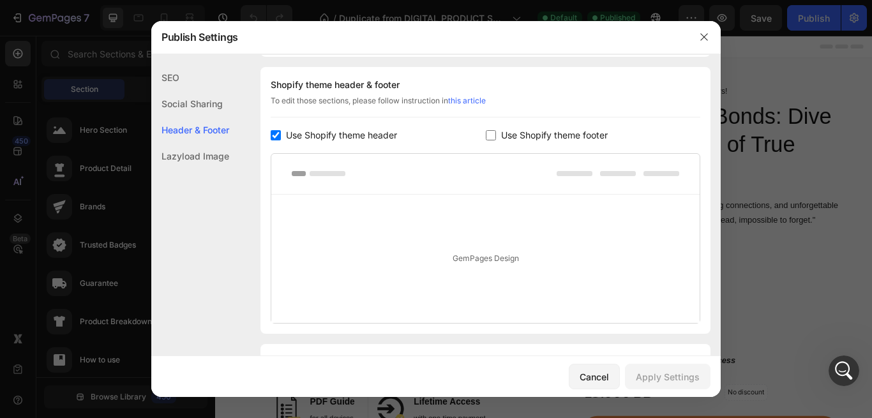
click at [463, 103] on link "this article" at bounding box center [467, 101] width 38 height 10
click at [702, 40] on icon "button" at bounding box center [703, 37] width 7 height 7
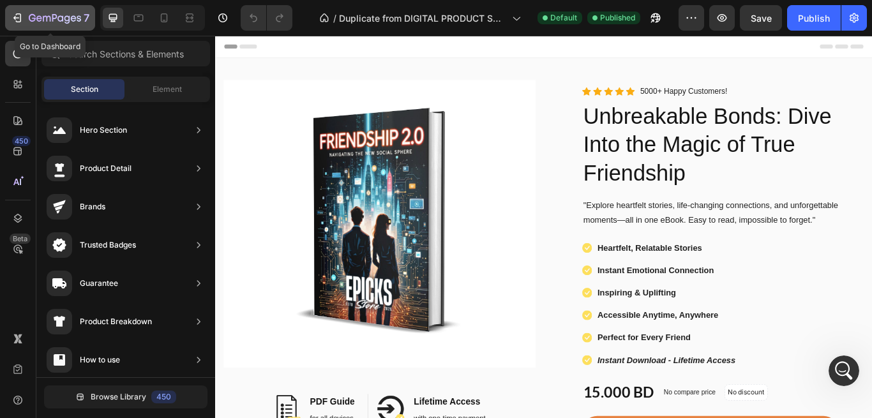
click at [18, 16] on icon "button" at bounding box center [17, 17] width 13 height 13
